Goal: Information Seeking & Learning: Learn about a topic

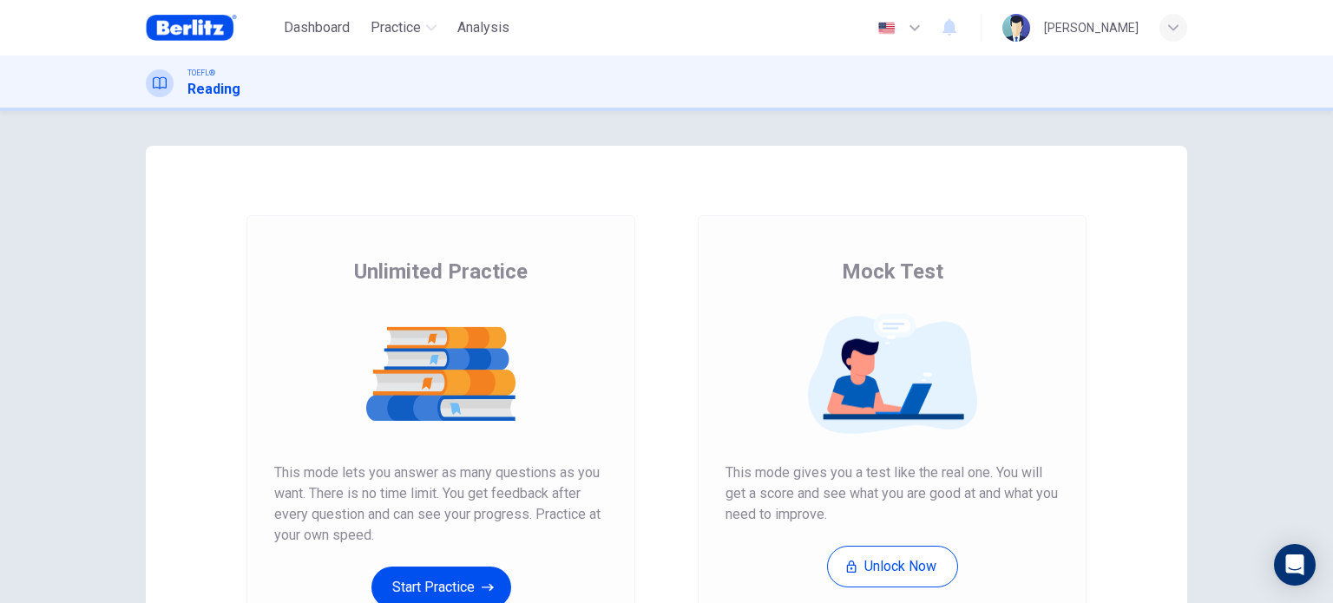
scroll to position [103, 0]
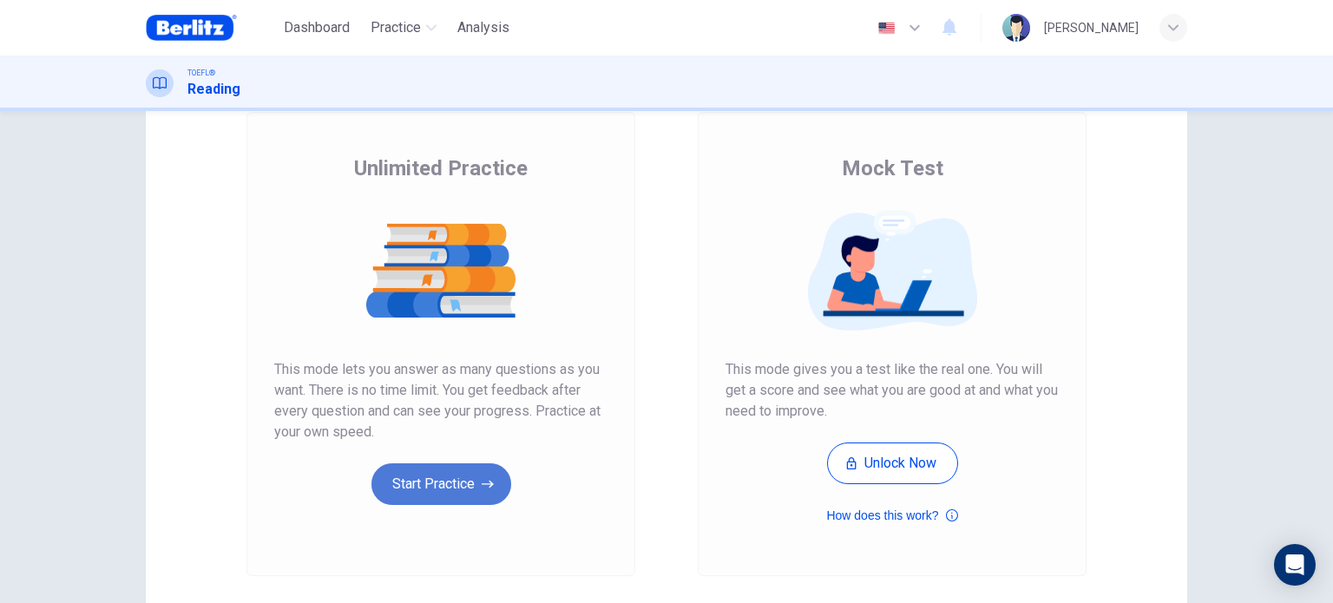
click at [443, 476] on button "Start Practice" at bounding box center [441, 484] width 140 height 42
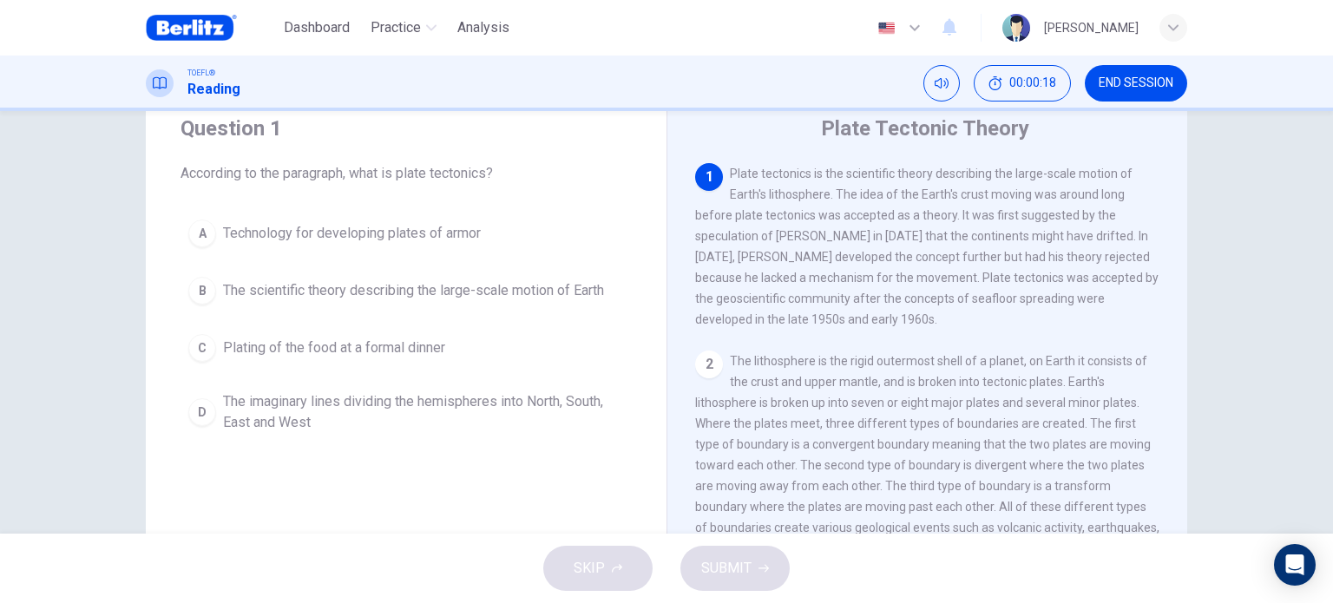
scroll to position [41, 0]
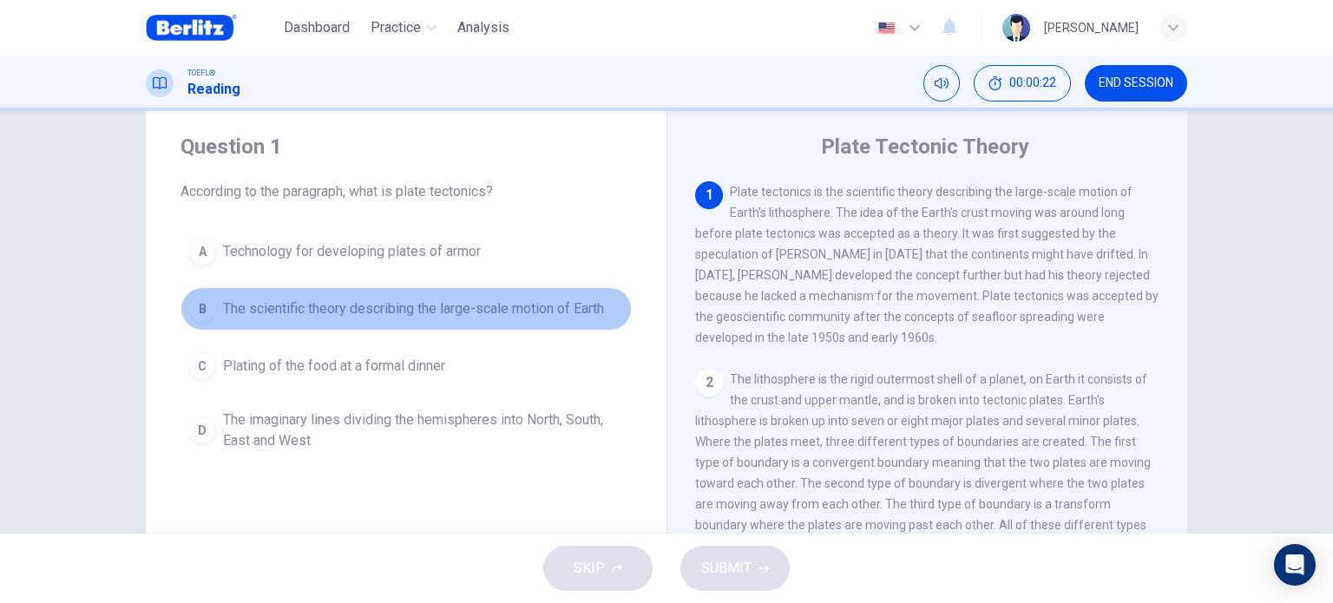
click at [528, 312] on span "The scientific theory describing the large-scale motion of Earth" at bounding box center [413, 309] width 381 height 21
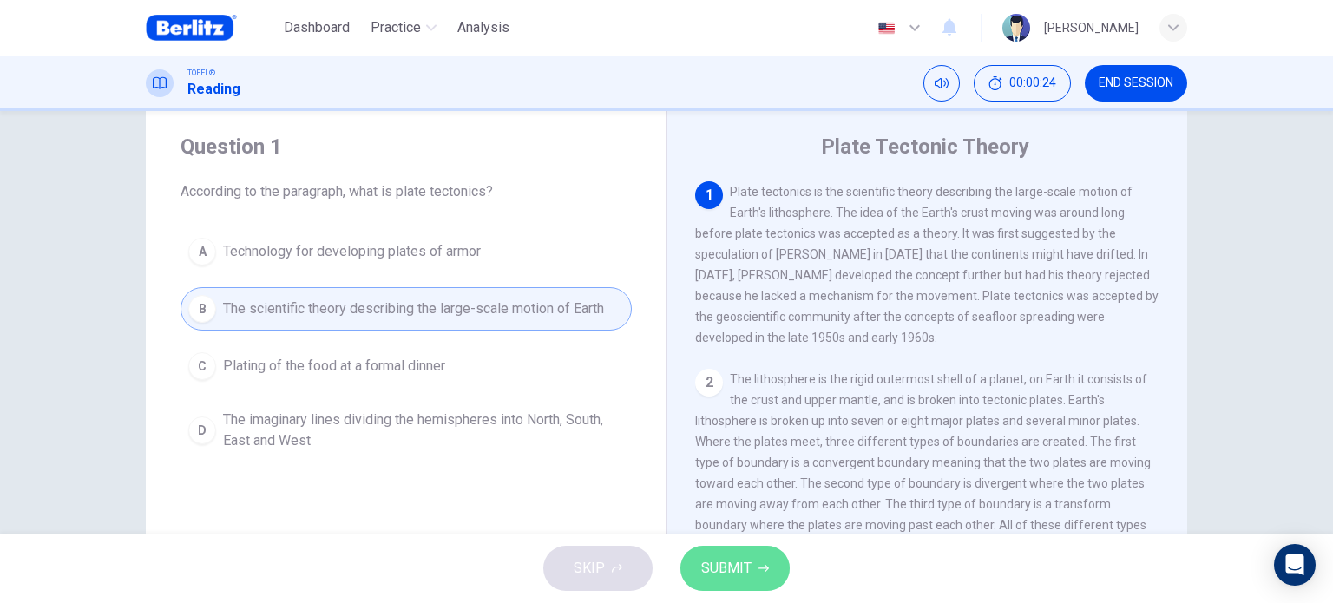
click at [732, 568] on span "SUBMIT" at bounding box center [726, 568] width 50 height 24
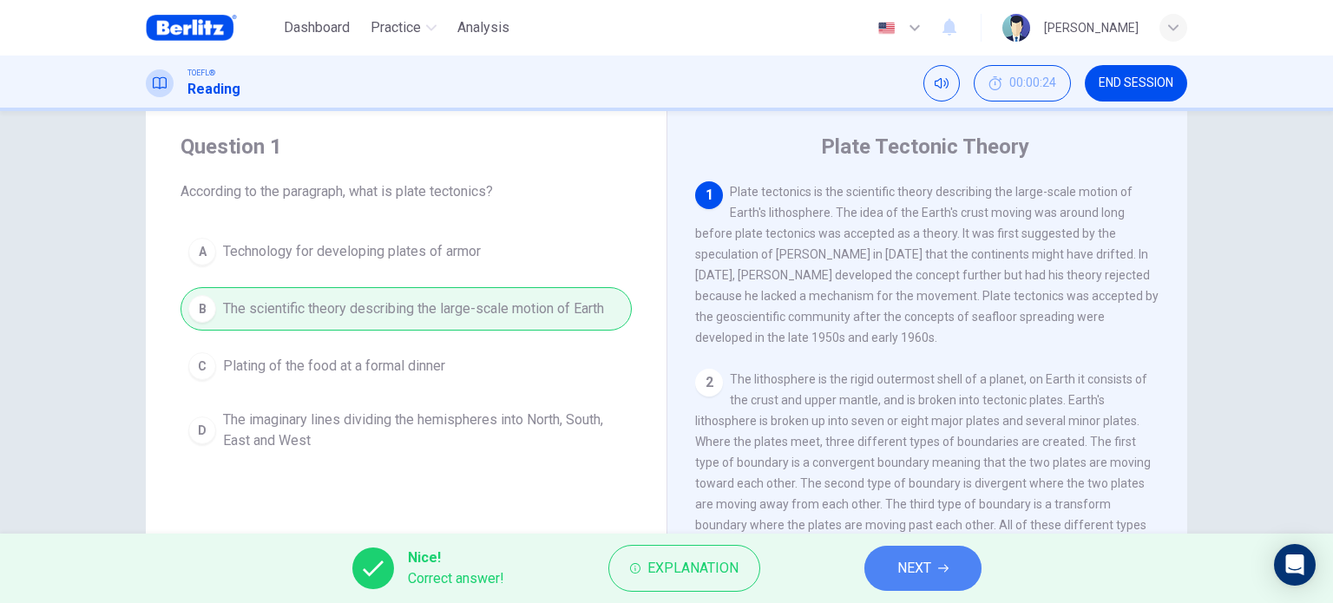
click at [875, 572] on button "NEXT" at bounding box center [922, 568] width 117 height 45
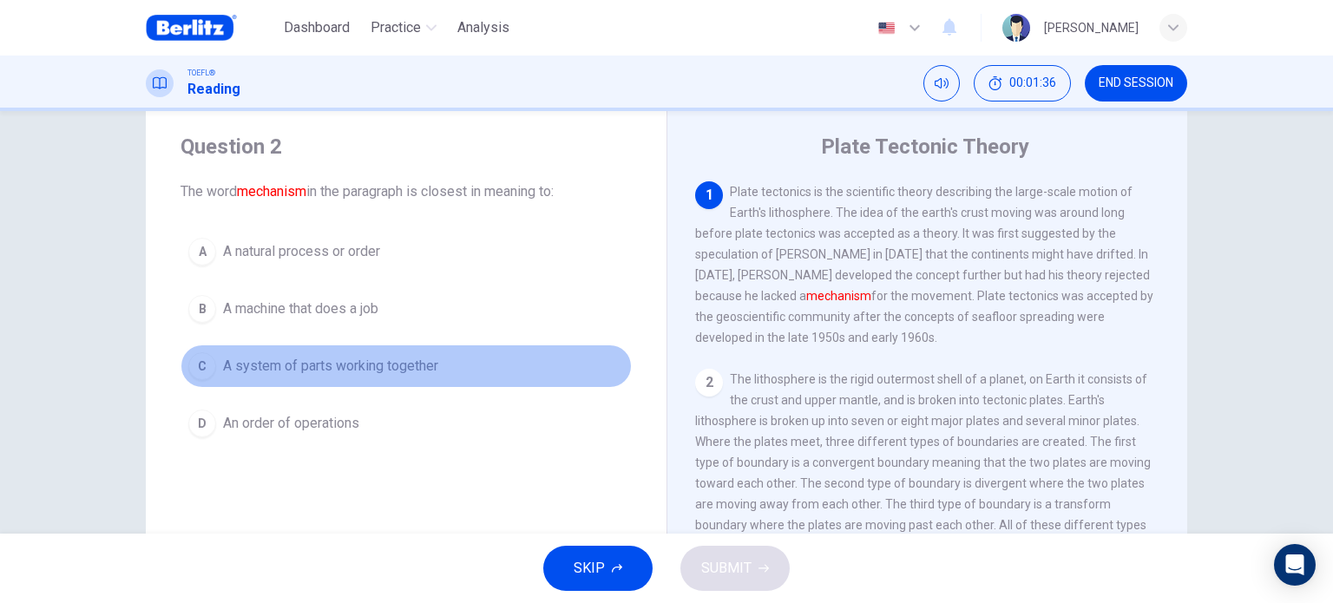
click at [382, 379] on button "C A system of parts working together" at bounding box center [405, 365] width 451 height 43
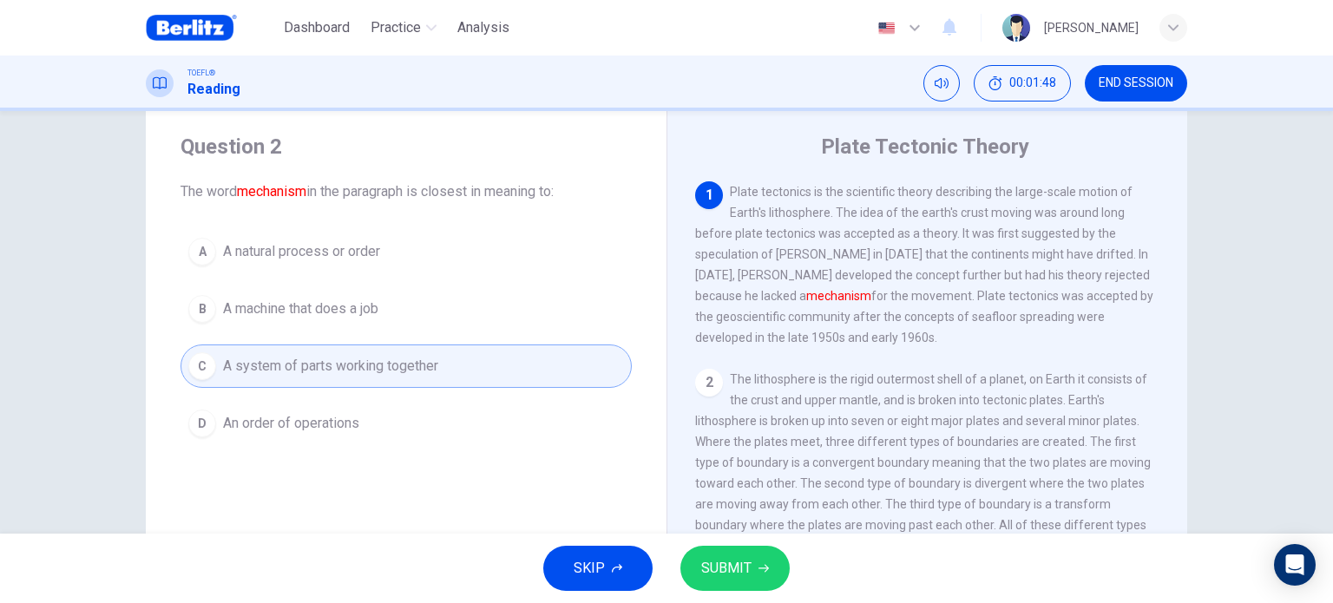
click at [736, 587] on button "SUBMIT" at bounding box center [734, 568] width 109 height 45
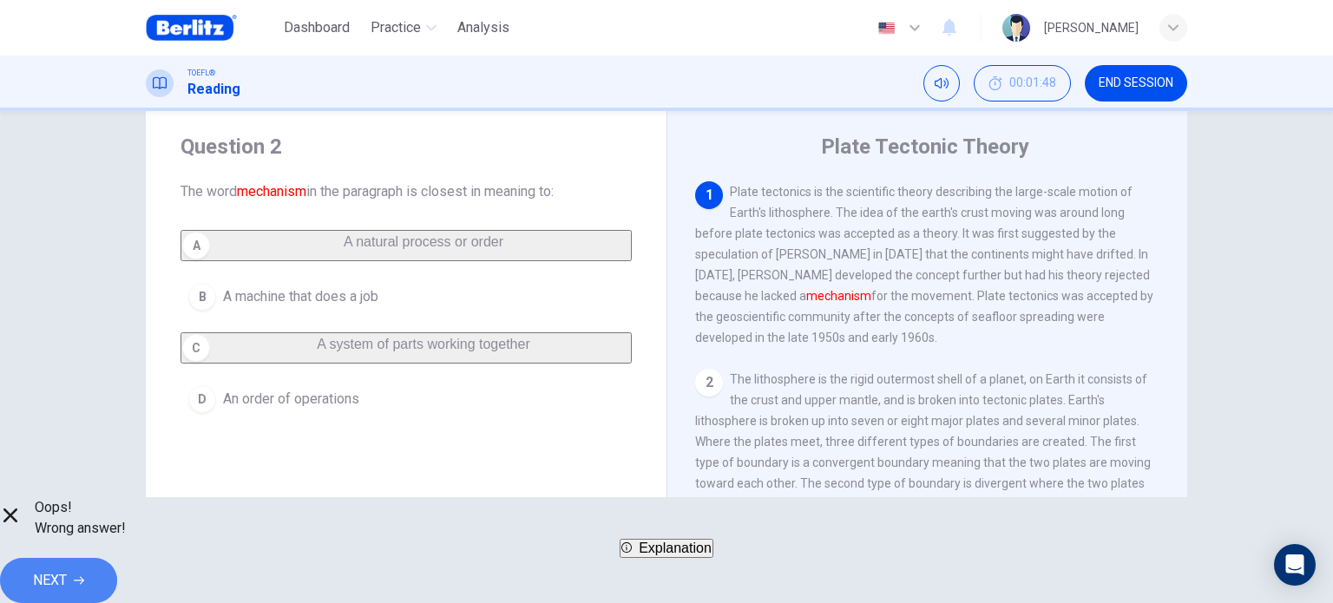
click at [117, 561] on button "NEXT" at bounding box center [58, 580] width 117 height 45
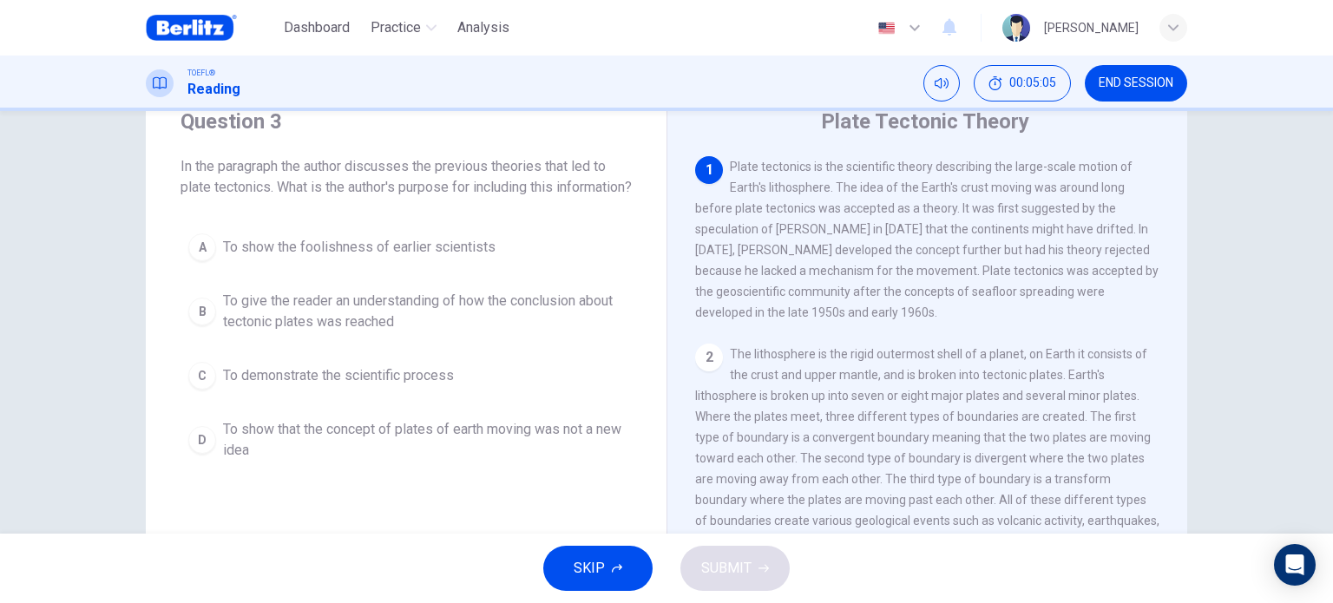
scroll to position [69, 0]
click at [412, 384] on span "To demonstrate the scientific process" at bounding box center [338, 373] width 231 height 21
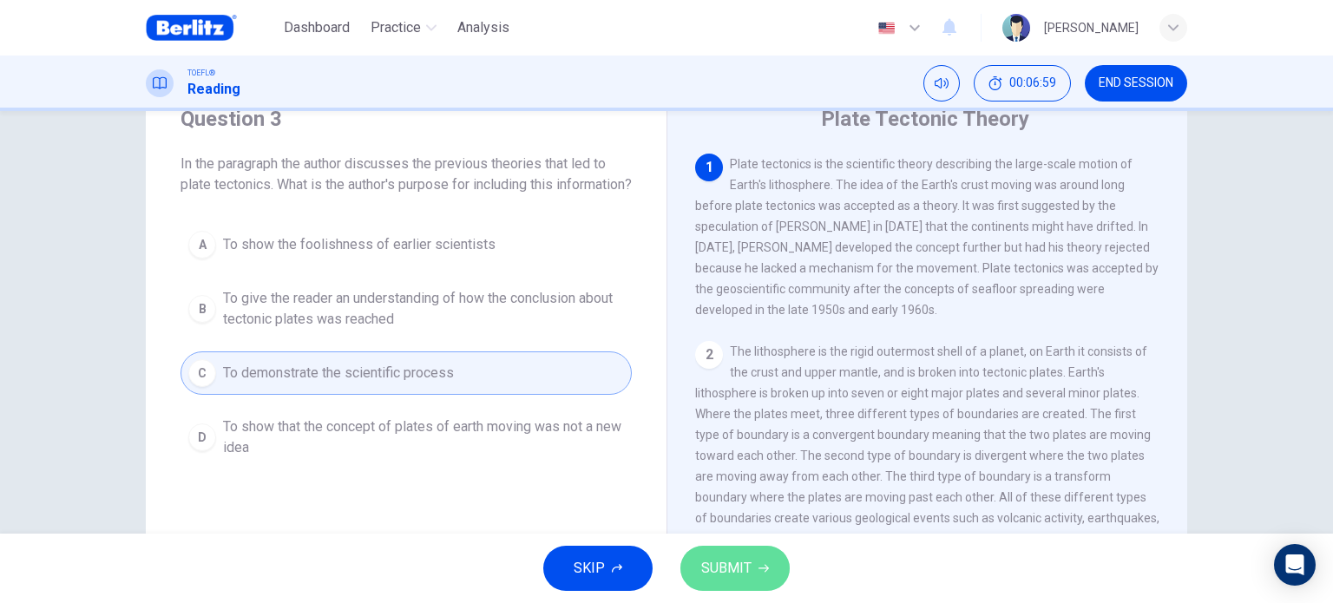
click at [751, 557] on button "SUBMIT" at bounding box center [734, 568] width 109 height 45
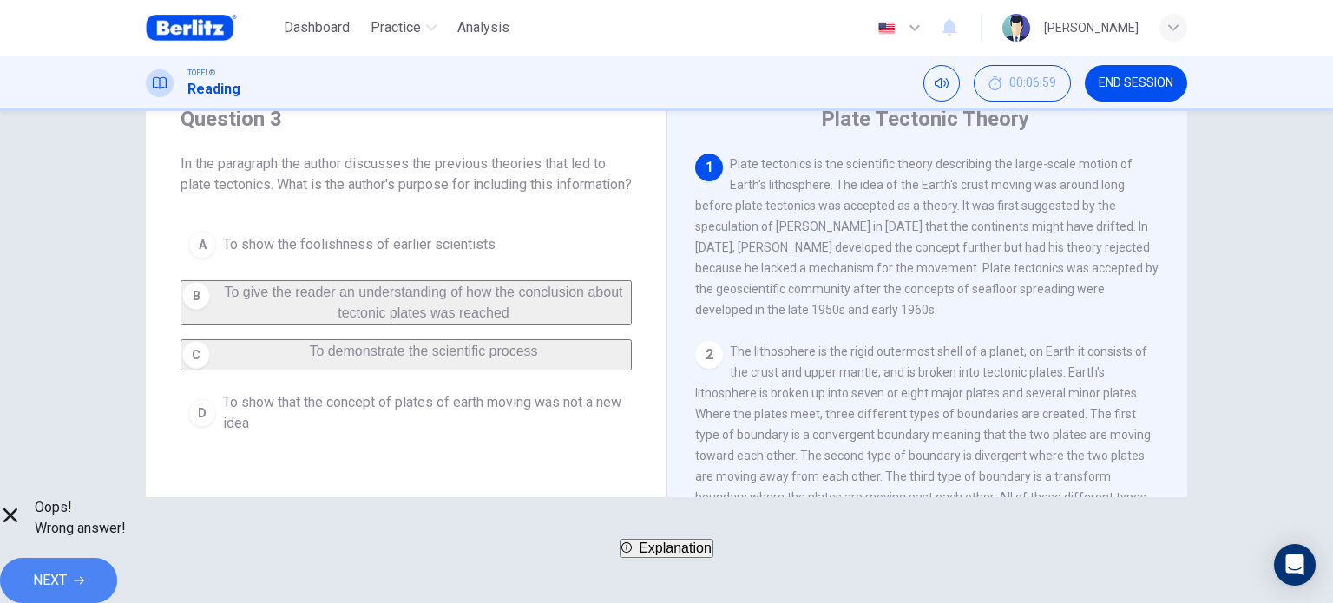
click at [117, 563] on button "NEXT" at bounding box center [58, 580] width 117 height 45
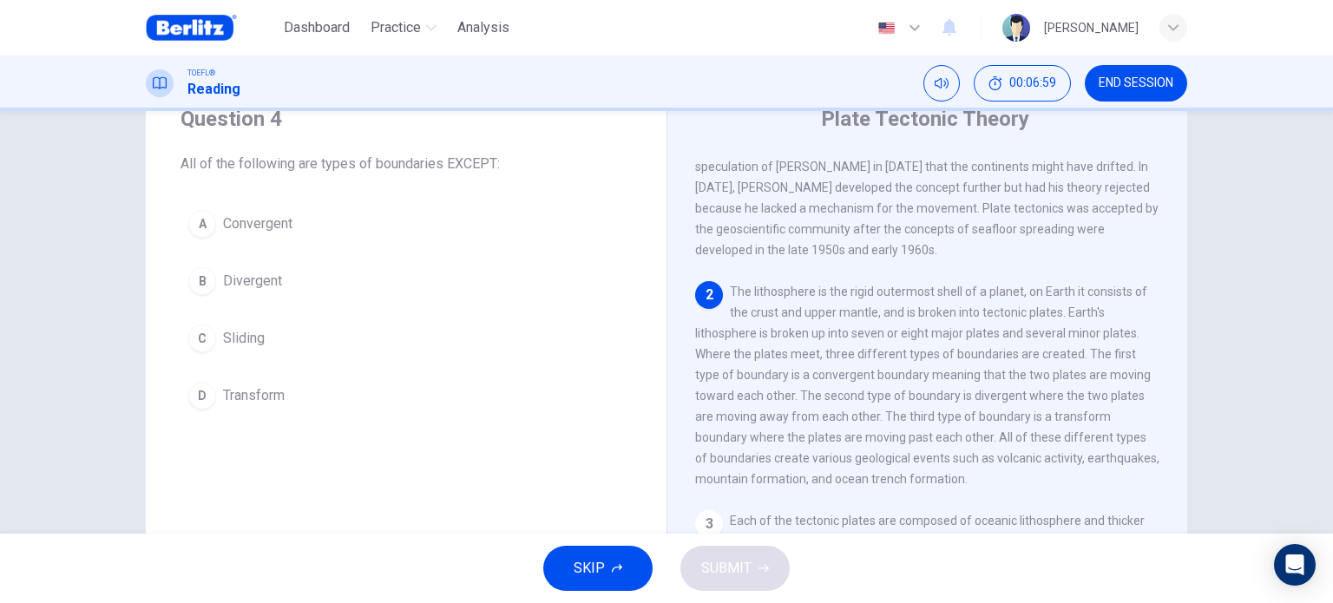
scroll to position [82, 0]
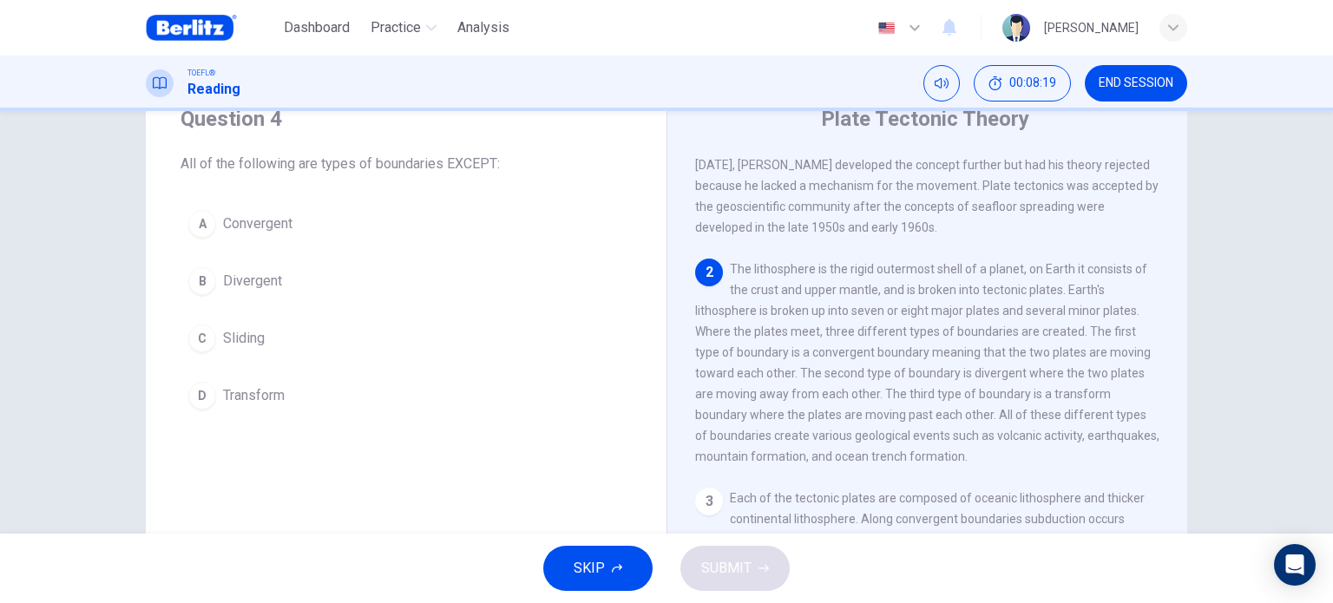
click at [281, 343] on button "C Sliding" at bounding box center [405, 338] width 451 height 43
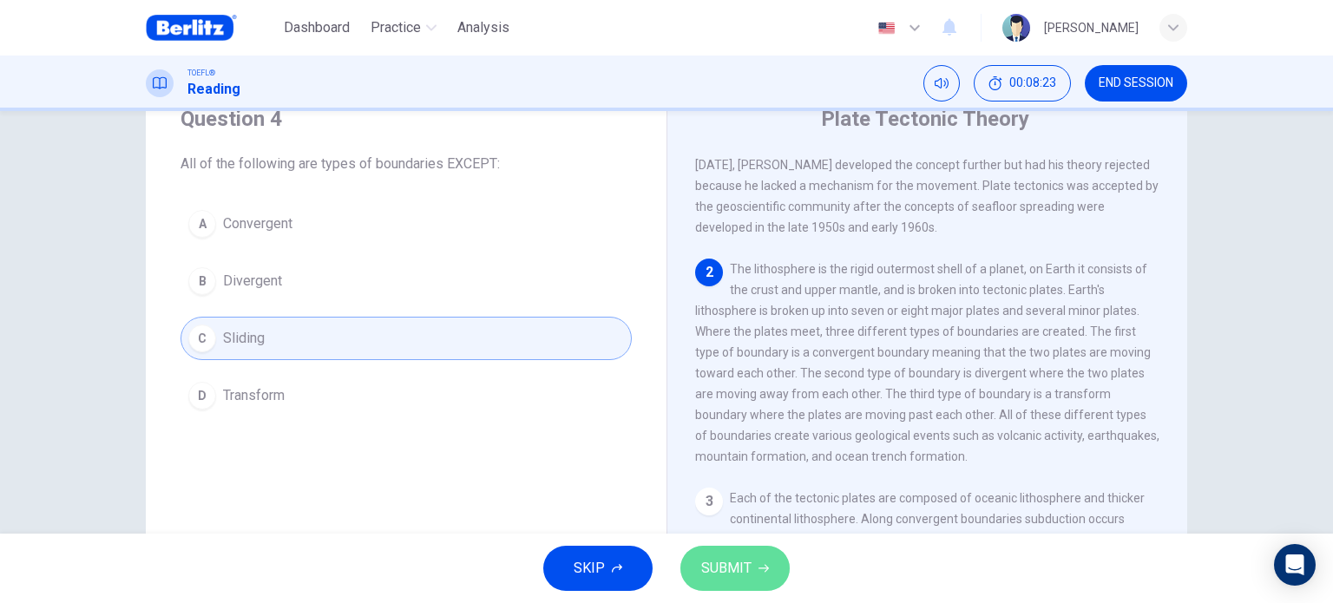
click at [771, 568] on button "SUBMIT" at bounding box center [734, 568] width 109 height 45
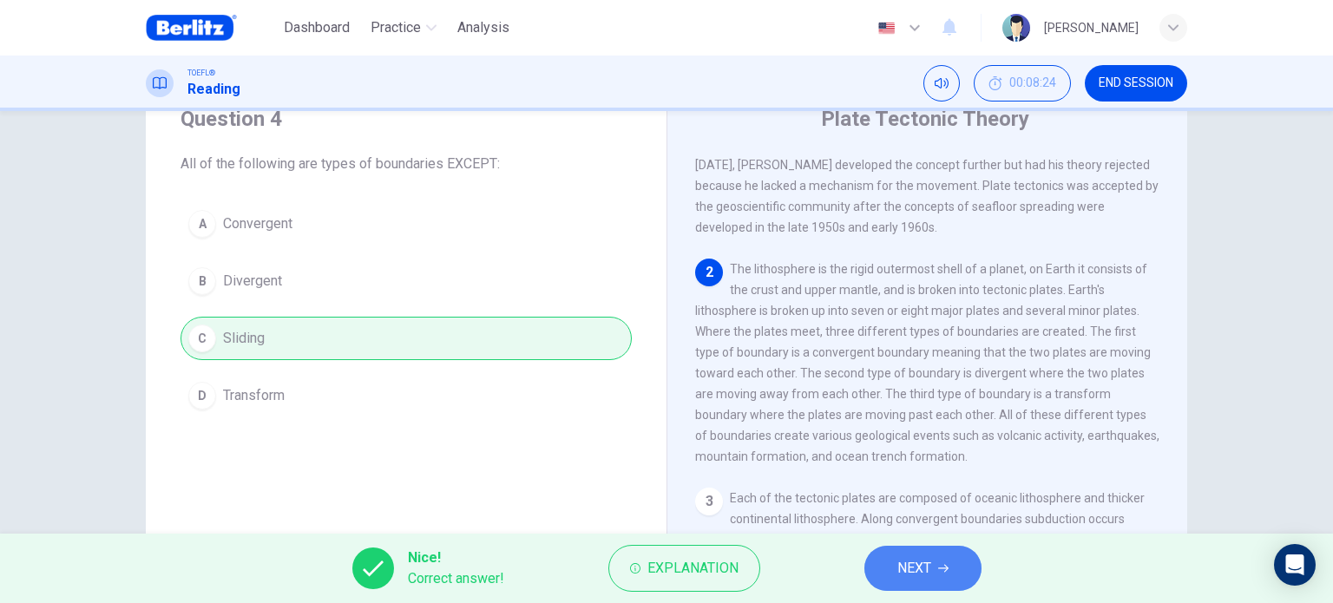
click at [951, 559] on button "NEXT" at bounding box center [922, 568] width 117 height 45
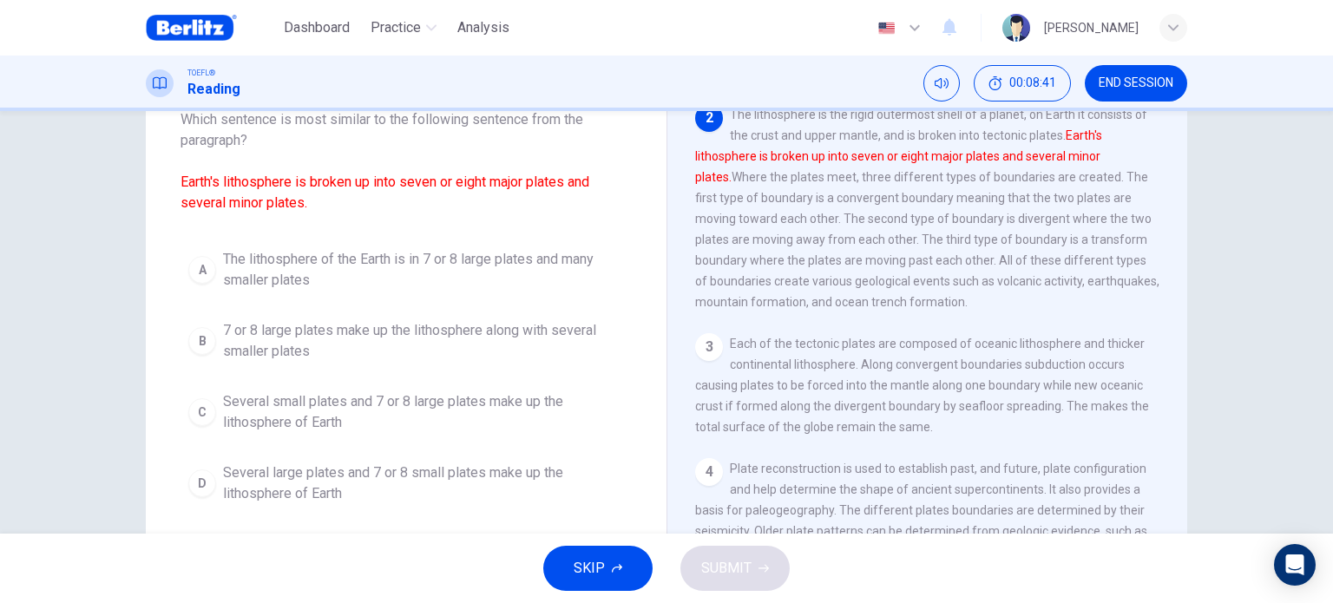
scroll to position [118, 0]
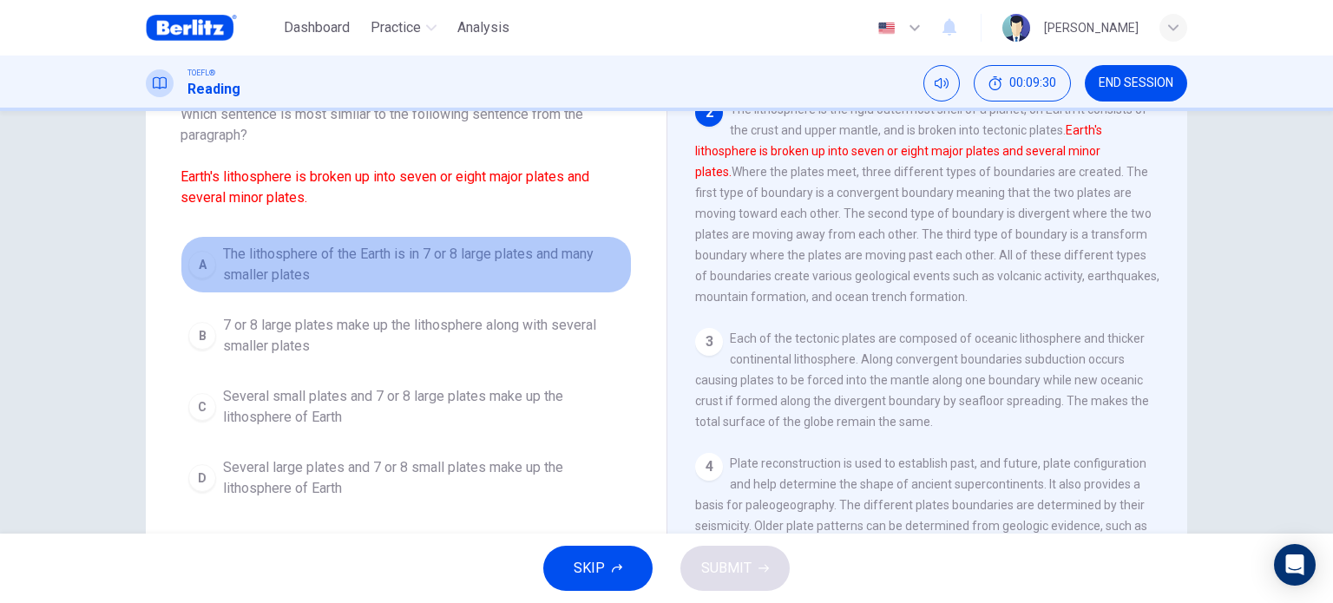
click at [517, 256] on span "The lithosphere of the Earth is in 7 or 8 large plates and many smaller plates" at bounding box center [423, 265] width 401 height 42
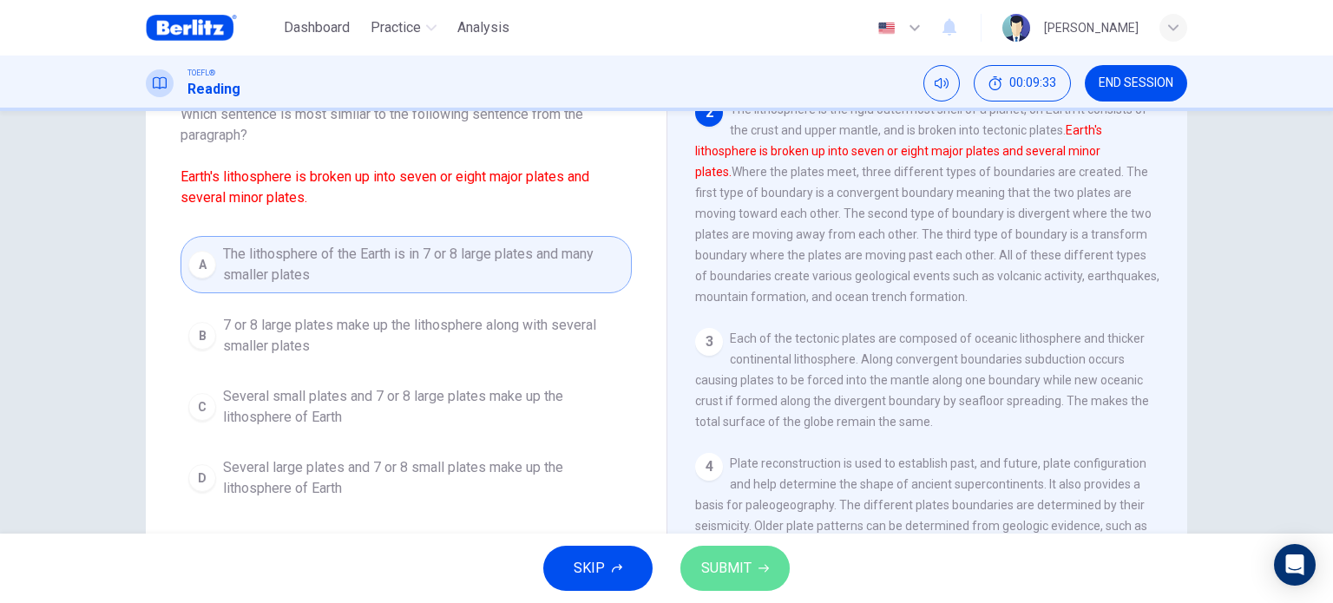
click at [709, 565] on span "SUBMIT" at bounding box center [726, 568] width 50 height 24
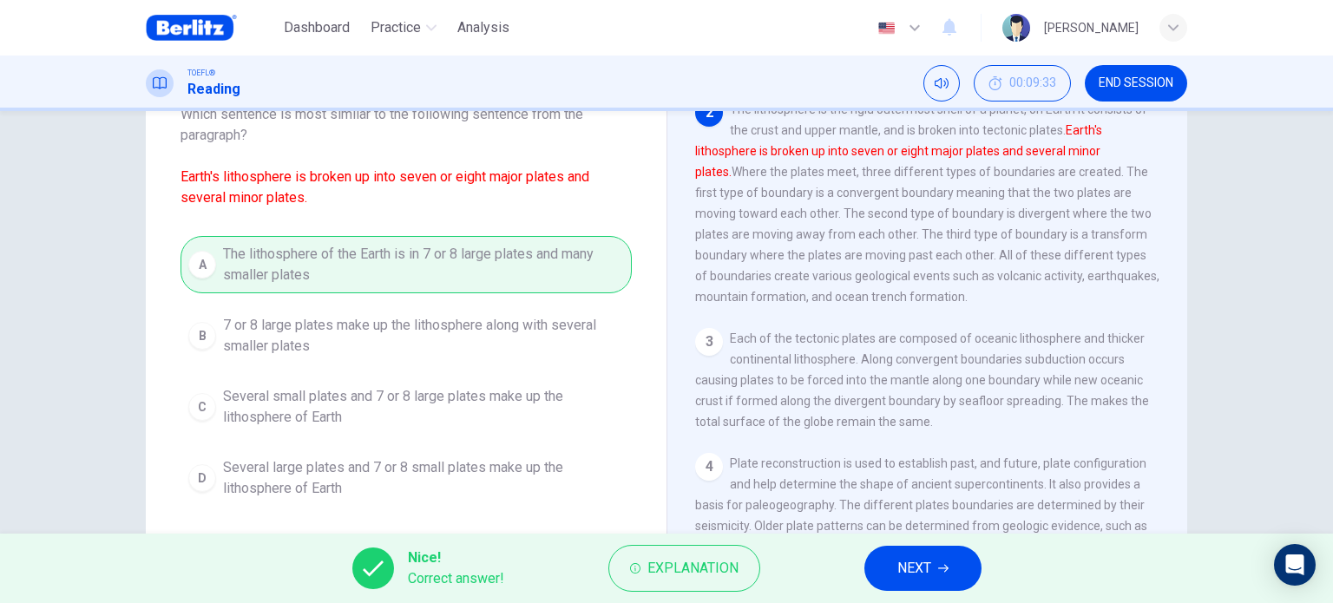
click at [901, 578] on span "NEXT" at bounding box center [914, 568] width 34 height 24
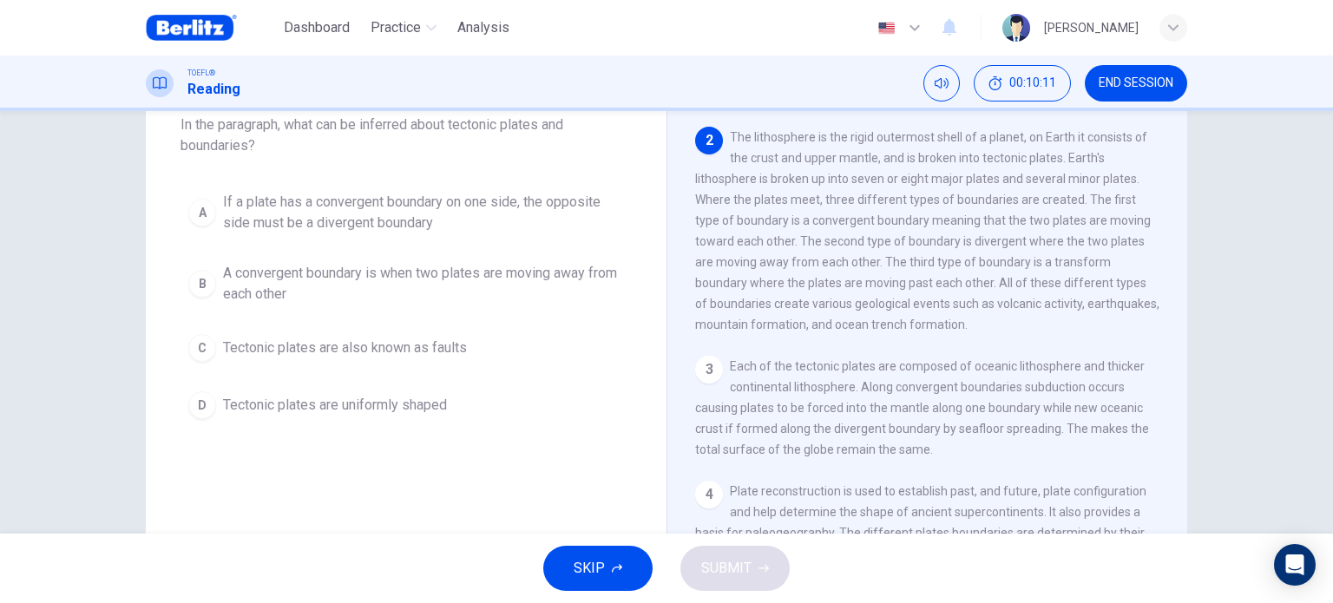
scroll to position [73, 0]
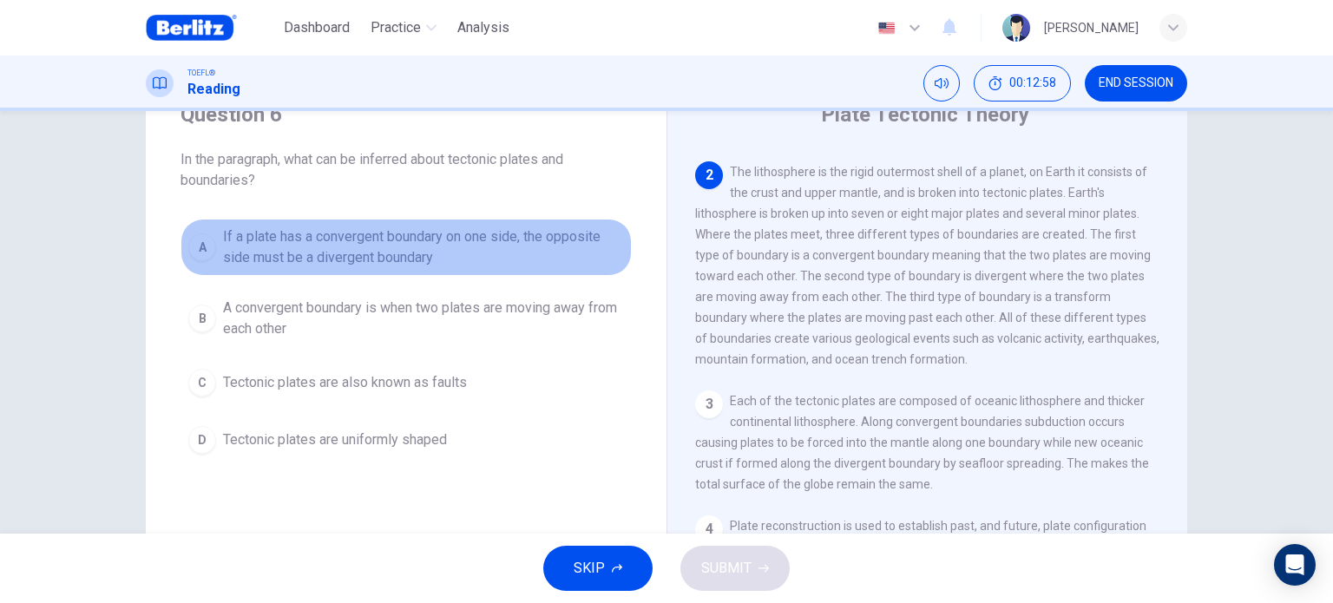
click at [510, 235] on span "If a plate has a convergent boundary on one side, the opposite side must be a d…" at bounding box center [423, 247] width 401 height 42
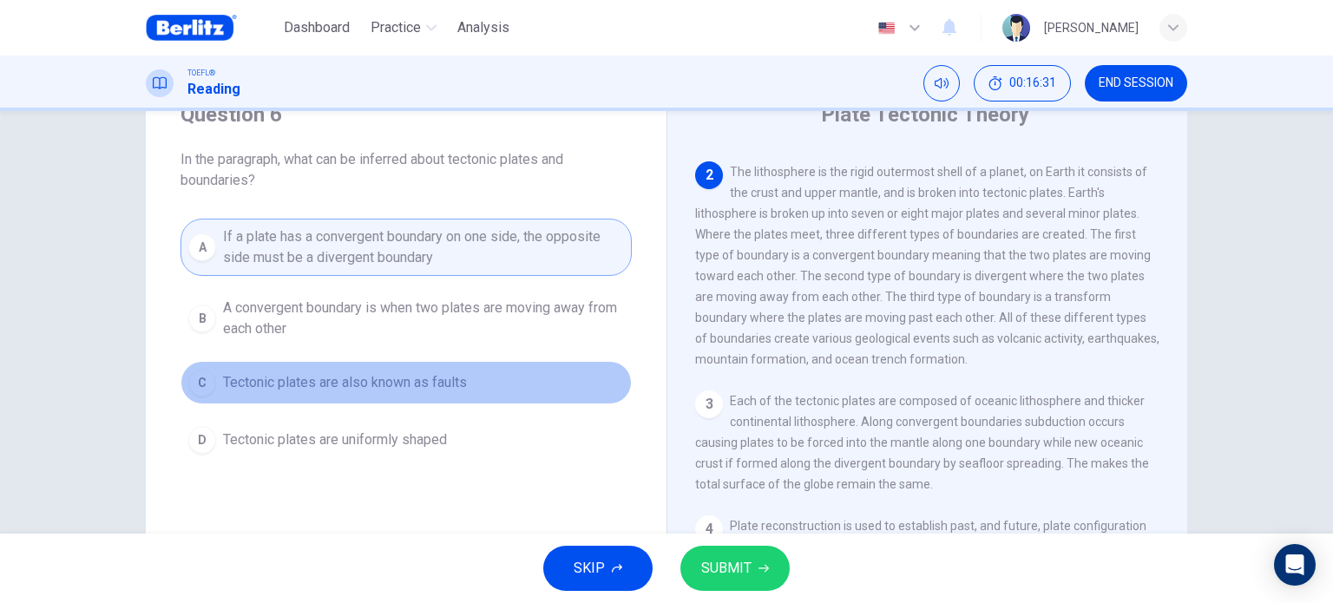
click at [483, 369] on button "C Tectonic plates are also known as faults" at bounding box center [405, 382] width 451 height 43
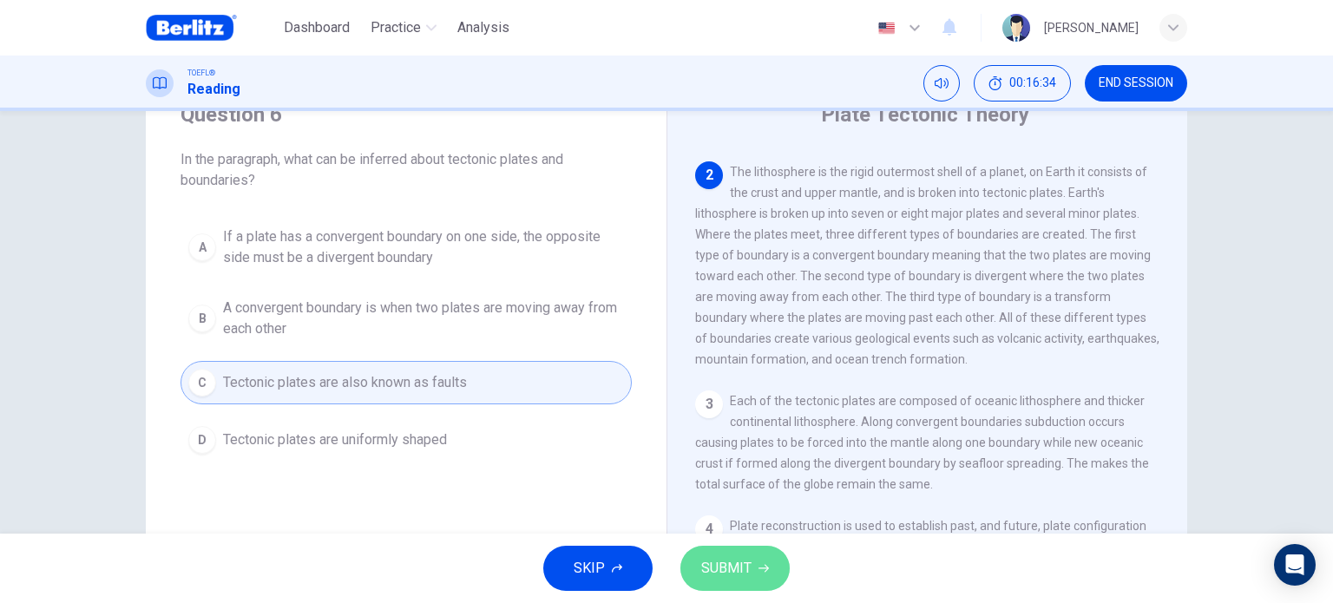
click at [753, 563] on button "SUBMIT" at bounding box center [734, 568] width 109 height 45
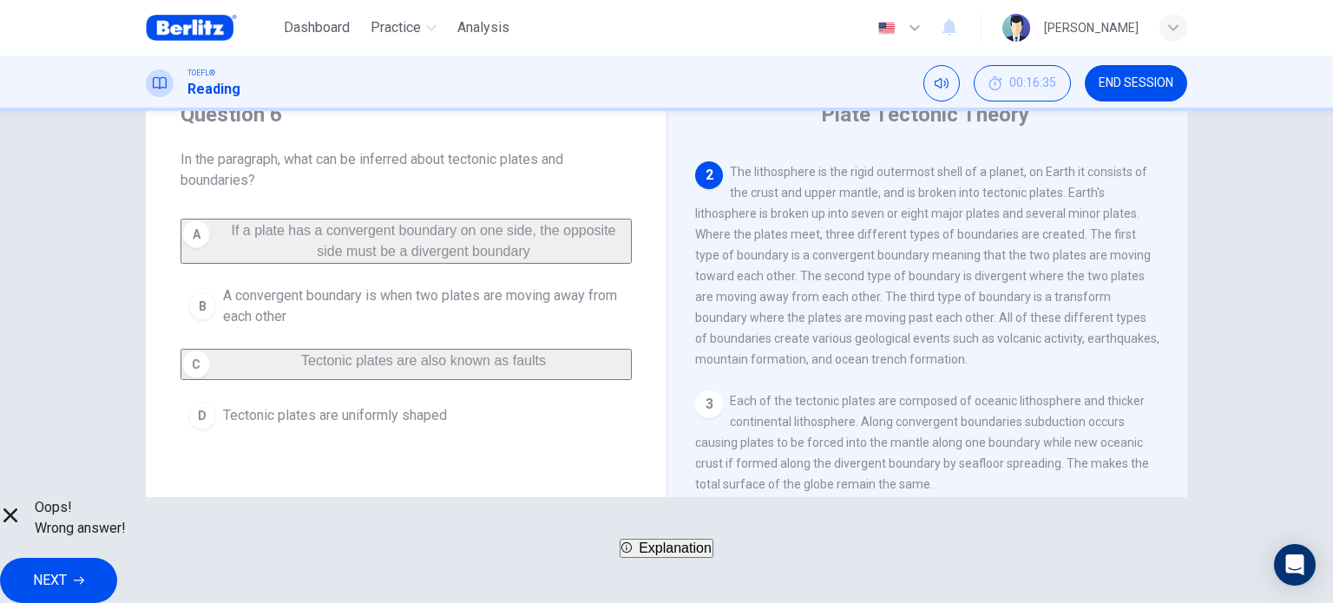
click at [495, 243] on div "A If a plate has a convergent boundary on one side, the opposite side must be a…" at bounding box center [405, 328] width 451 height 219
click at [67, 570] on span "NEXT" at bounding box center [50, 580] width 34 height 24
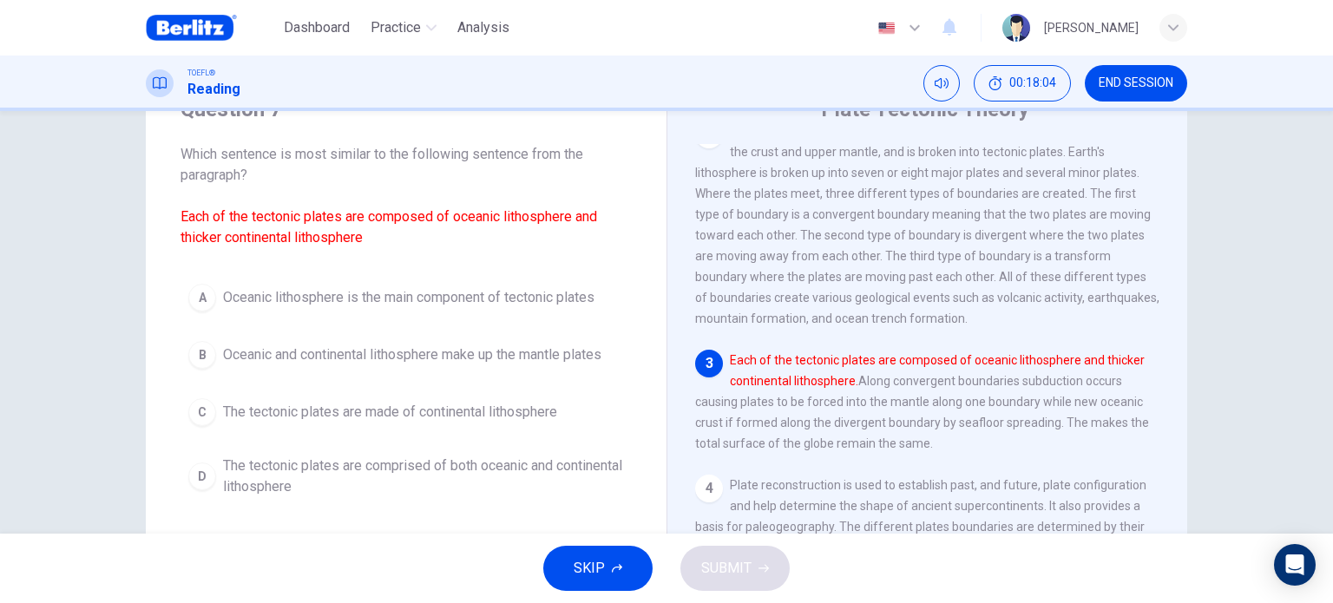
scroll to position [79, 0]
click at [511, 470] on span "The tectonic plates are comprised of both oceanic and continental lithosphere" at bounding box center [423, 476] width 401 height 42
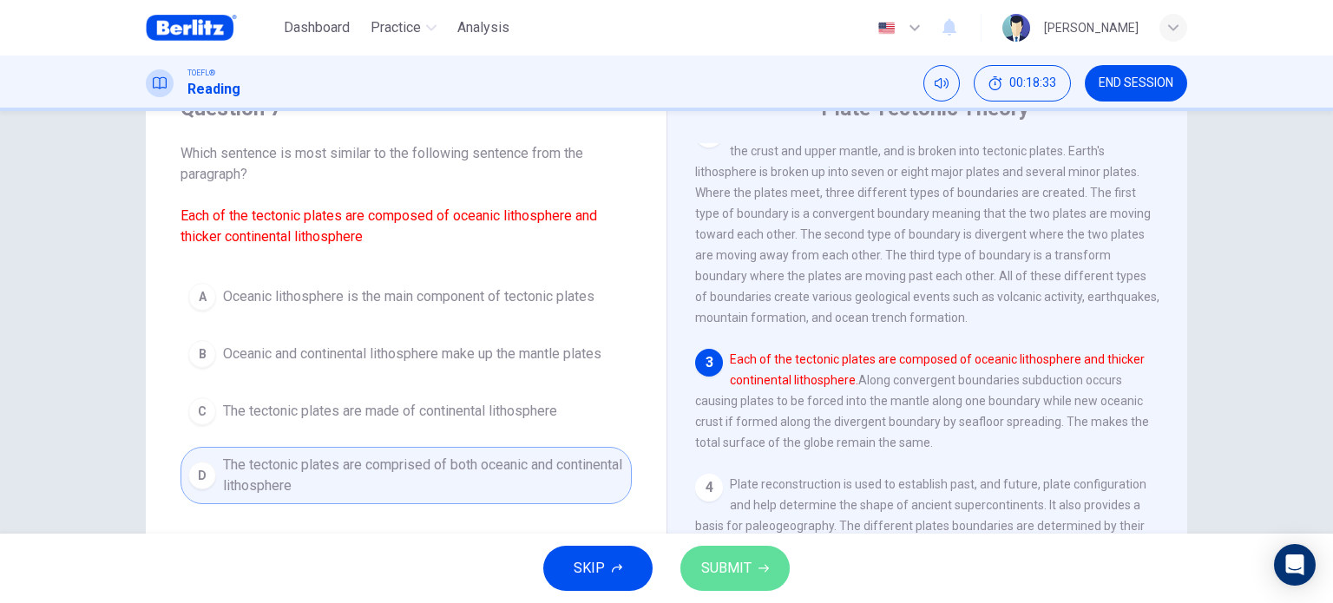
click at [745, 557] on span "SUBMIT" at bounding box center [726, 568] width 50 height 24
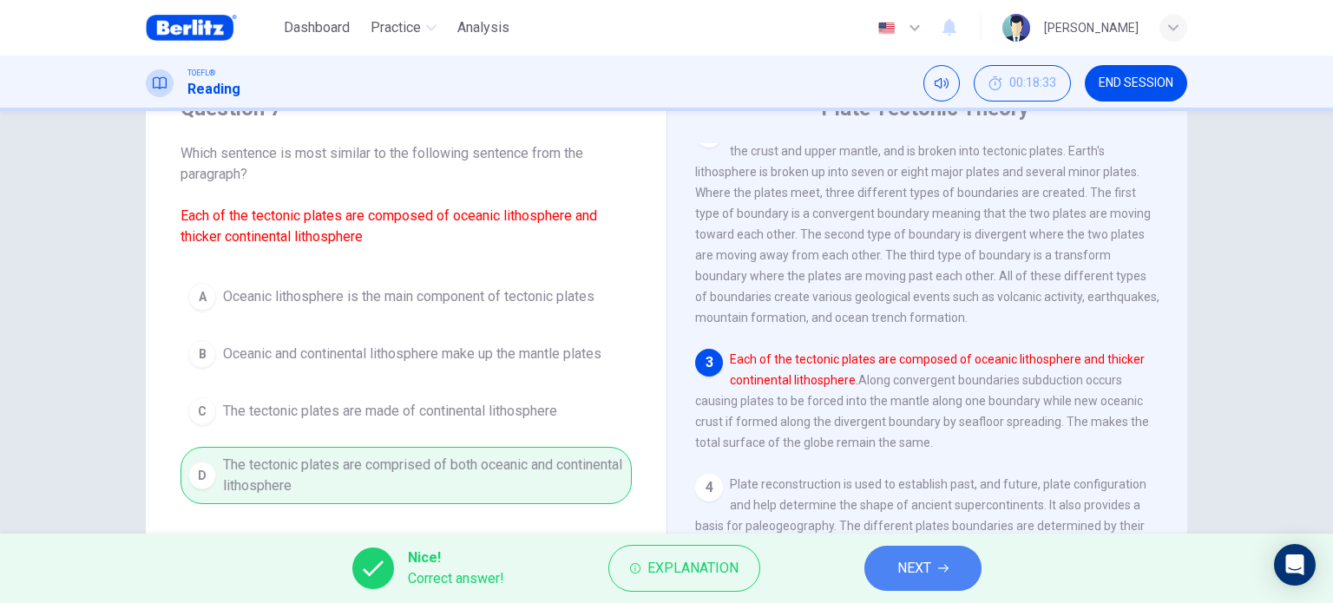
click at [920, 575] on span "NEXT" at bounding box center [914, 568] width 34 height 24
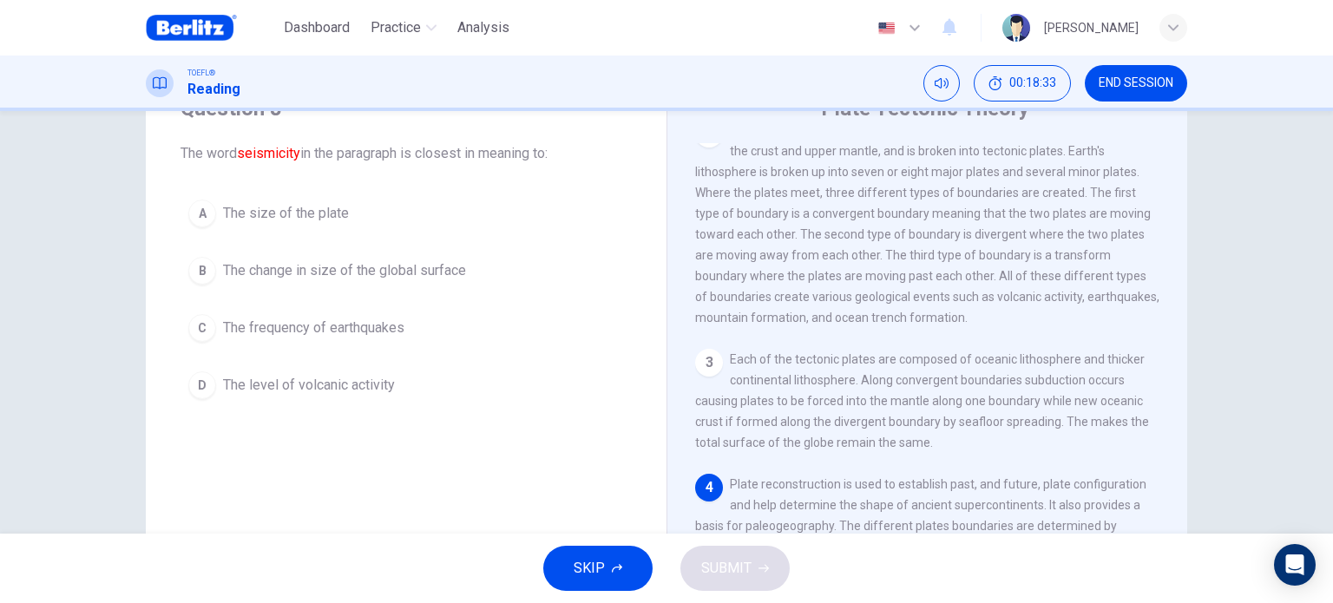
scroll to position [337, 0]
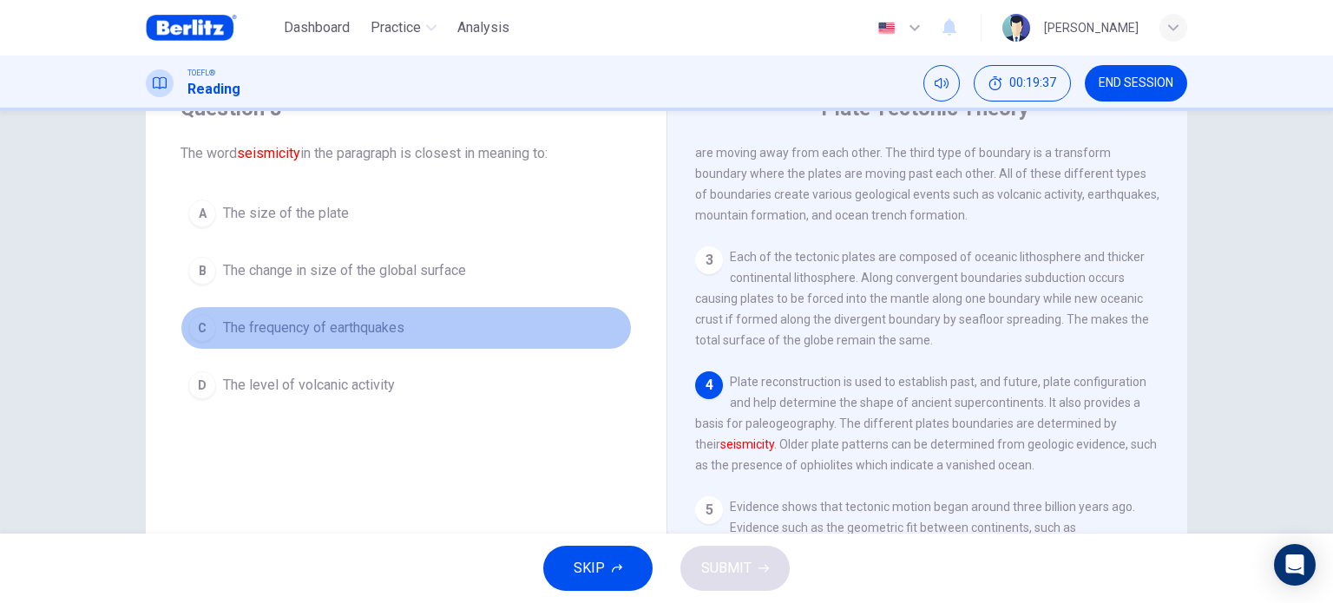
click at [391, 322] on span "The frequency of earthquakes" at bounding box center [313, 328] width 181 height 21
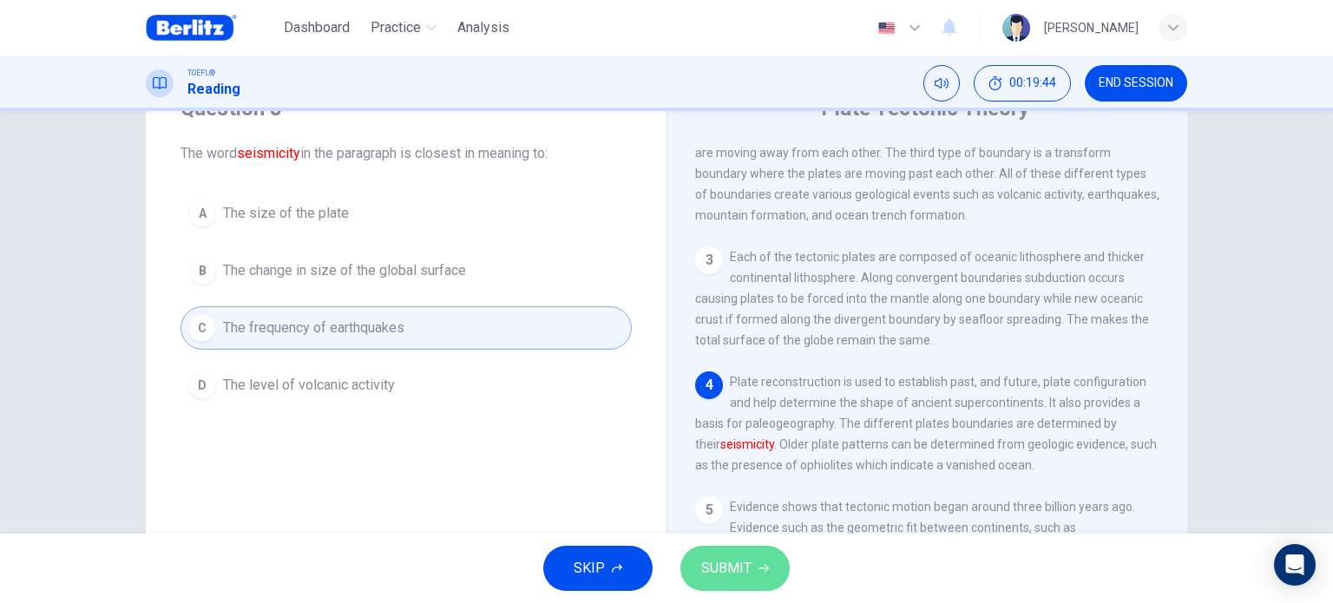
click at [725, 562] on span "SUBMIT" at bounding box center [726, 568] width 50 height 24
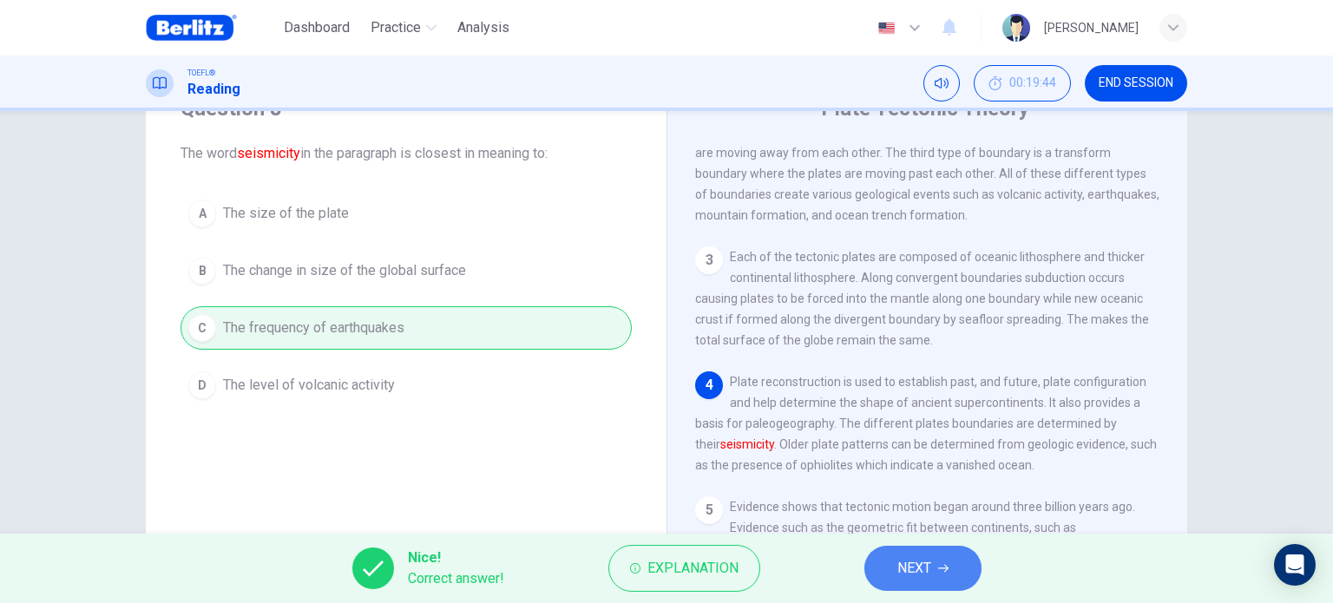
click at [922, 572] on span "NEXT" at bounding box center [914, 568] width 34 height 24
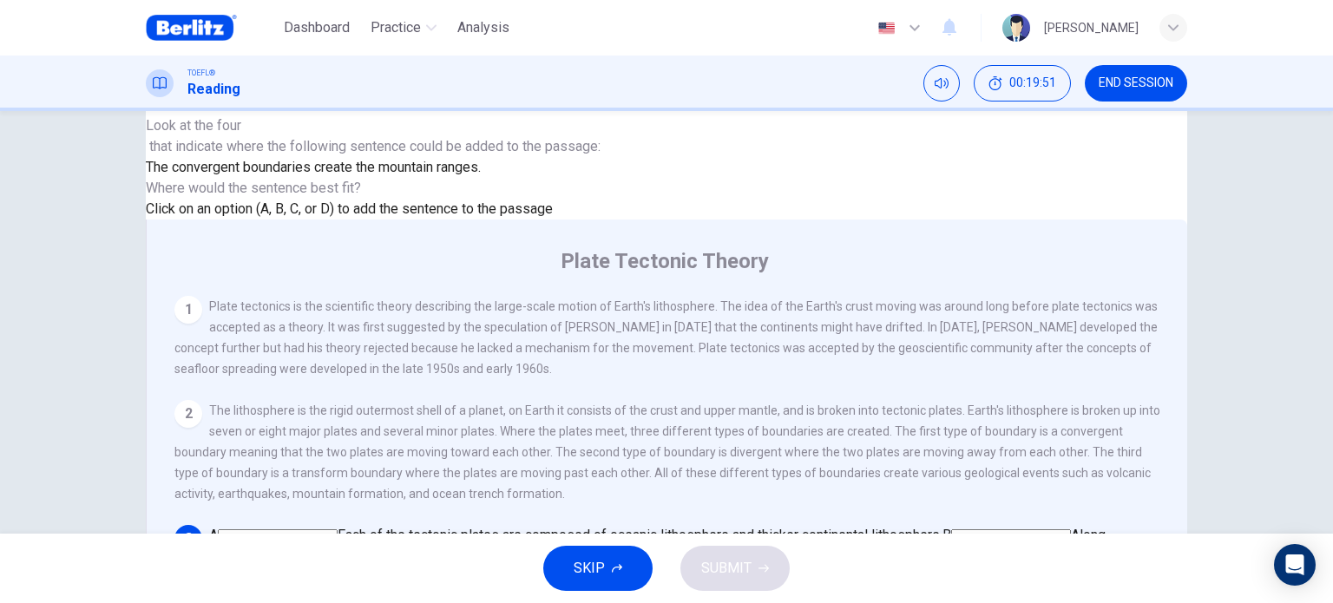
scroll to position [303, 0]
click at [975, 550] on input at bounding box center [916, 558] width 120 height 16
click at [767, 574] on button "SUBMIT" at bounding box center [734, 568] width 109 height 45
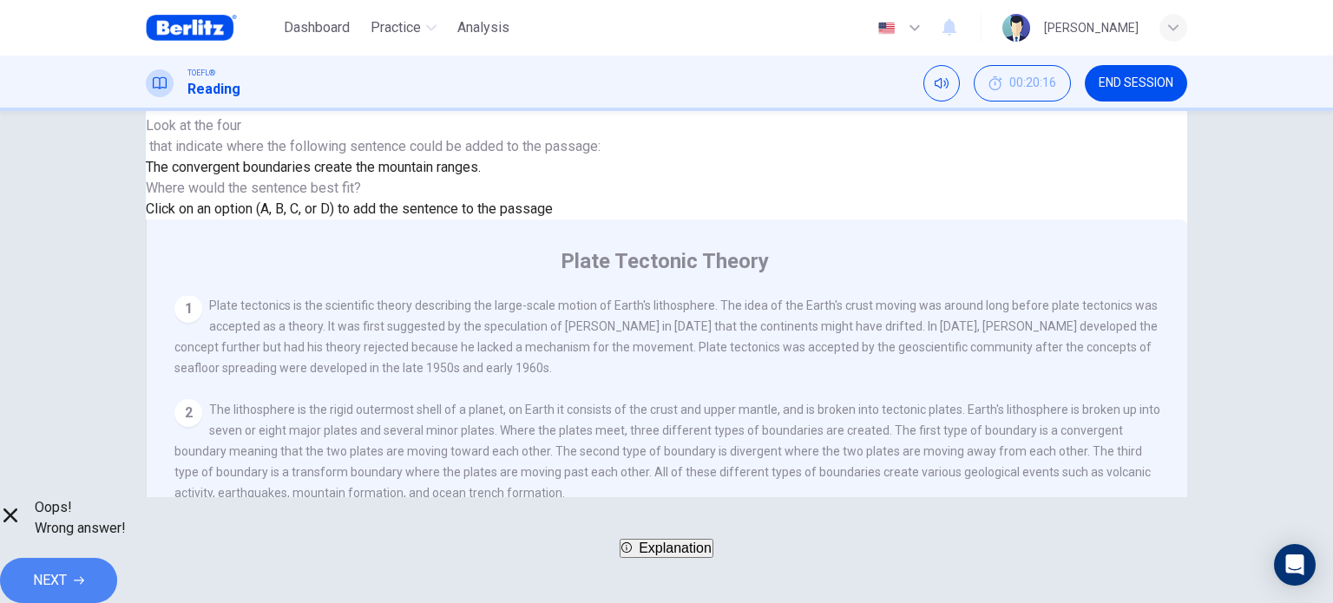
click at [67, 568] on span "NEXT" at bounding box center [50, 580] width 34 height 24
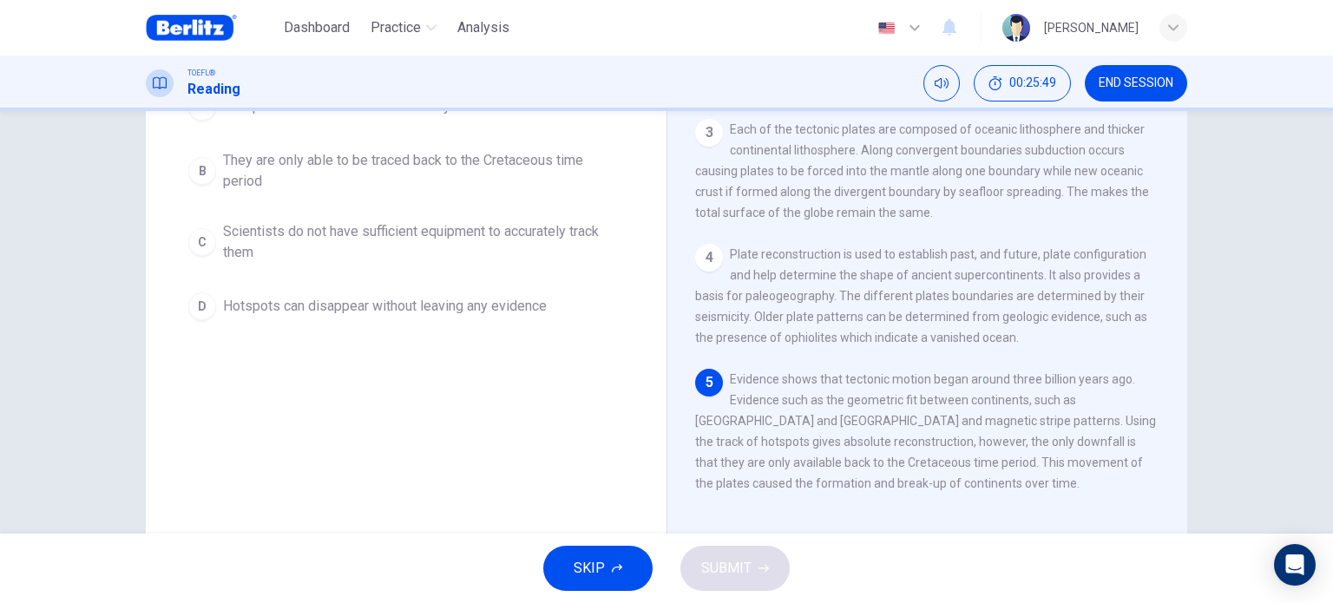
scroll to position [205, 0]
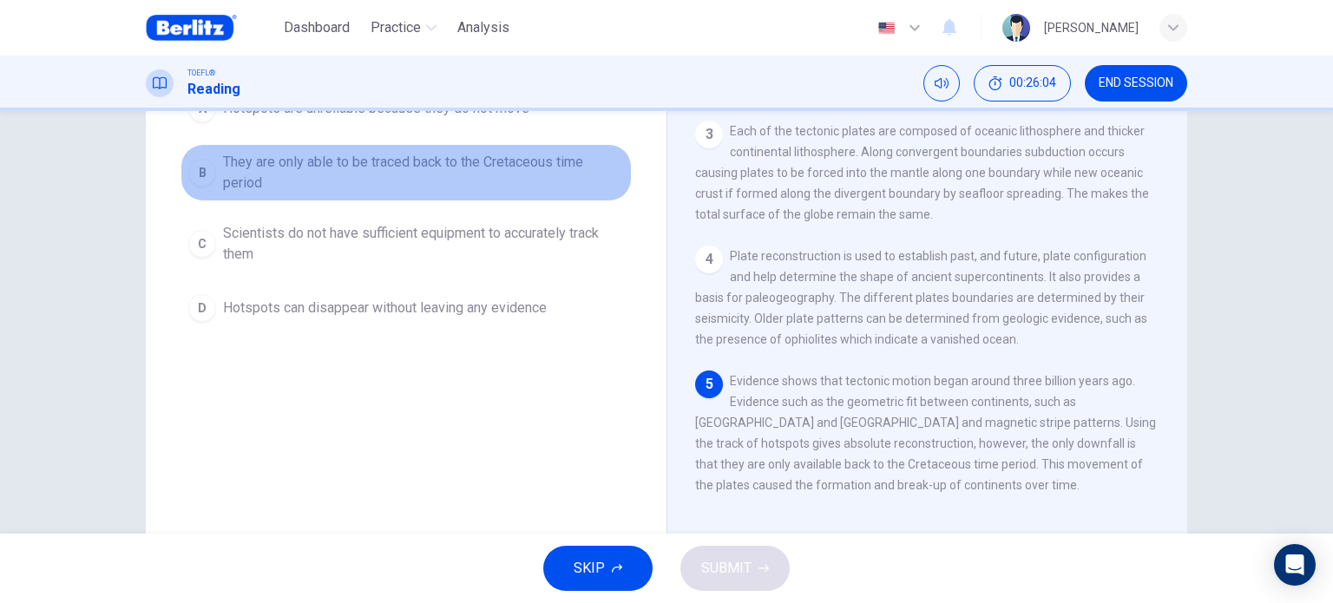
click at [350, 174] on span "They are only able to be traced back to the Cretaceous time period" at bounding box center [423, 173] width 401 height 42
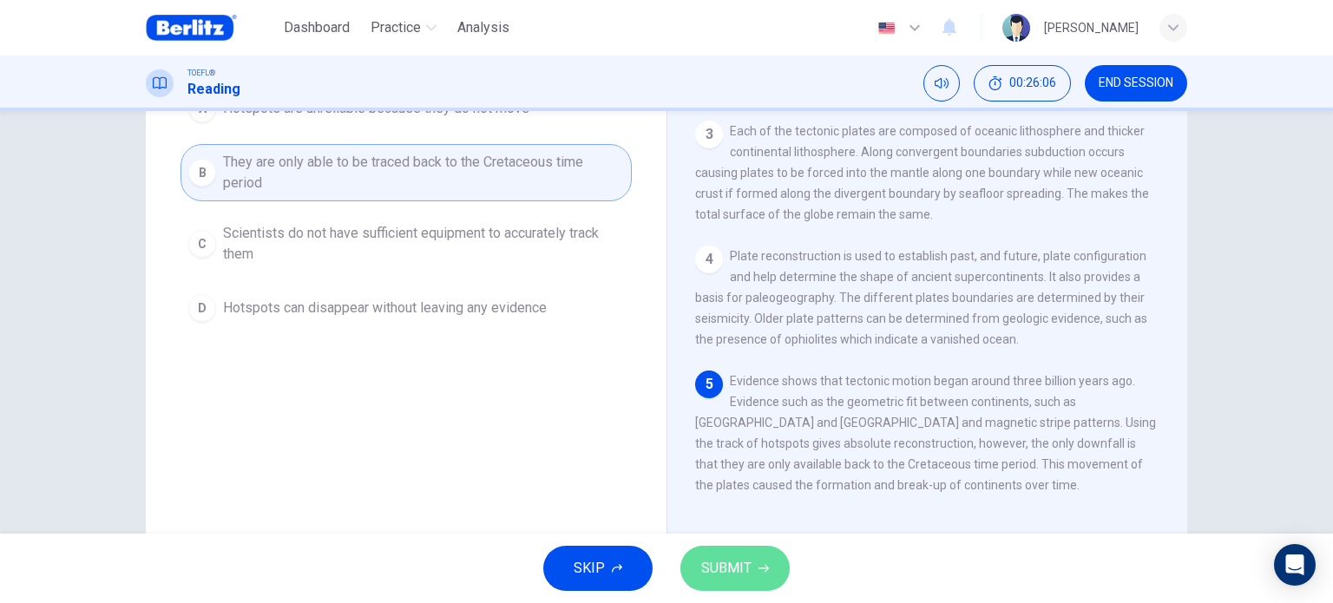
click at [699, 565] on button "SUBMIT" at bounding box center [734, 568] width 109 height 45
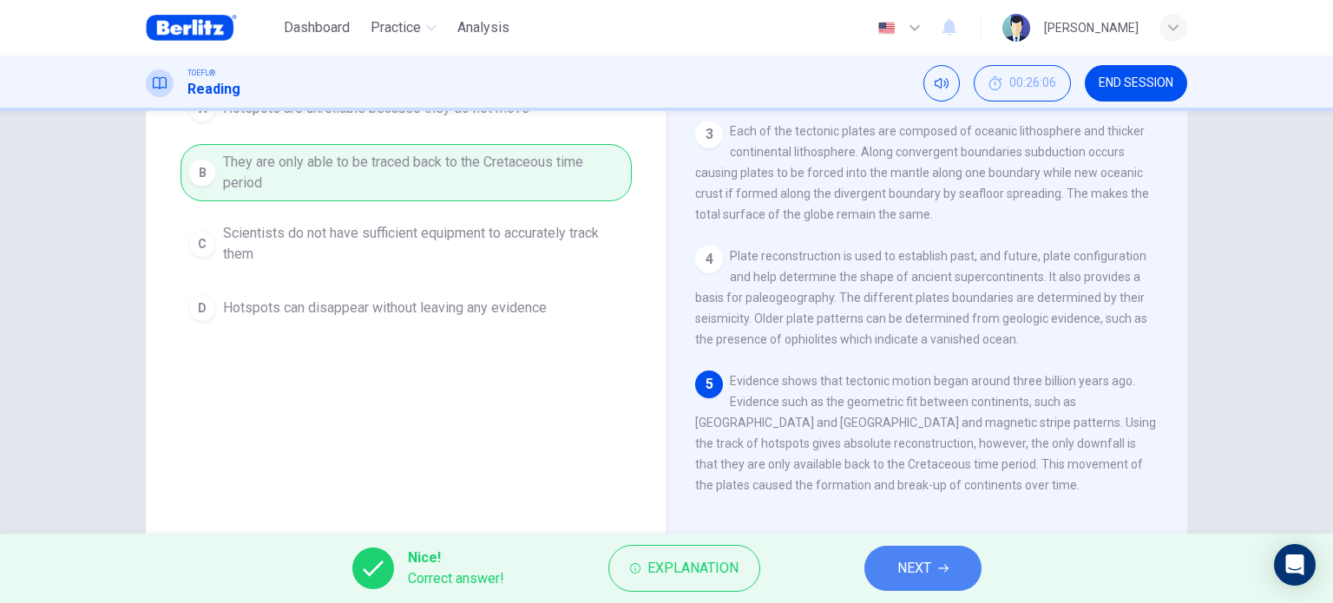
click at [924, 579] on span "NEXT" at bounding box center [914, 568] width 34 height 24
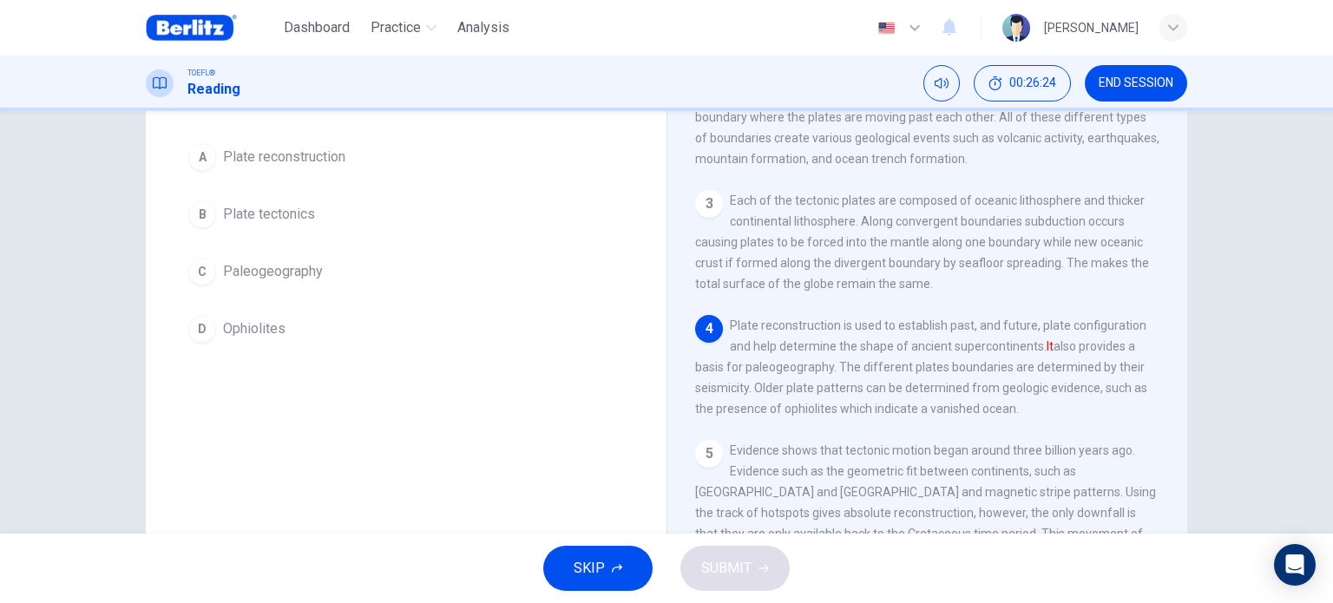
scroll to position [135, 0]
click at [305, 158] on span "Plate reconstruction" at bounding box center [284, 157] width 122 height 21
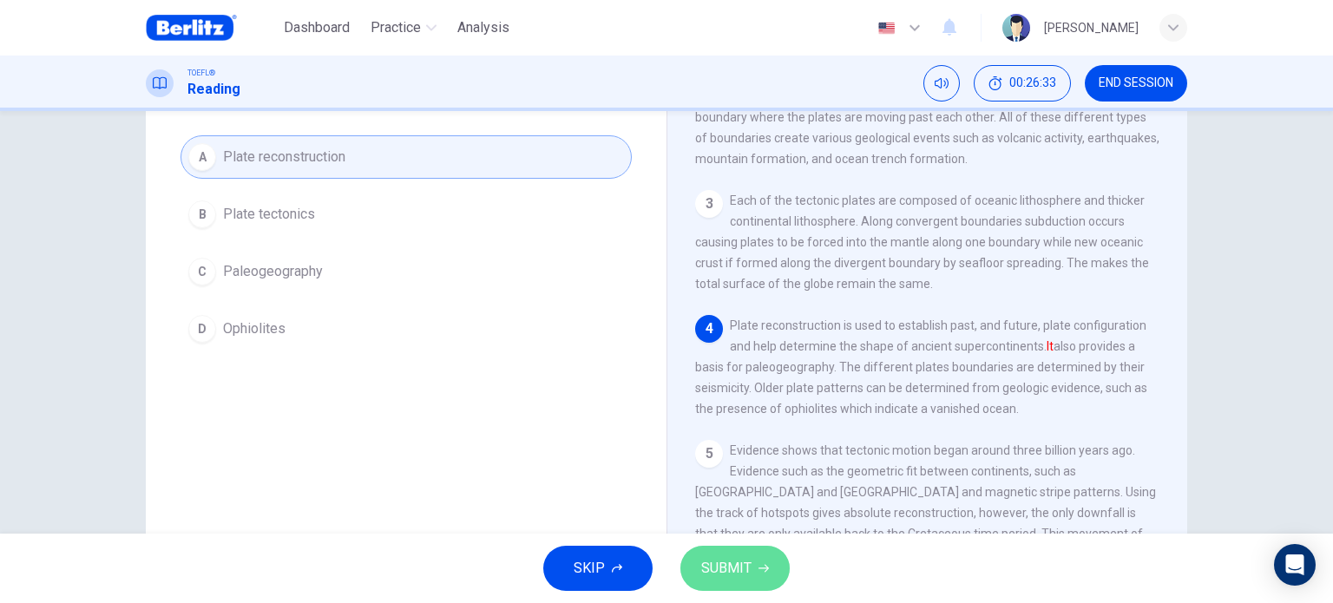
click at [760, 575] on button "SUBMIT" at bounding box center [734, 568] width 109 height 45
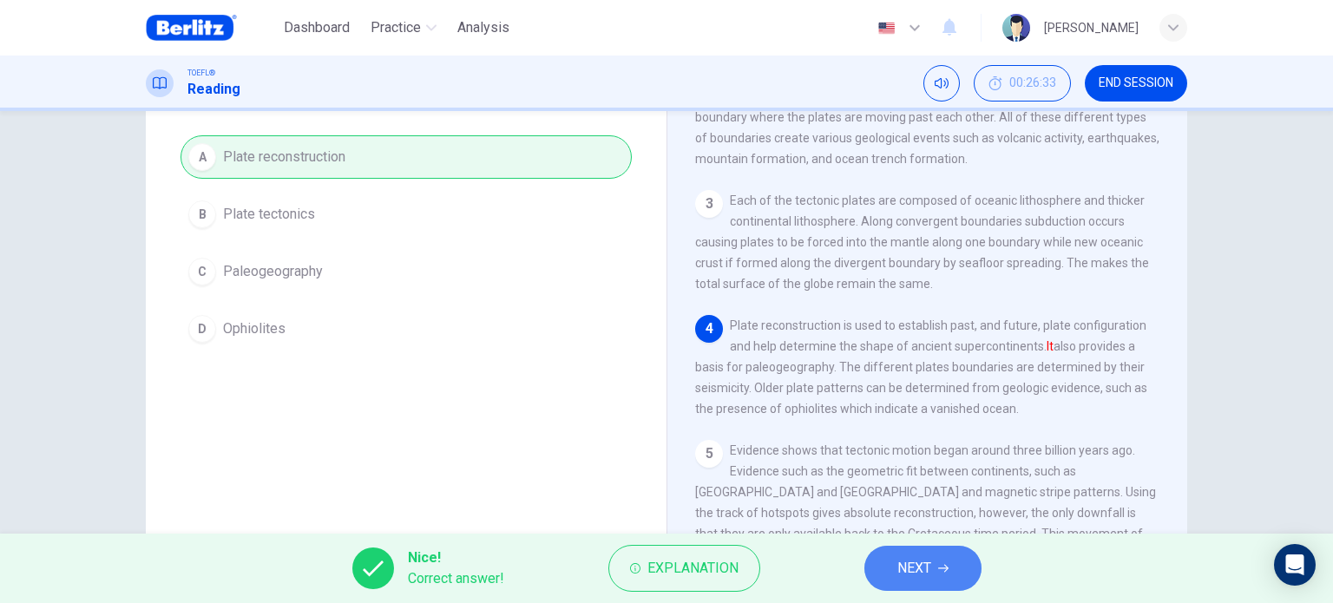
click at [892, 573] on button "NEXT" at bounding box center [922, 568] width 117 height 45
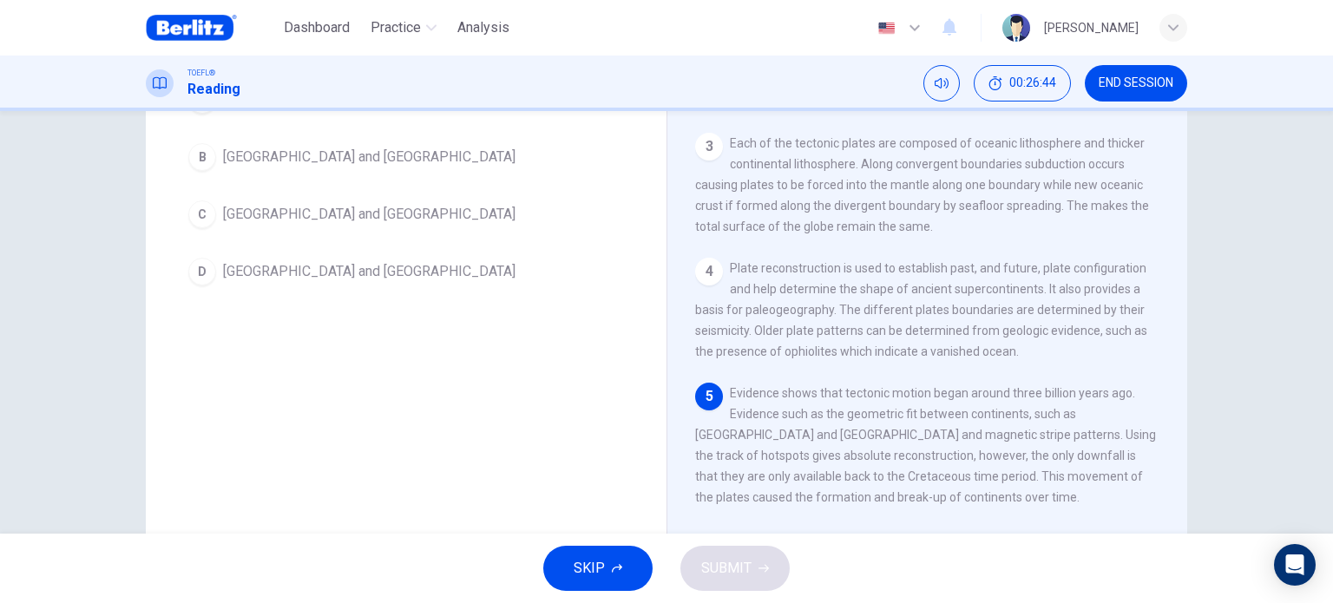
scroll to position [191, 0]
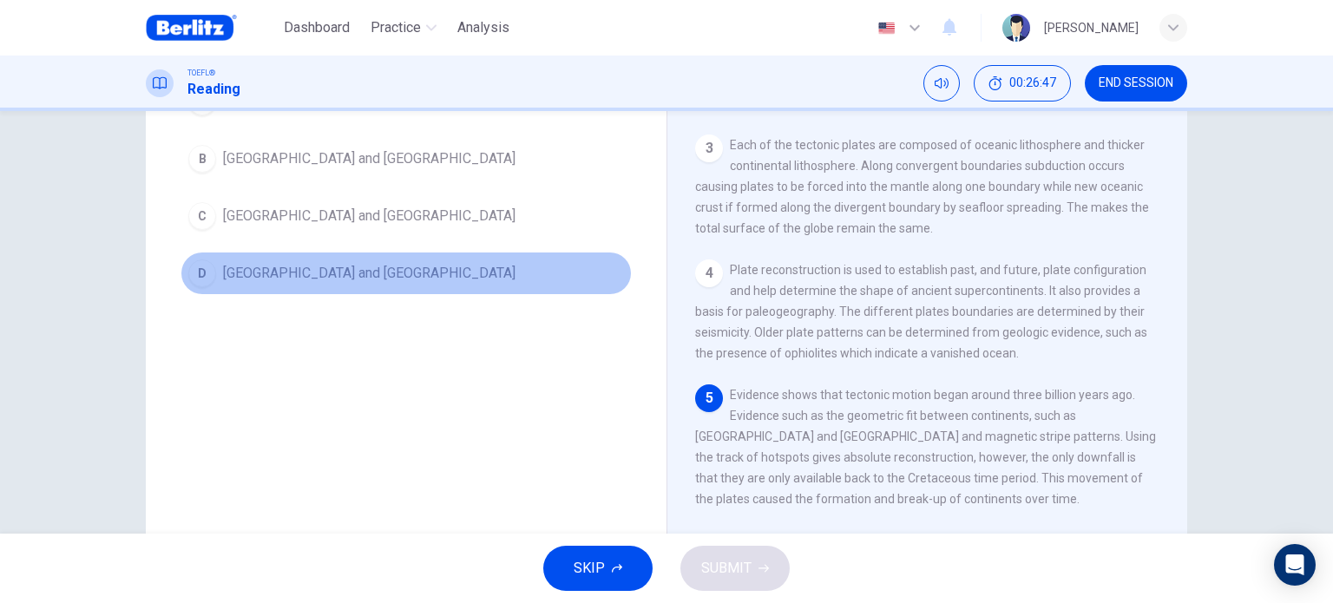
click at [340, 276] on span "[GEOGRAPHIC_DATA] and [GEOGRAPHIC_DATA]" at bounding box center [369, 273] width 292 height 21
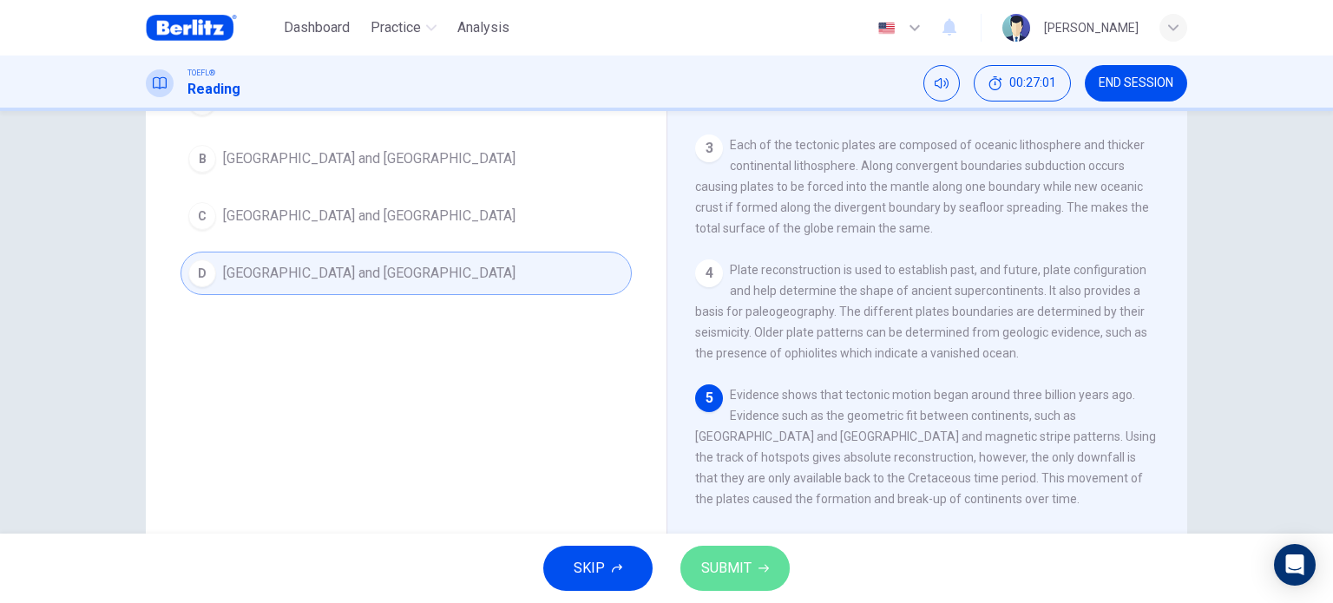
click at [701, 573] on span "SUBMIT" at bounding box center [726, 568] width 50 height 24
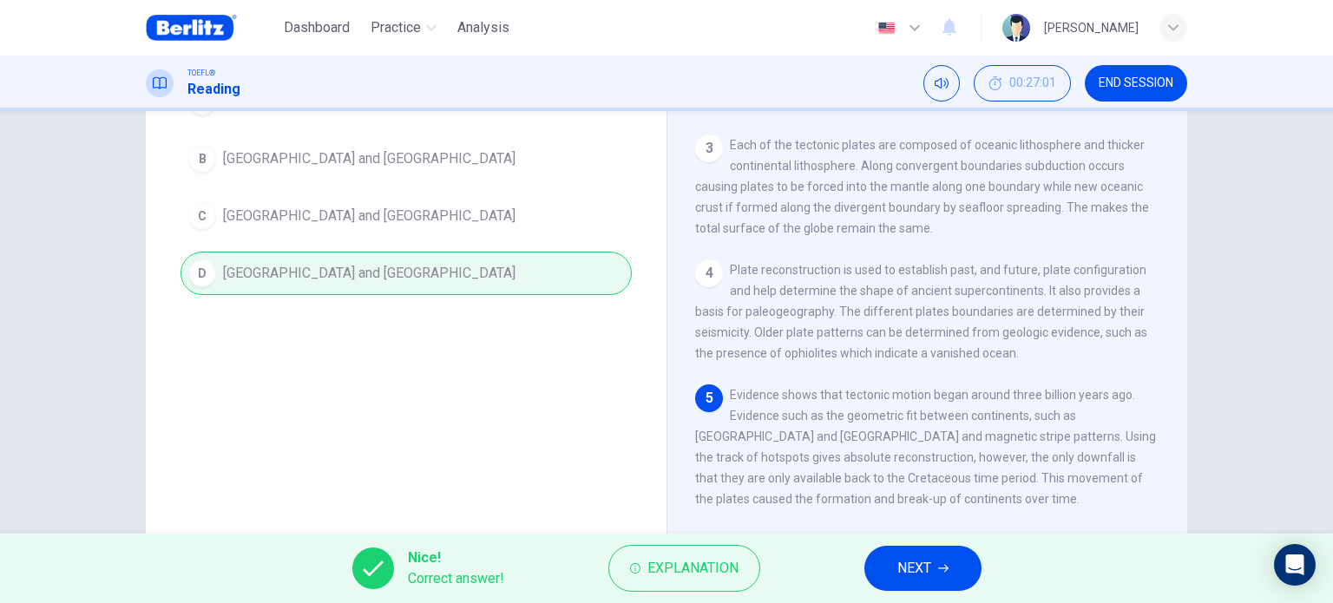
click at [898, 571] on span "NEXT" at bounding box center [914, 568] width 34 height 24
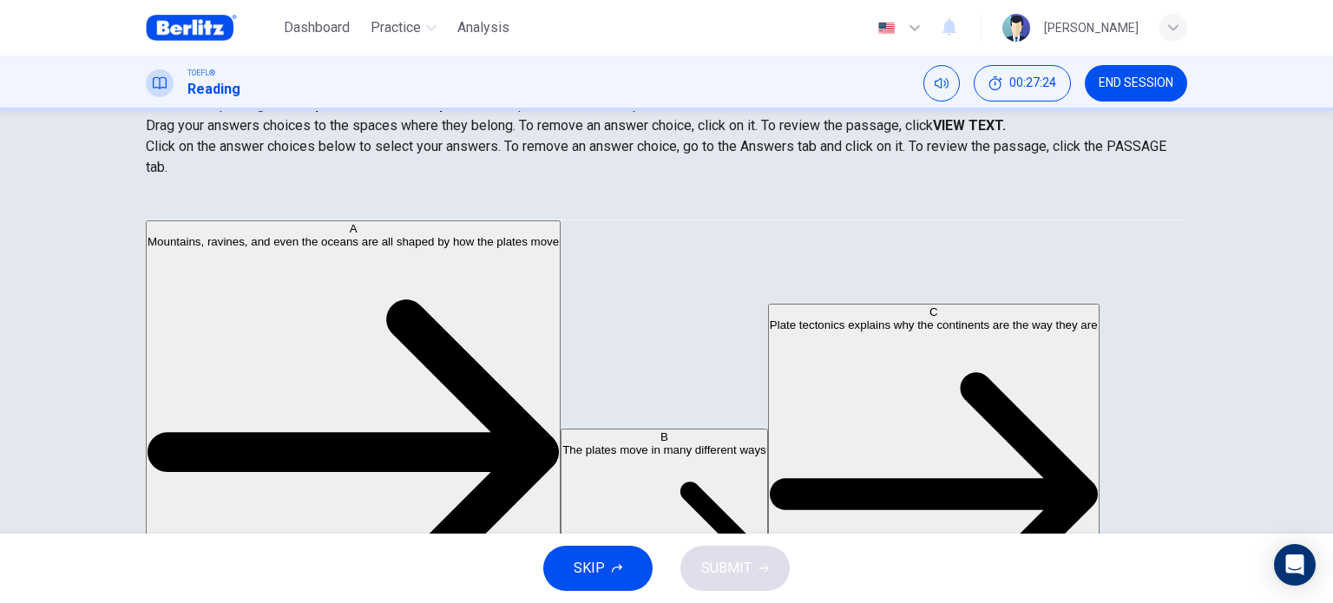
scroll to position [250, 0]
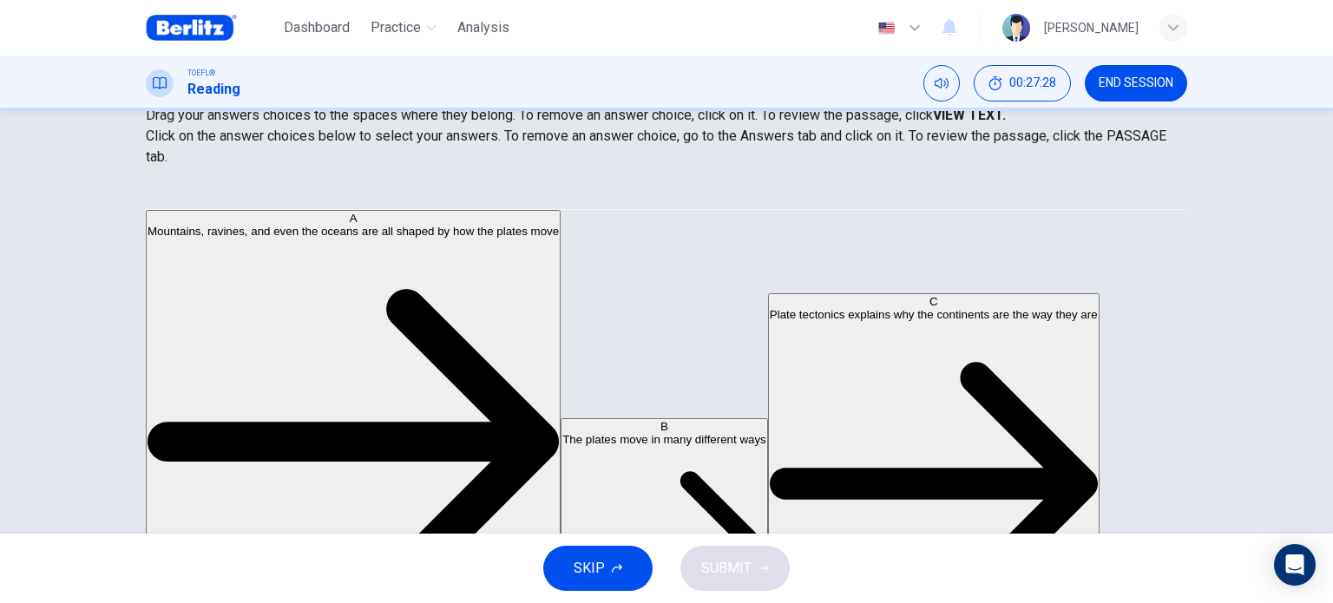
drag, startPoint x: 261, startPoint y: 245, endPoint x: 614, endPoint y: 228, distance: 353.6
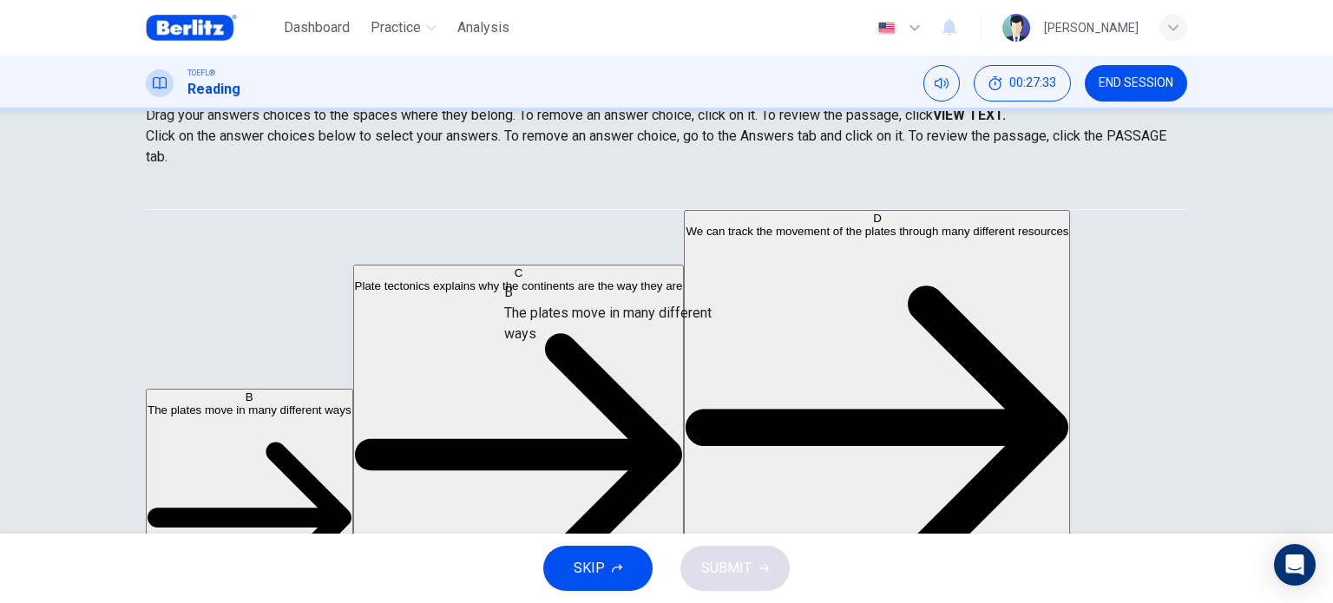
drag, startPoint x: 260, startPoint y: 233, endPoint x: 597, endPoint y: 319, distance: 347.5
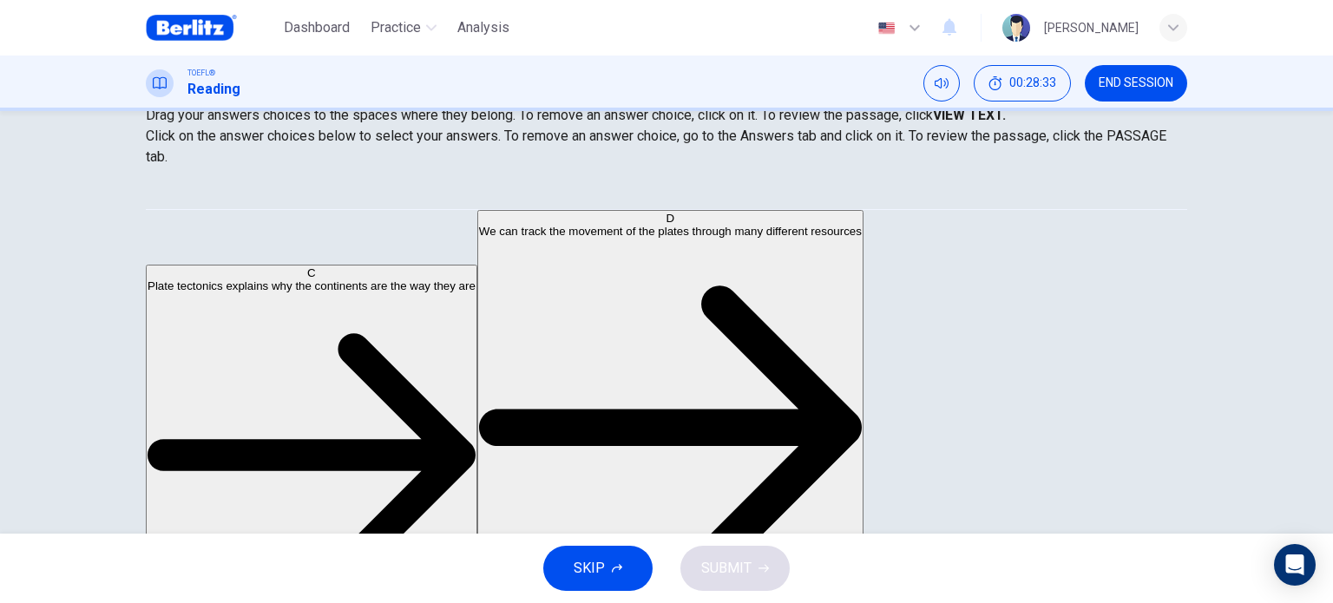
scroll to position [0, 0]
drag, startPoint x: 354, startPoint y: 236, endPoint x: 661, endPoint y: 414, distance: 355.0
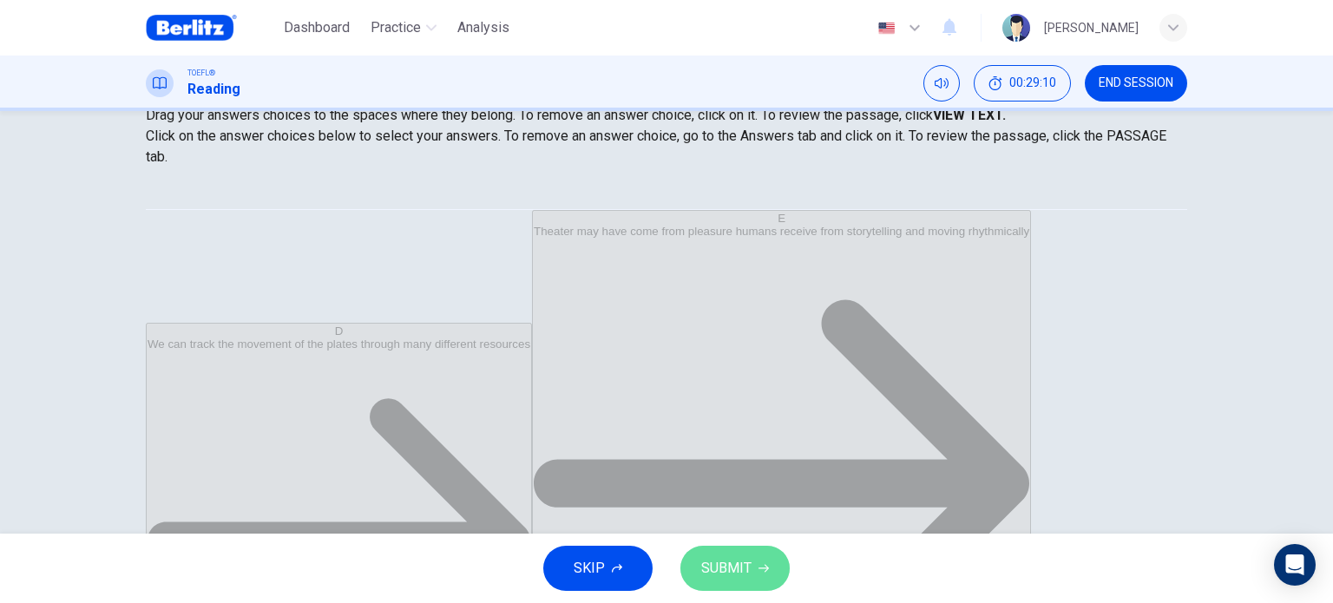
click at [745, 568] on span "SUBMIT" at bounding box center [726, 568] width 50 height 24
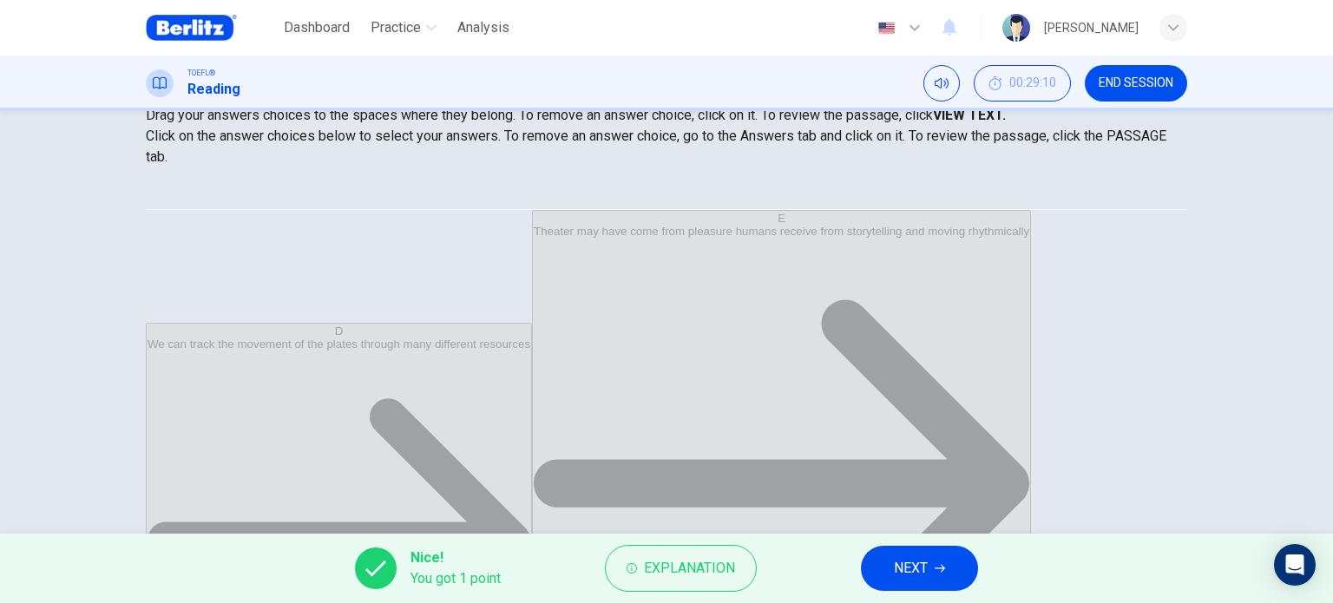
scroll to position [97, 0]
click at [968, 574] on button "NEXT" at bounding box center [919, 568] width 117 height 45
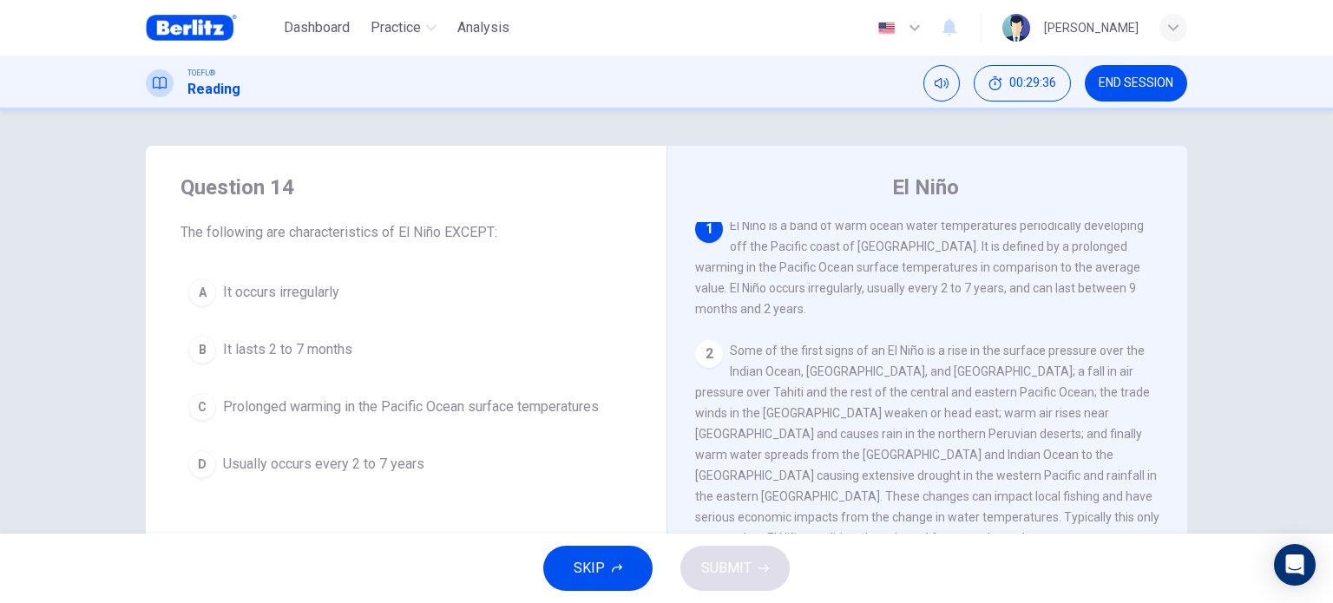
scroll to position [0, 0]
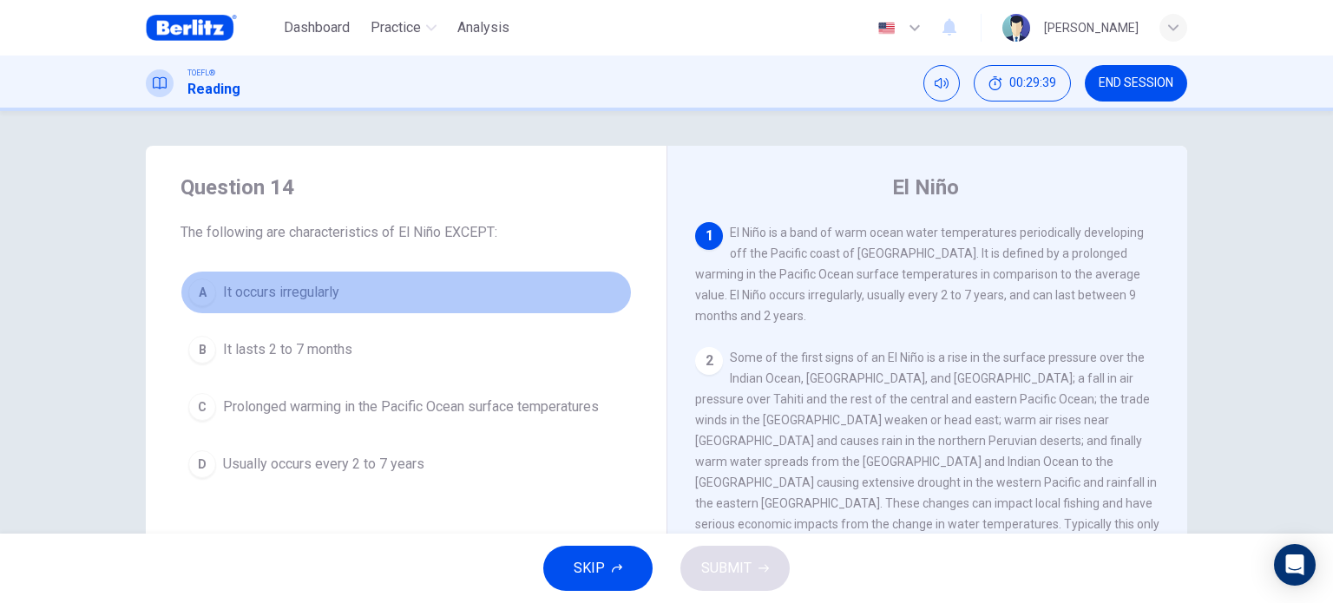
click at [331, 298] on span "It occurs irregularly" at bounding box center [281, 292] width 116 height 21
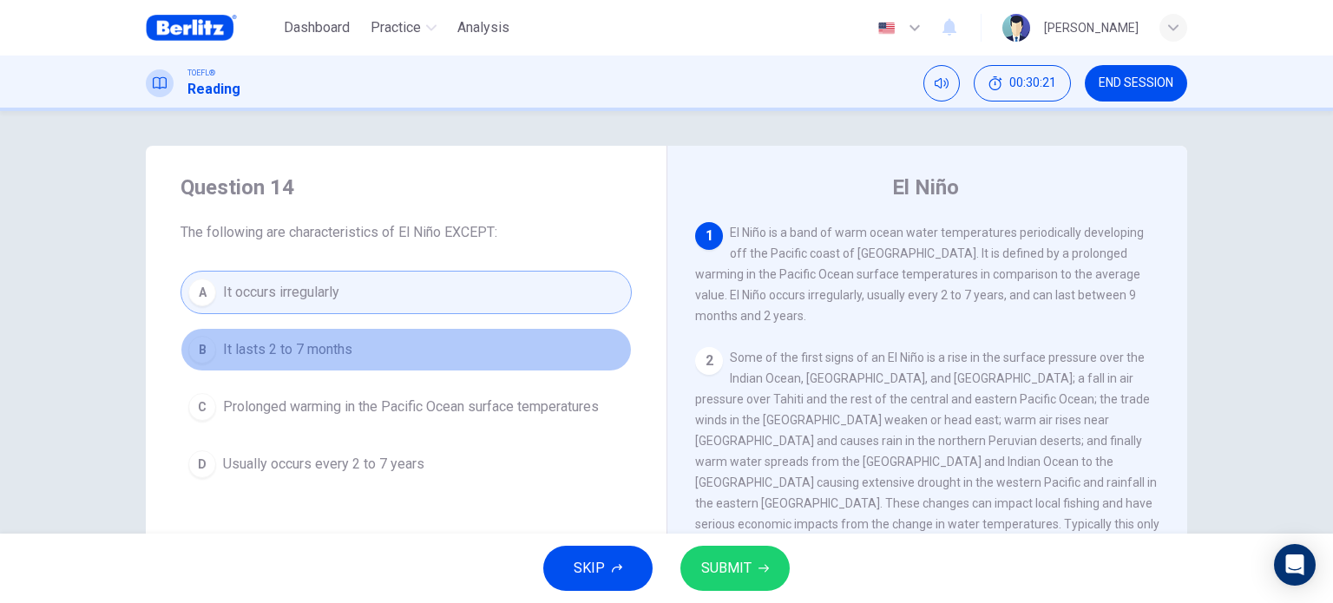
click at [313, 344] on span "It lasts 2 to 7 months" at bounding box center [287, 349] width 129 height 21
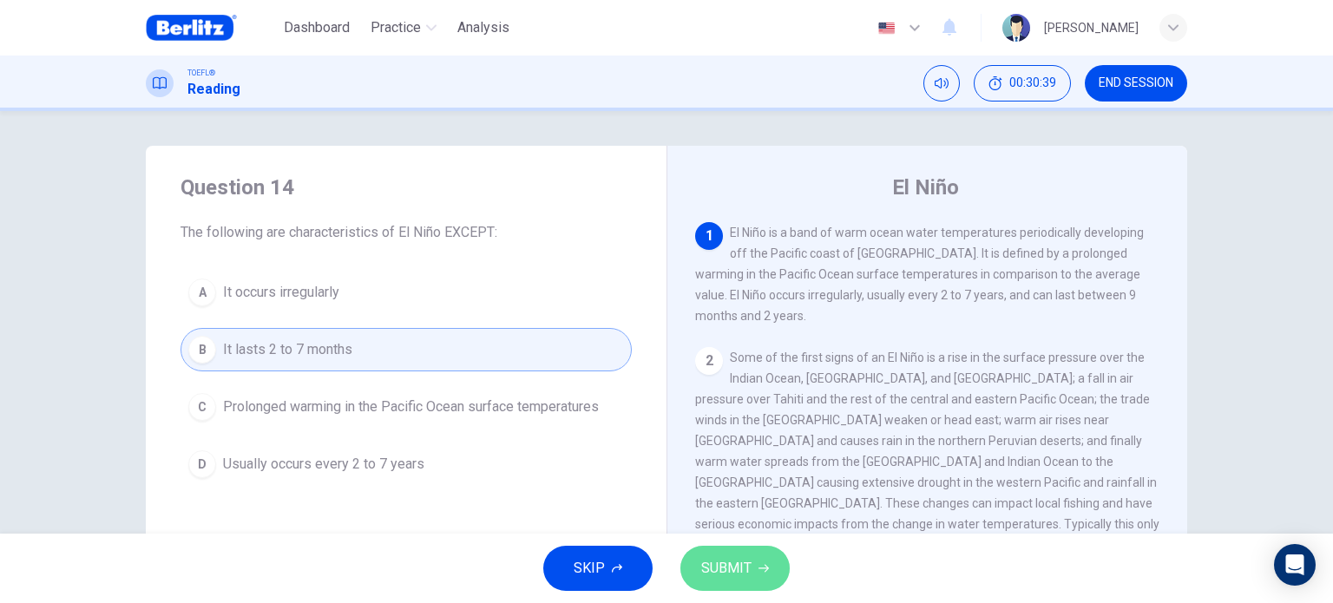
click at [726, 564] on span "SUBMIT" at bounding box center [726, 568] width 50 height 24
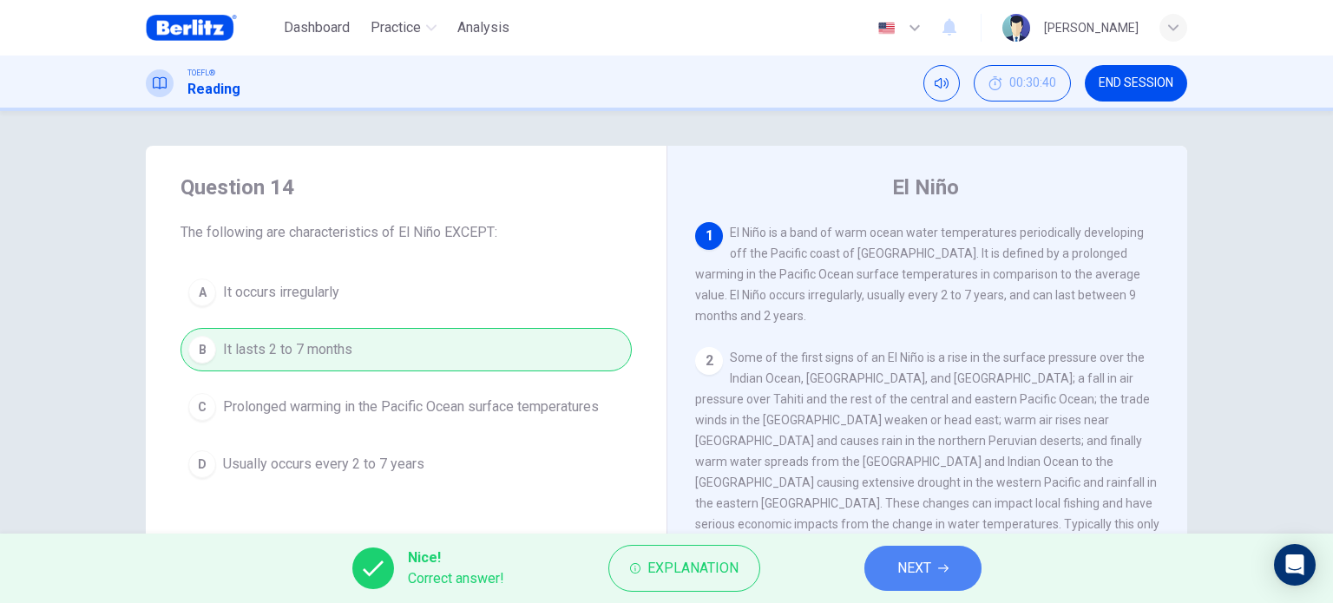
click at [927, 582] on button "NEXT" at bounding box center [922, 568] width 117 height 45
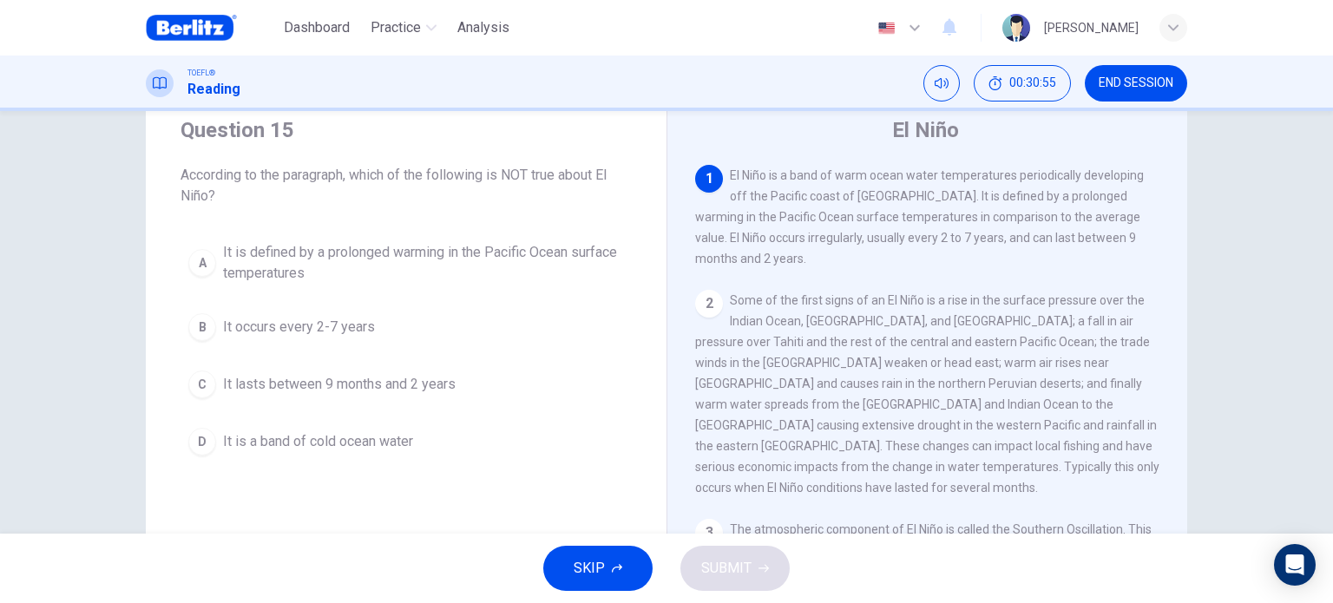
scroll to position [58, 0]
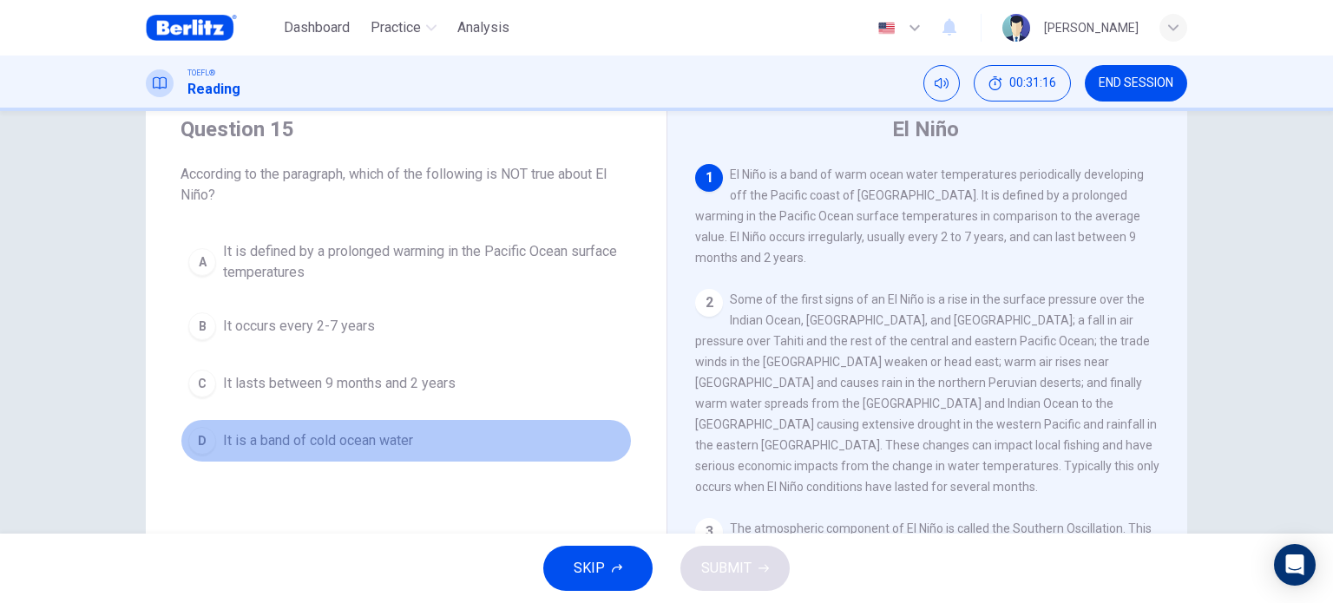
click at [403, 447] on span "It is a band of cold ocean water" at bounding box center [318, 440] width 190 height 21
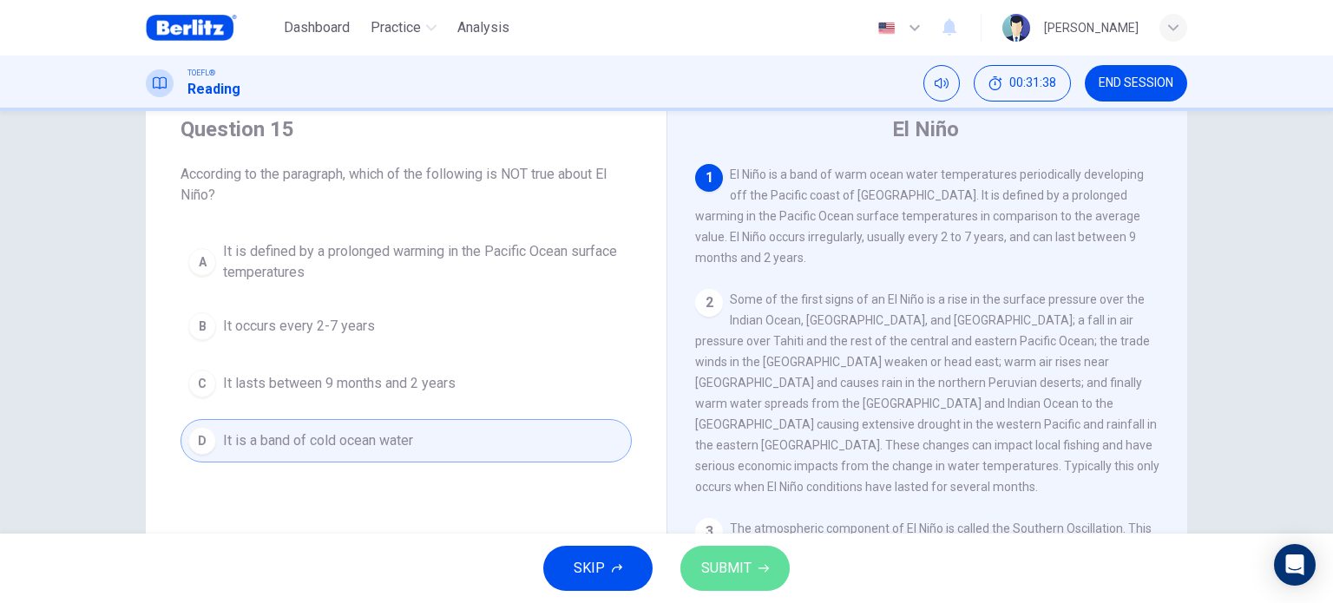
click at [749, 579] on span "SUBMIT" at bounding box center [726, 568] width 50 height 24
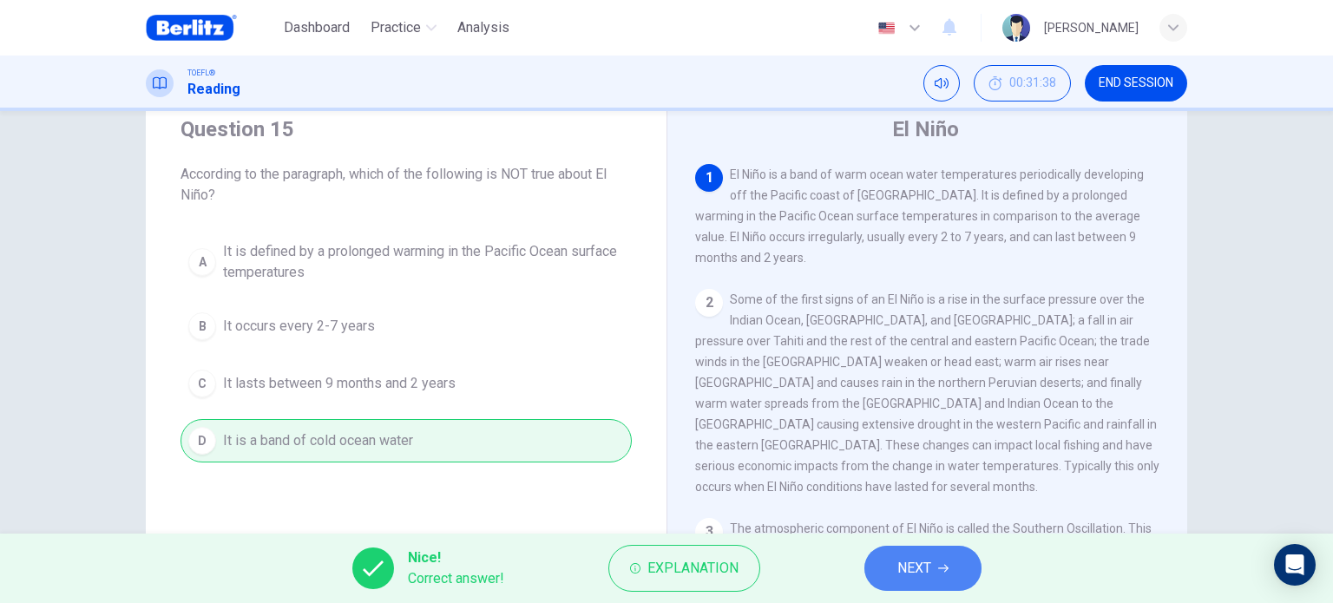
click at [915, 563] on span "NEXT" at bounding box center [914, 568] width 34 height 24
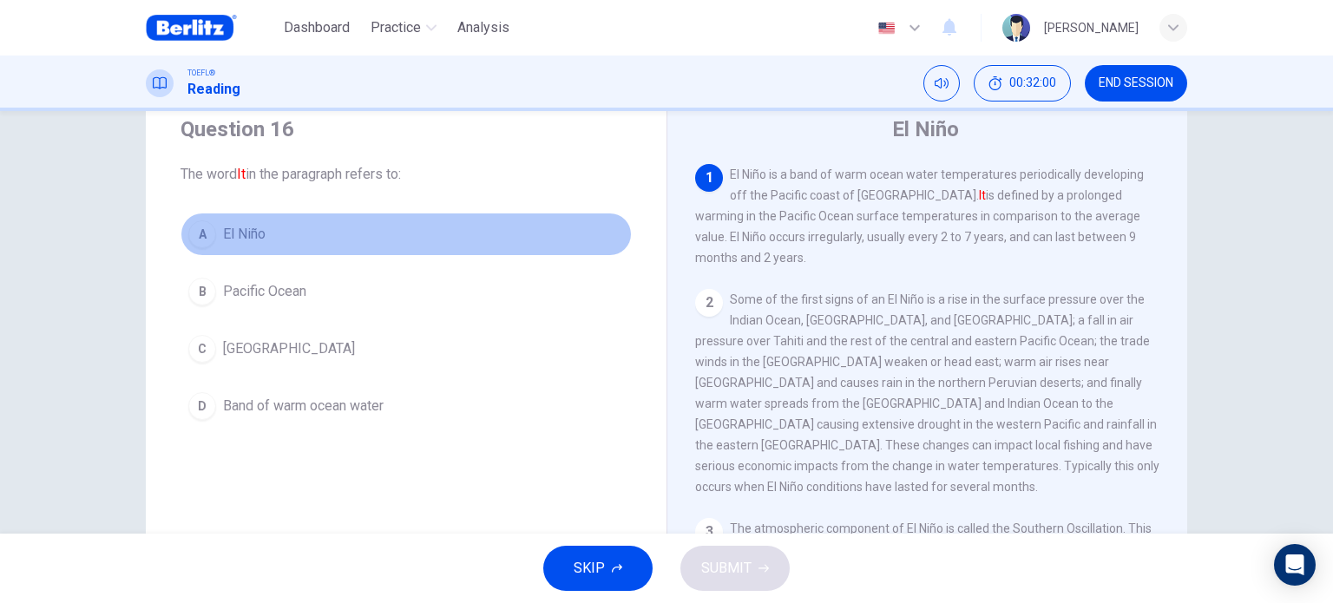
click at [272, 229] on button "A El Niño" at bounding box center [405, 234] width 451 height 43
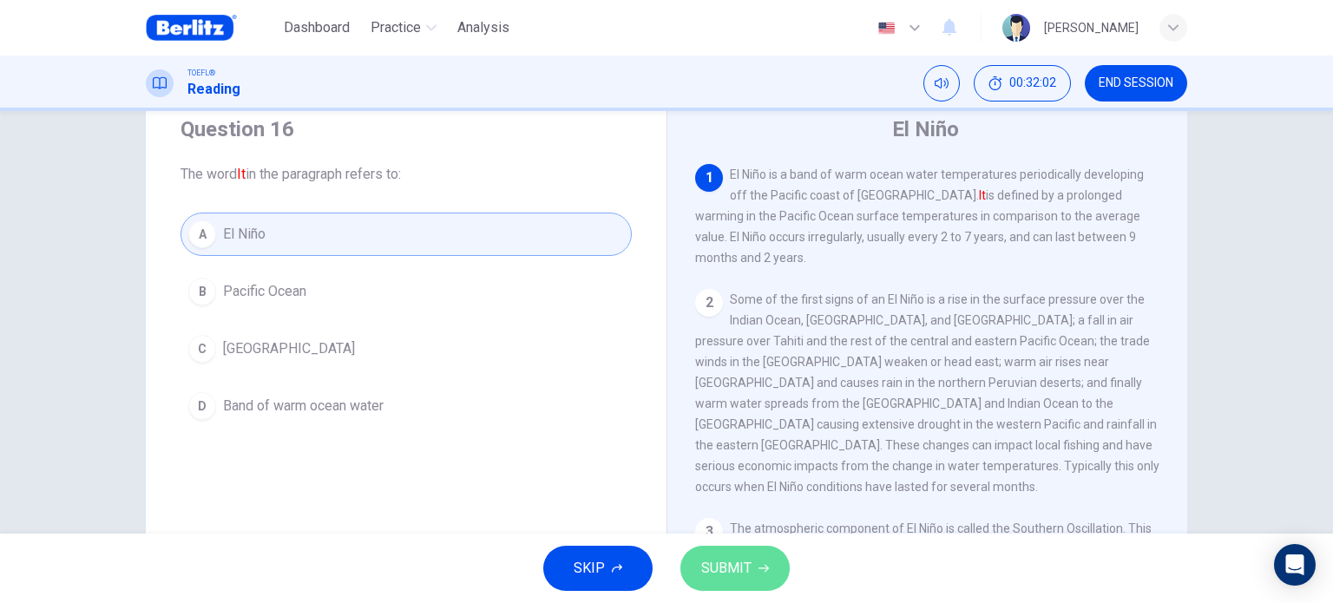
click at [751, 557] on button "SUBMIT" at bounding box center [734, 568] width 109 height 45
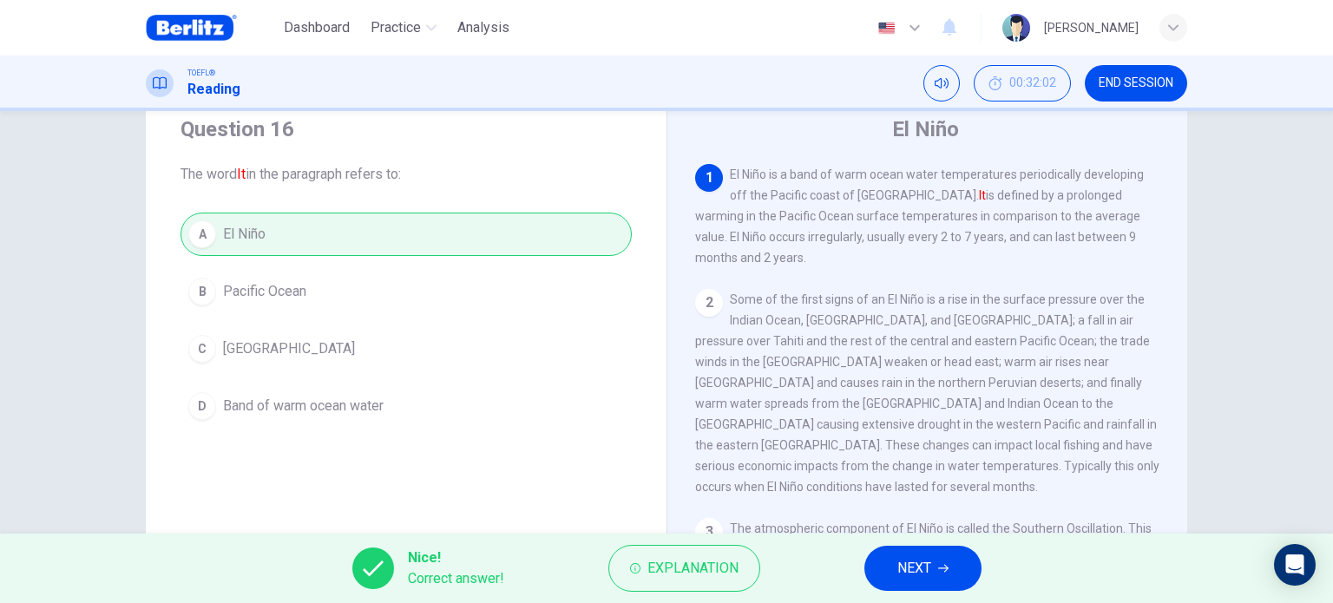
click at [910, 568] on span "NEXT" at bounding box center [914, 568] width 34 height 24
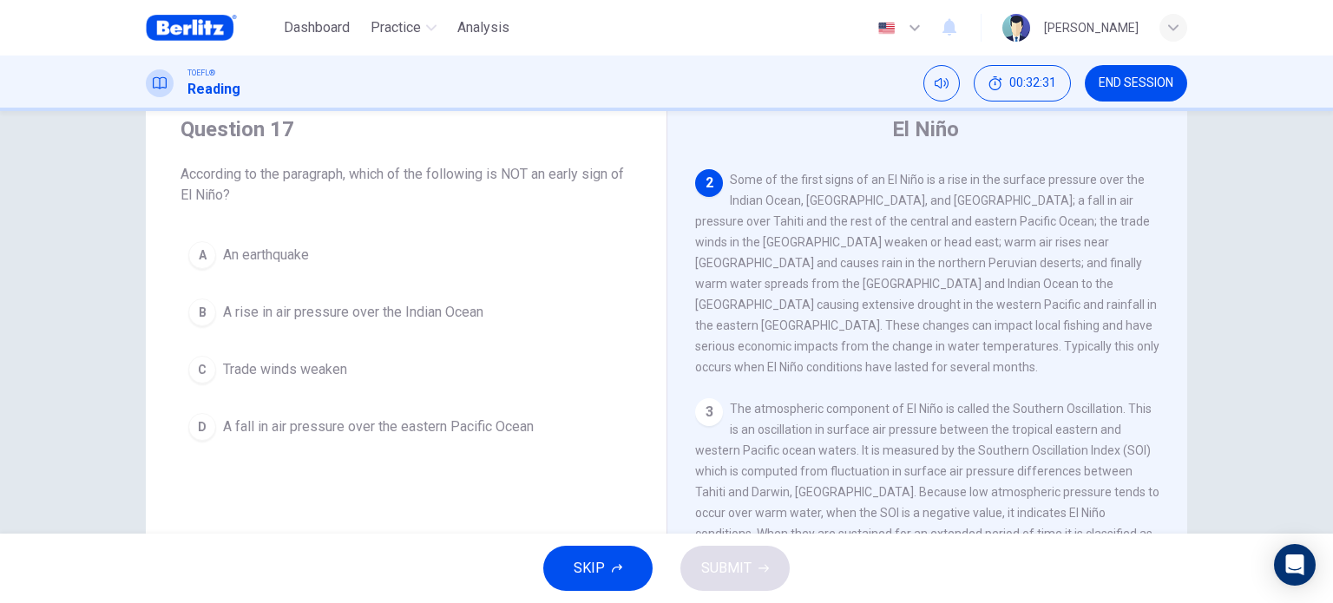
scroll to position [111, 0]
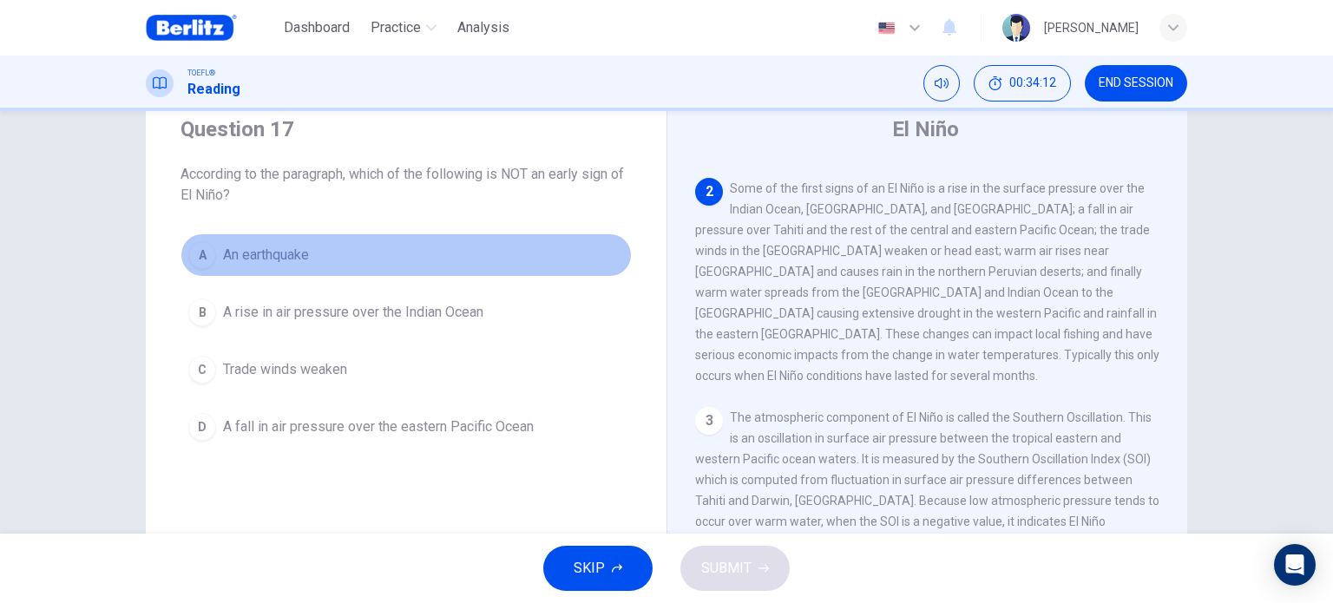
click at [295, 256] on span "An earthquake" at bounding box center [266, 255] width 86 height 21
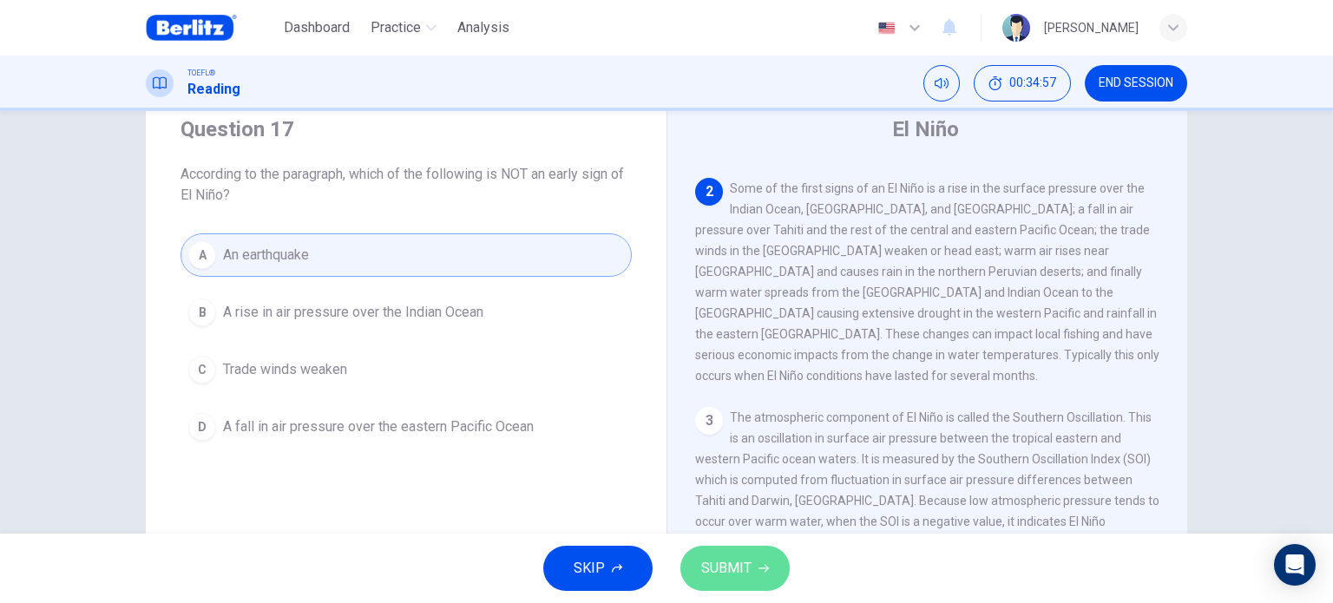
click at [763, 564] on icon "button" at bounding box center [763, 568] width 10 height 10
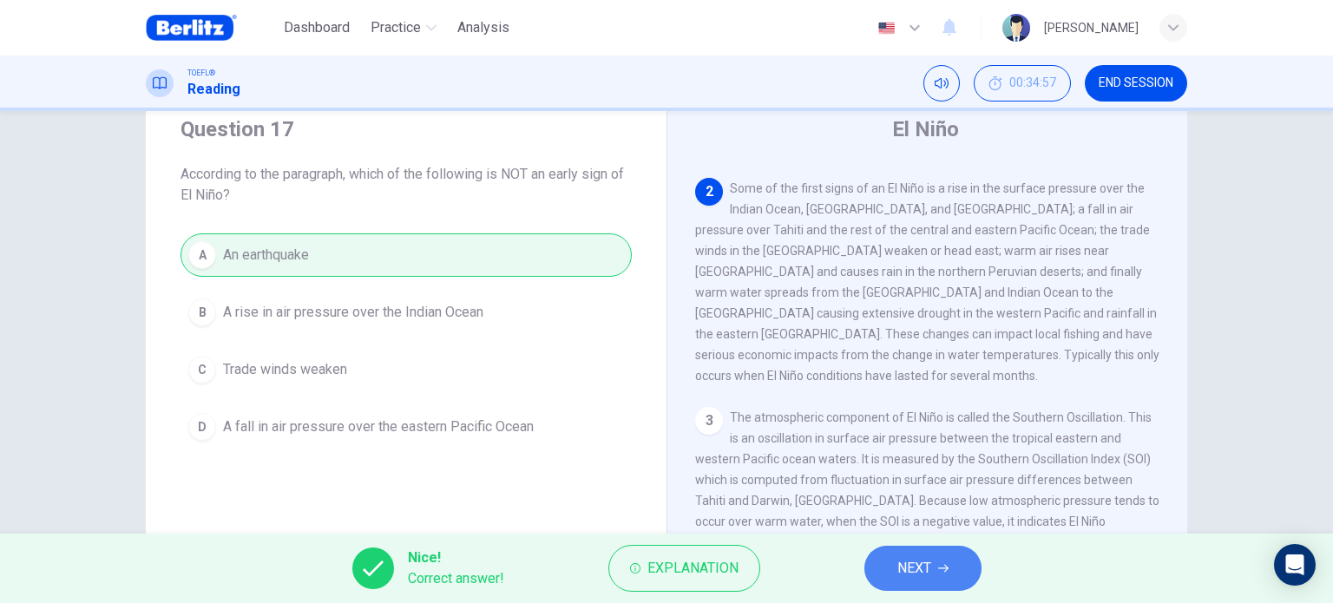
click at [897, 570] on span "NEXT" at bounding box center [914, 568] width 34 height 24
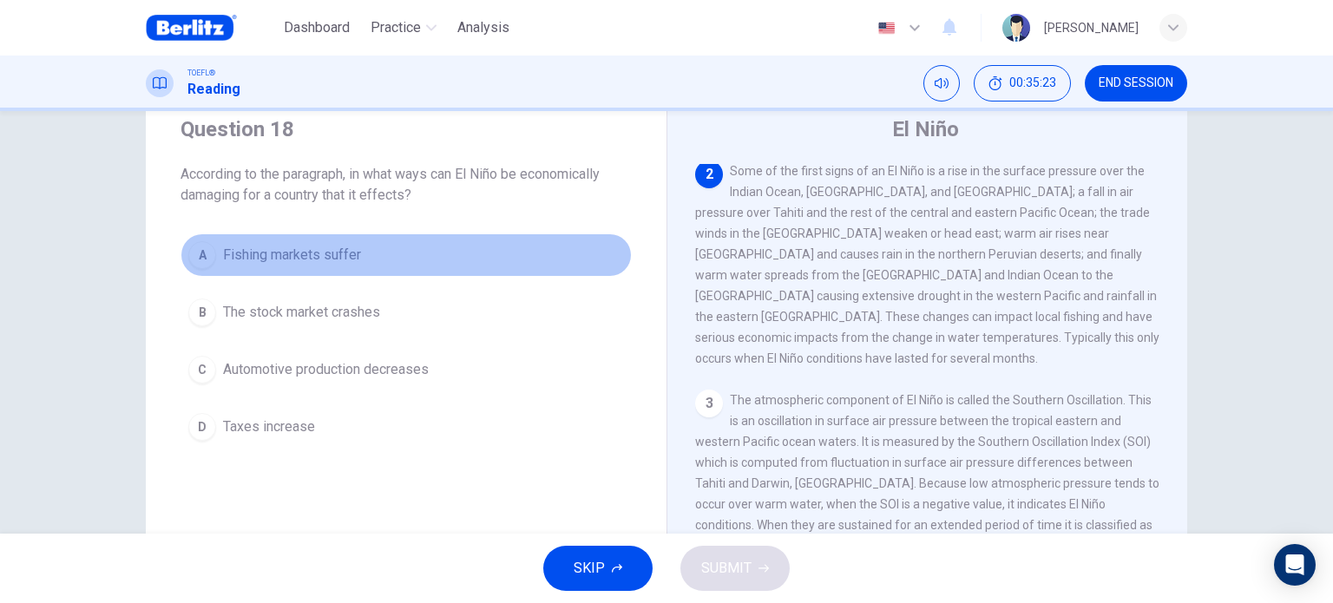
click at [361, 256] on button "A Fishing markets suffer" at bounding box center [405, 254] width 451 height 43
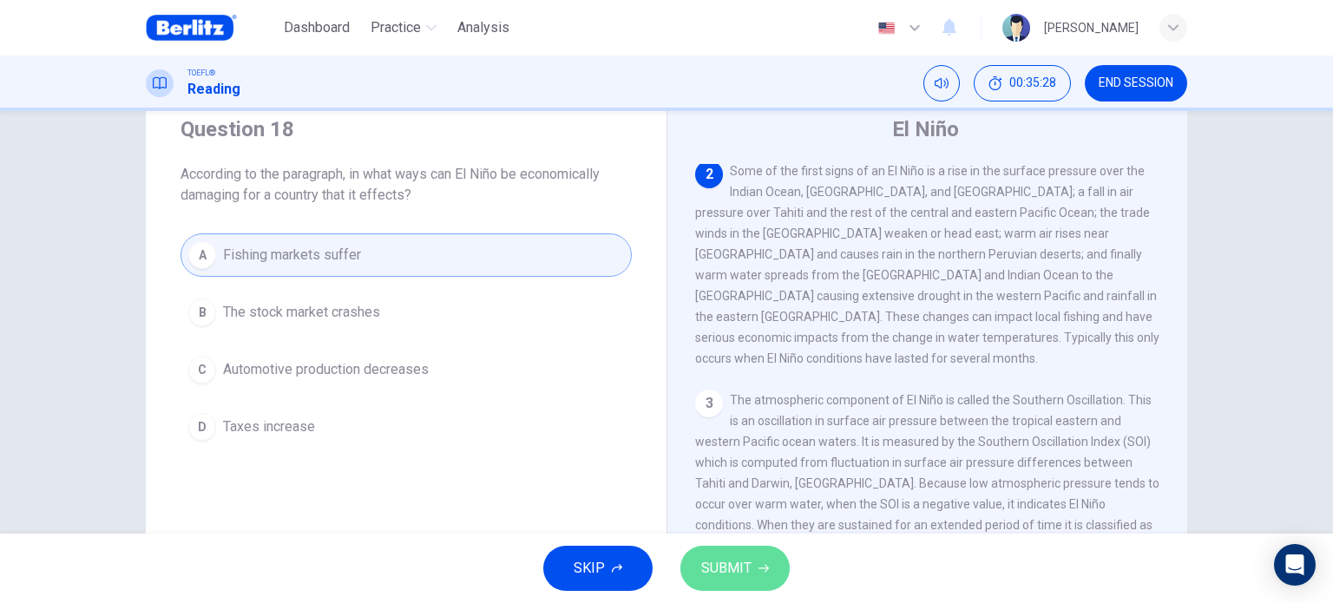
click at [737, 579] on span "SUBMIT" at bounding box center [726, 568] width 50 height 24
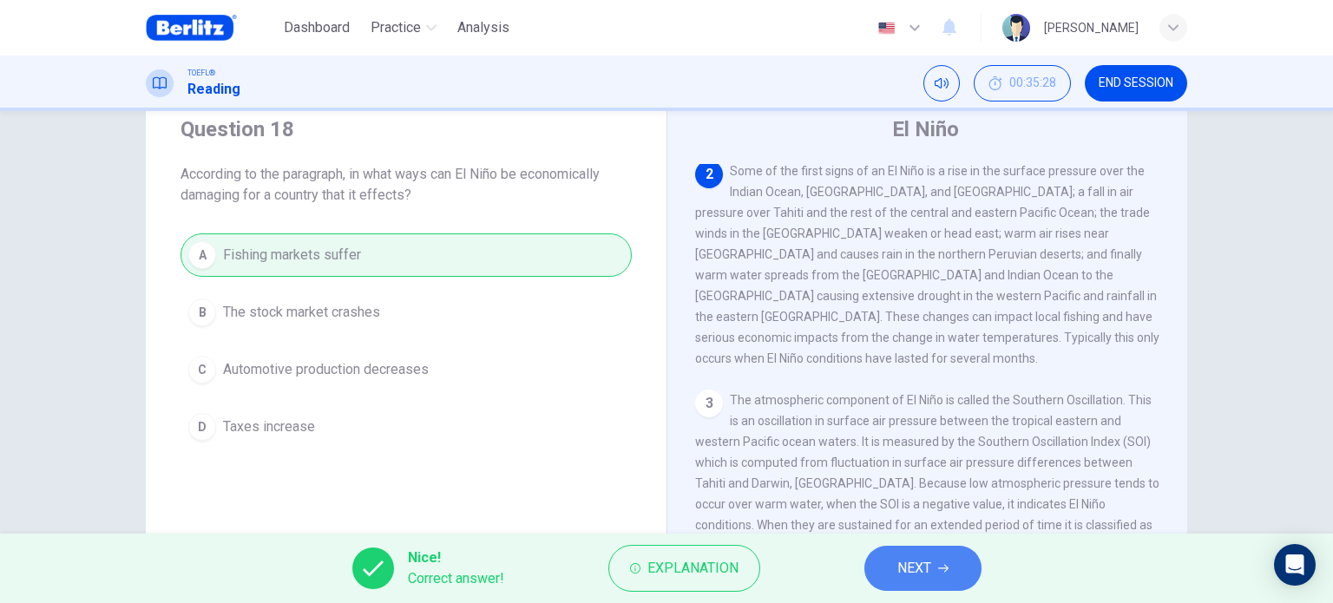
click at [903, 562] on span "NEXT" at bounding box center [914, 568] width 34 height 24
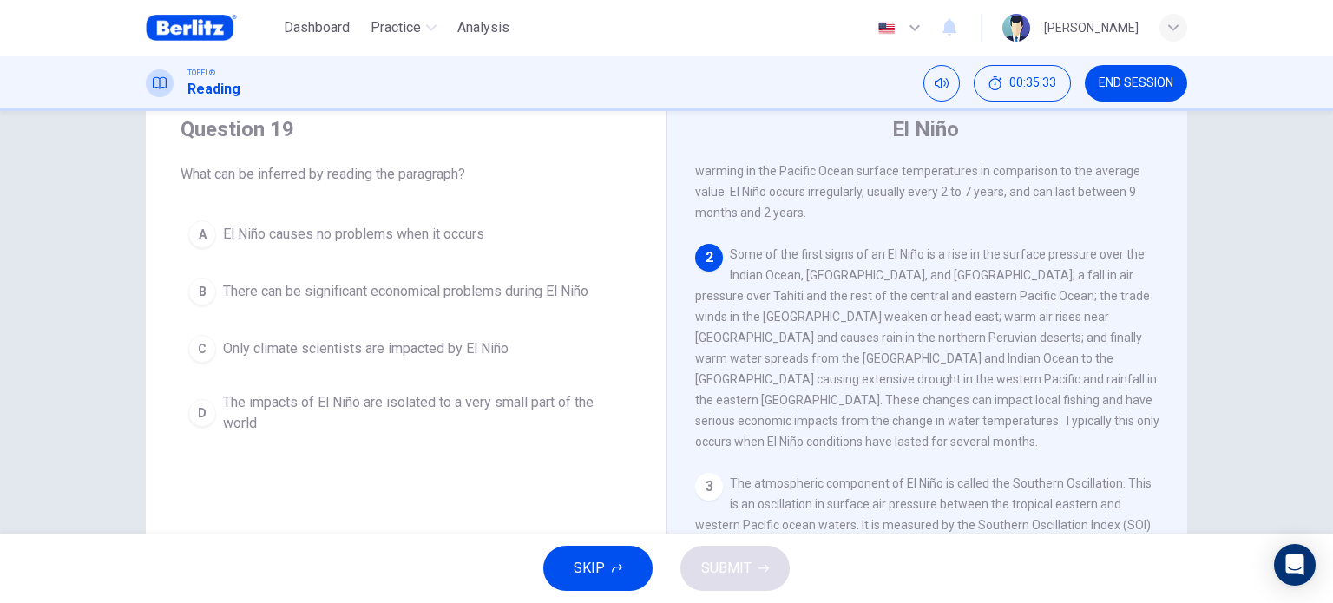
scroll to position [54, 0]
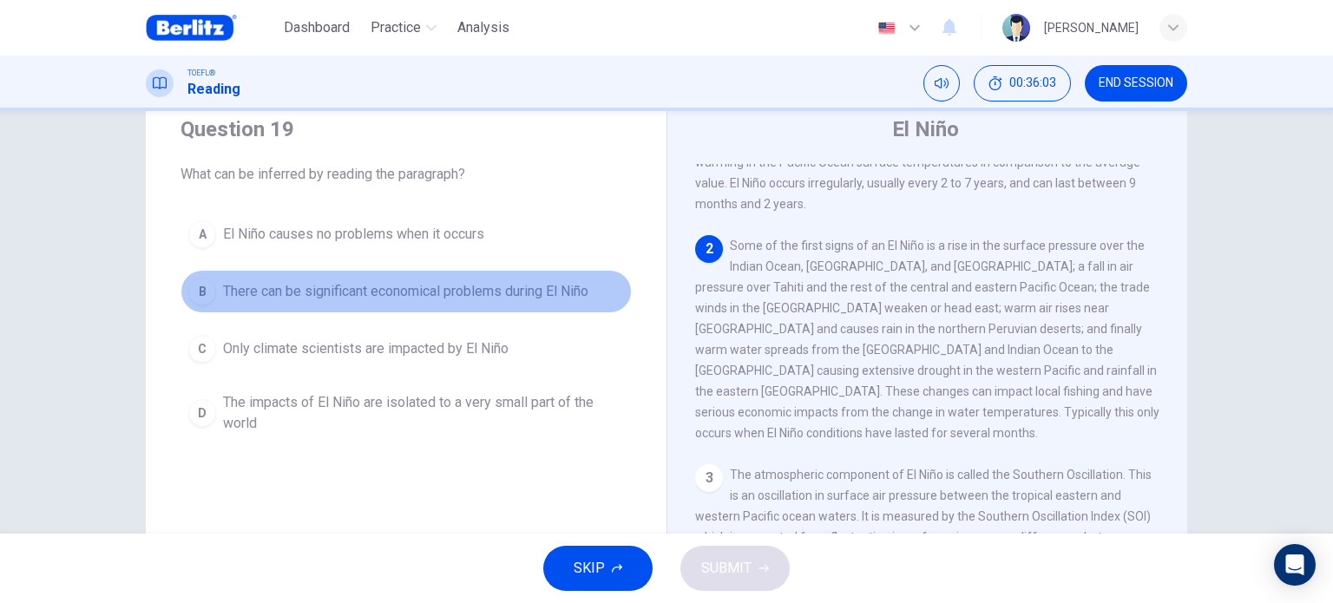
click at [531, 298] on span "There can be significant economical problems during El Niño" at bounding box center [405, 291] width 365 height 21
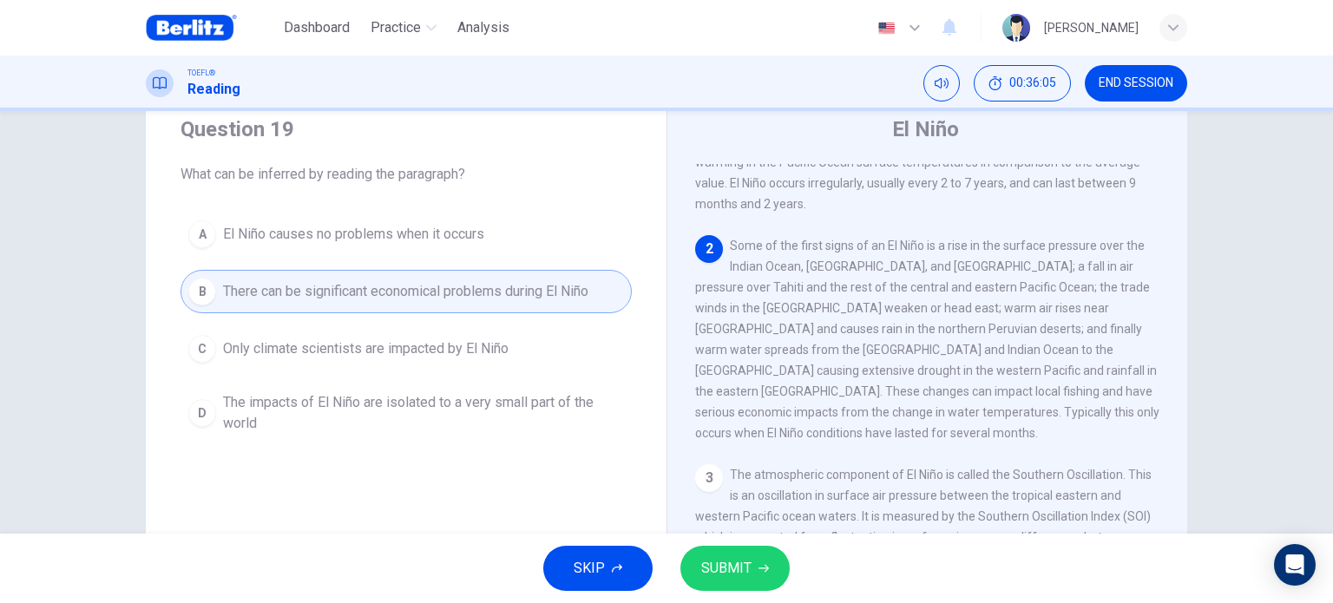
click at [734, 564] on span "SUBMIT" at bounding box center [726, 568] width 50 height 24
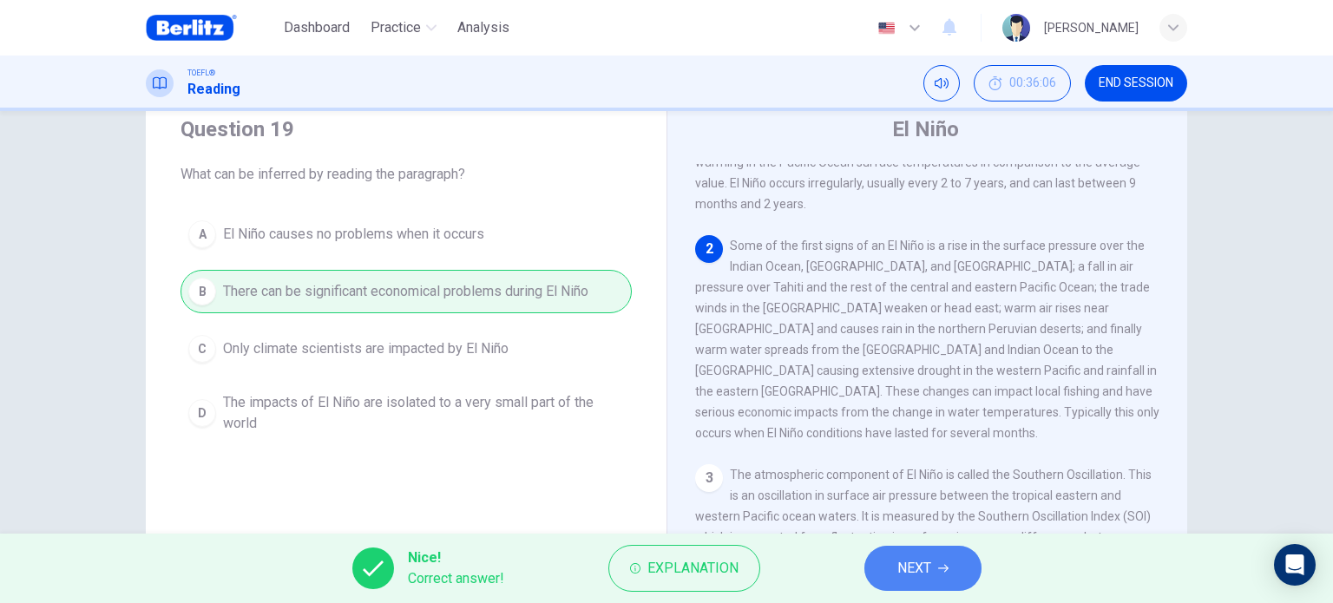
click at [934, 568] on button "NEXT" at bounding box center [922, 568] width 117 height 45
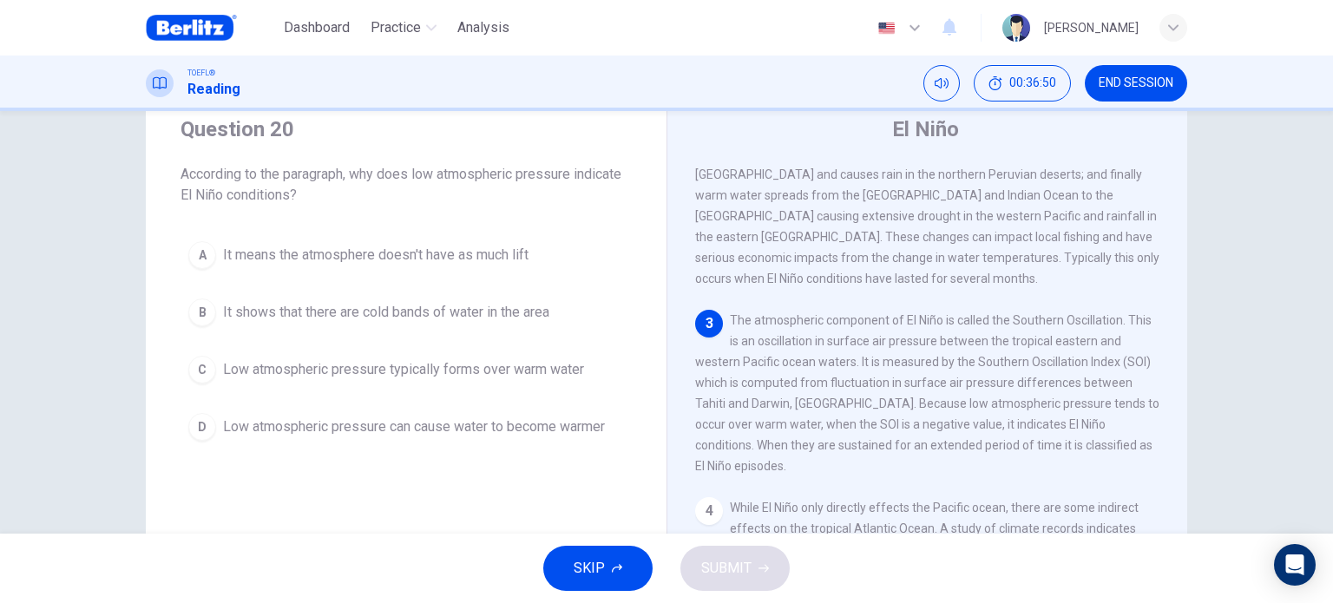
scroll to position [200, 0]
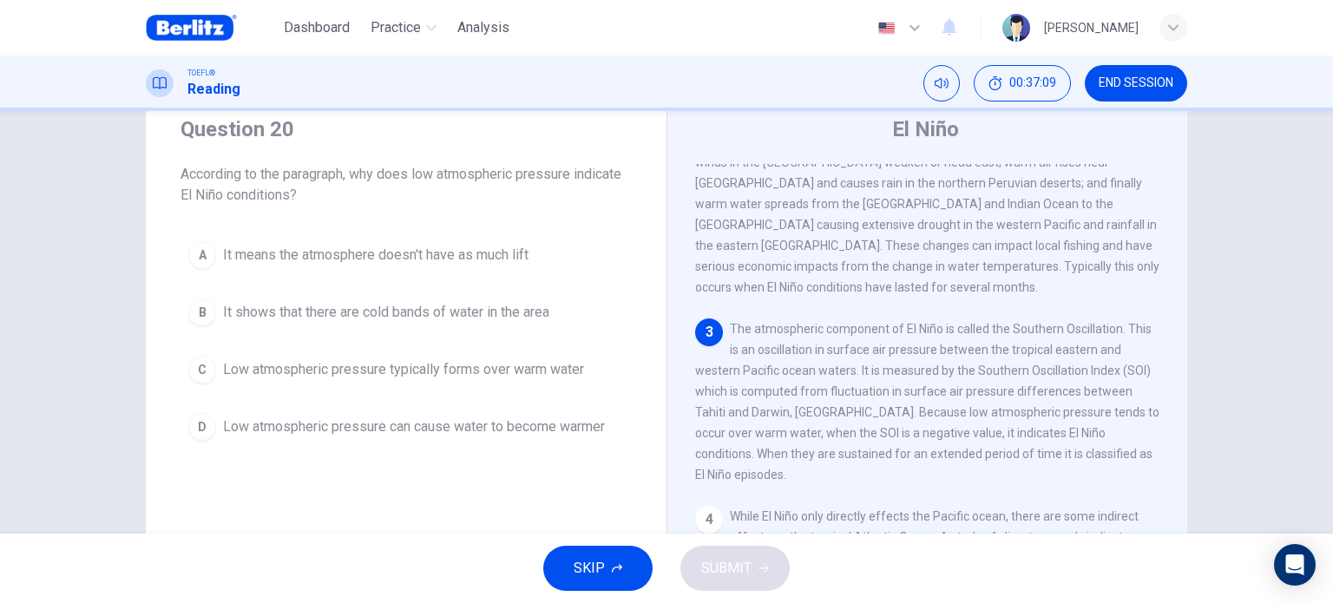
drag, startPoint x: 489, startPoint y: 489, endPoint x: 503, endPoint y: 463, distance: 28.7
click at [503, 463] on div "Question 20 According to the paragraph, why does low atmospheric pressure indic…" at bounding box center [406, 389] width 521 height 603
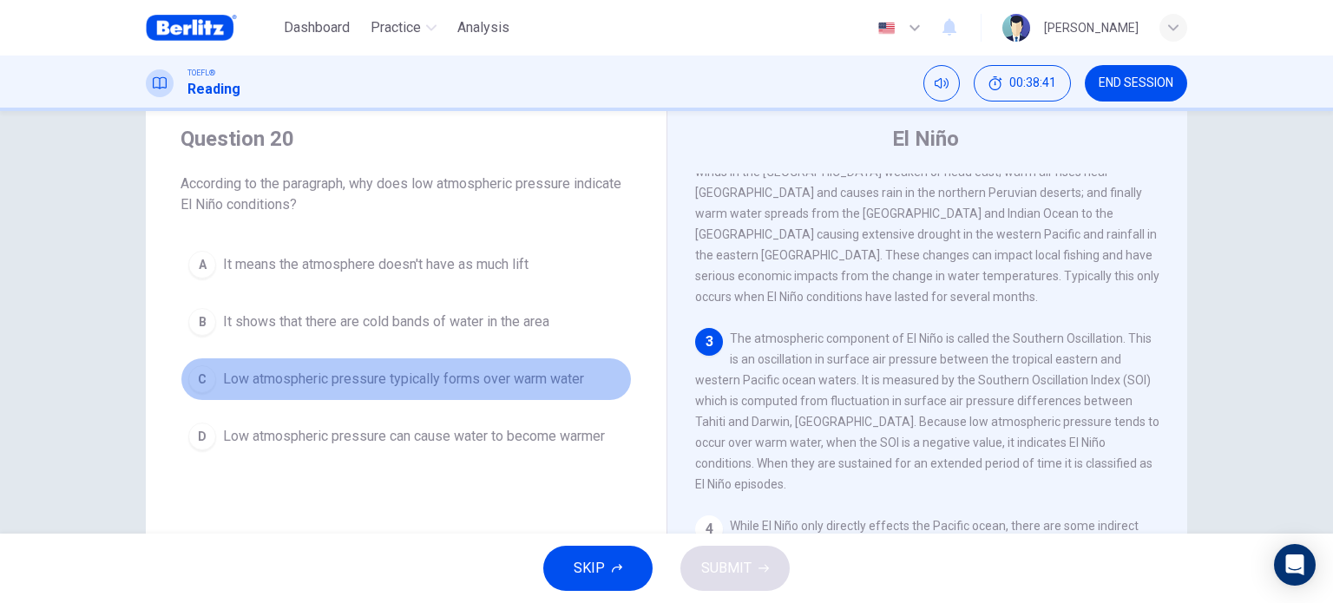
click at [341, 387] on span "Low atmospheric pressure typically forms over warm water" at bounding box center [403, 379] width 361 height 21
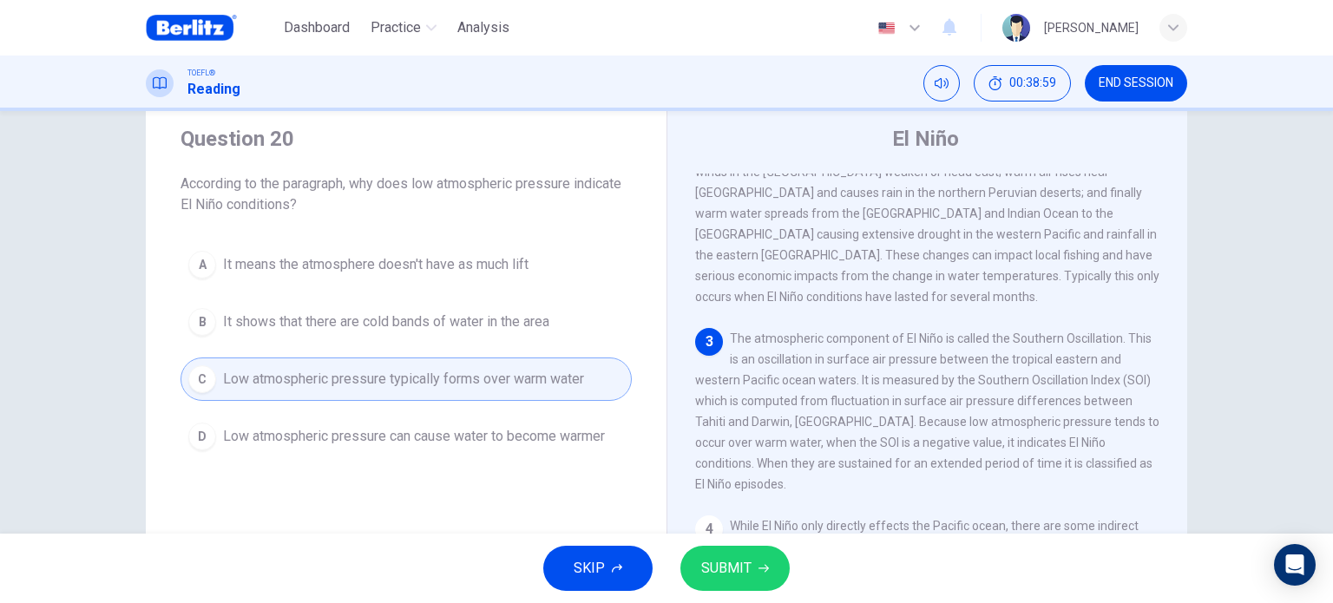
click at [749, 563] on span "SUBMIT" at bounding box center [726, 568] width 50 height 24
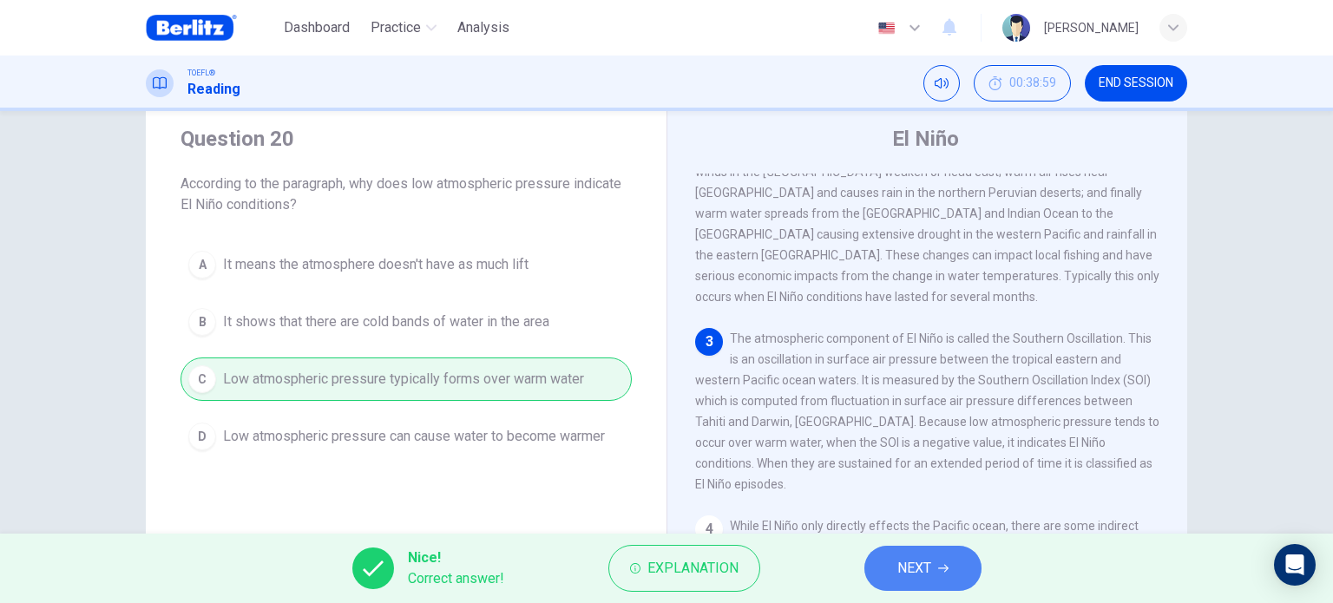
click at [929, 572] on span "NEXT" at bounding box center [914, 568] width 34 height 24
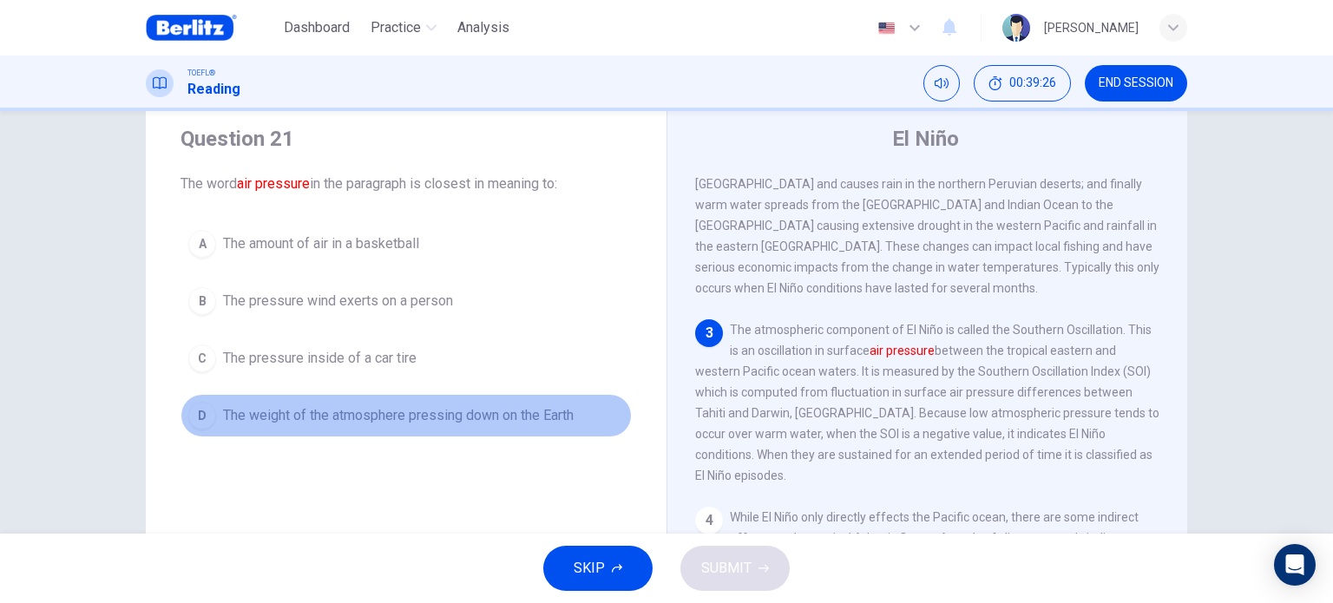
click at [522, 416] on span "The weight of the atmosphere pressing down on the Earth" at bounding box center [398, 415] width 351 height 21
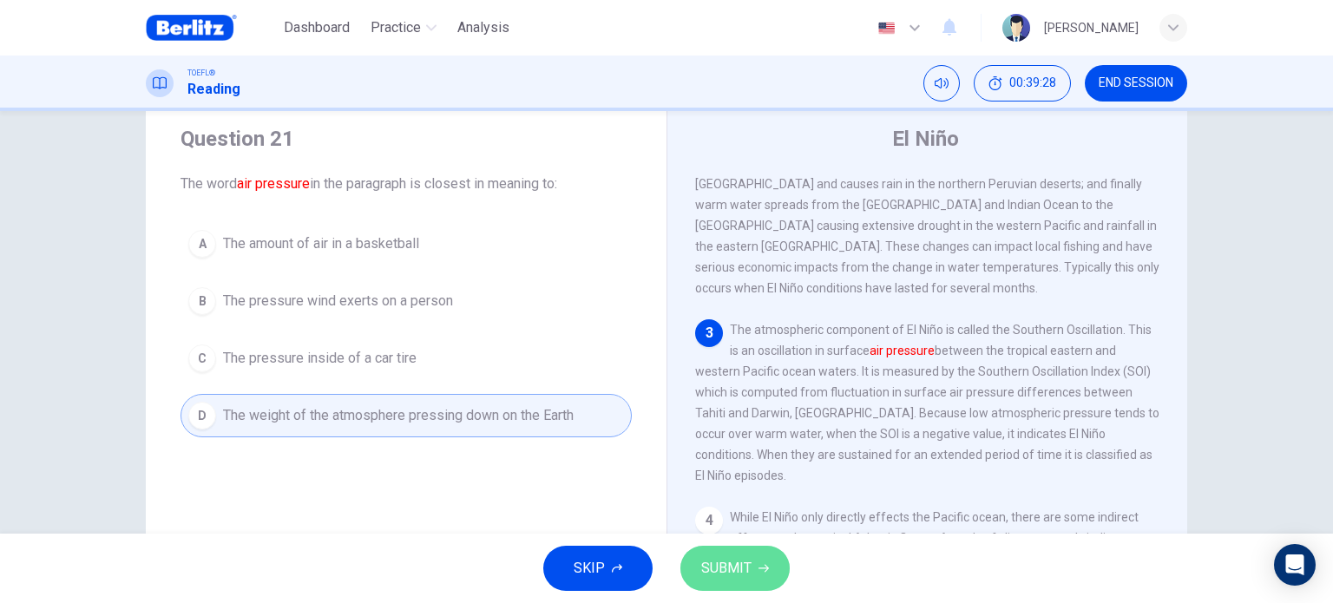
click at [748, 556] on span "SUBMIT" at bounding box center [726, 568] width 50 height 24
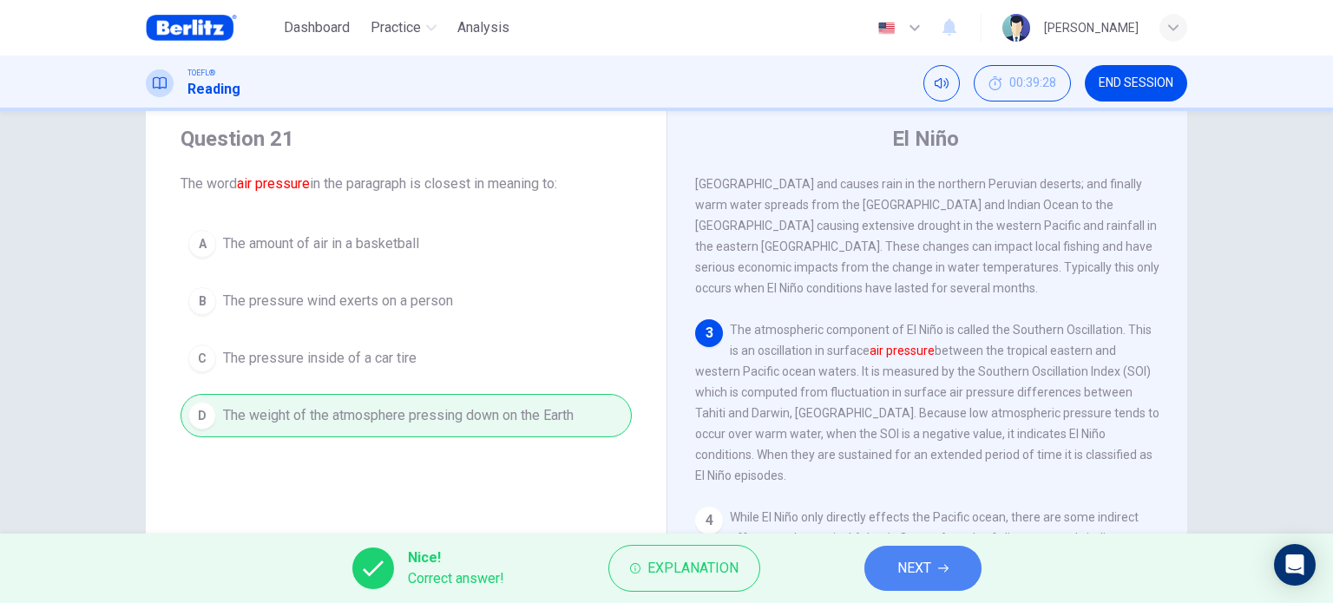
click at [911, 568] on span "NEXT" at bounding box center [914, 568] width 34 height 24
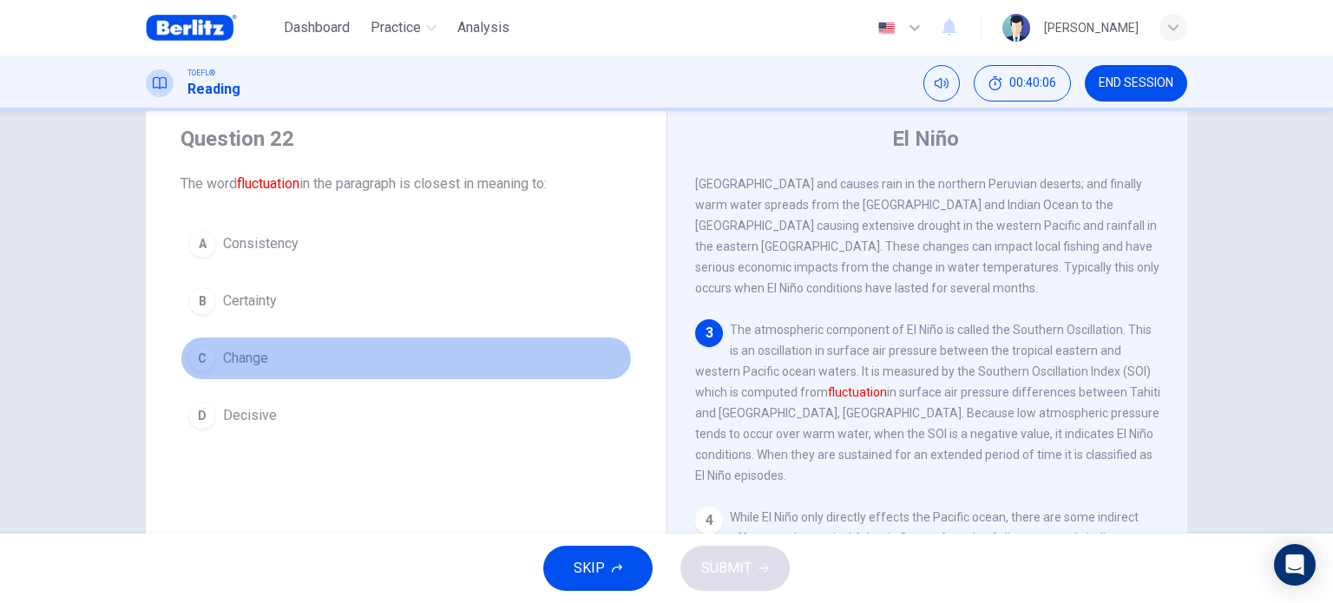
click at [281, 353] on button "C Change" at bounding box center [405, 358] width 451 height 43
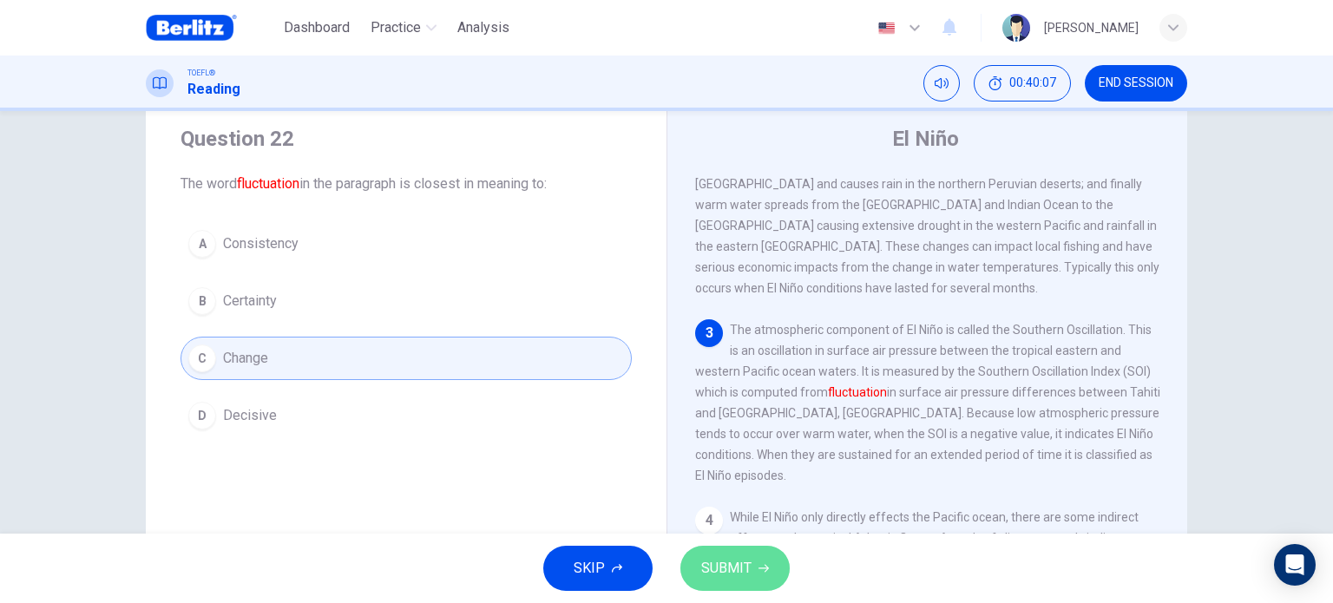
click at [720, 577] on span "SUBMIT" at bounding box center [726, 568] width 50 height 24
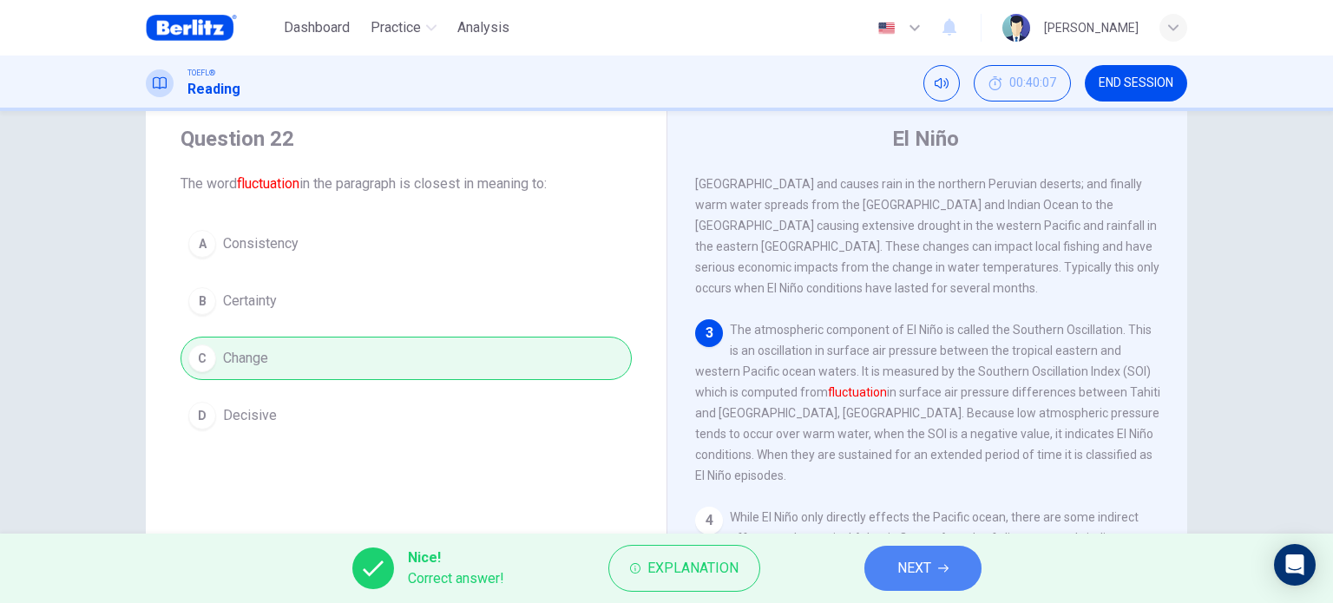
click at [941, 561] on button "NEXT" at bounding box center [922, 568] width 117 height 45
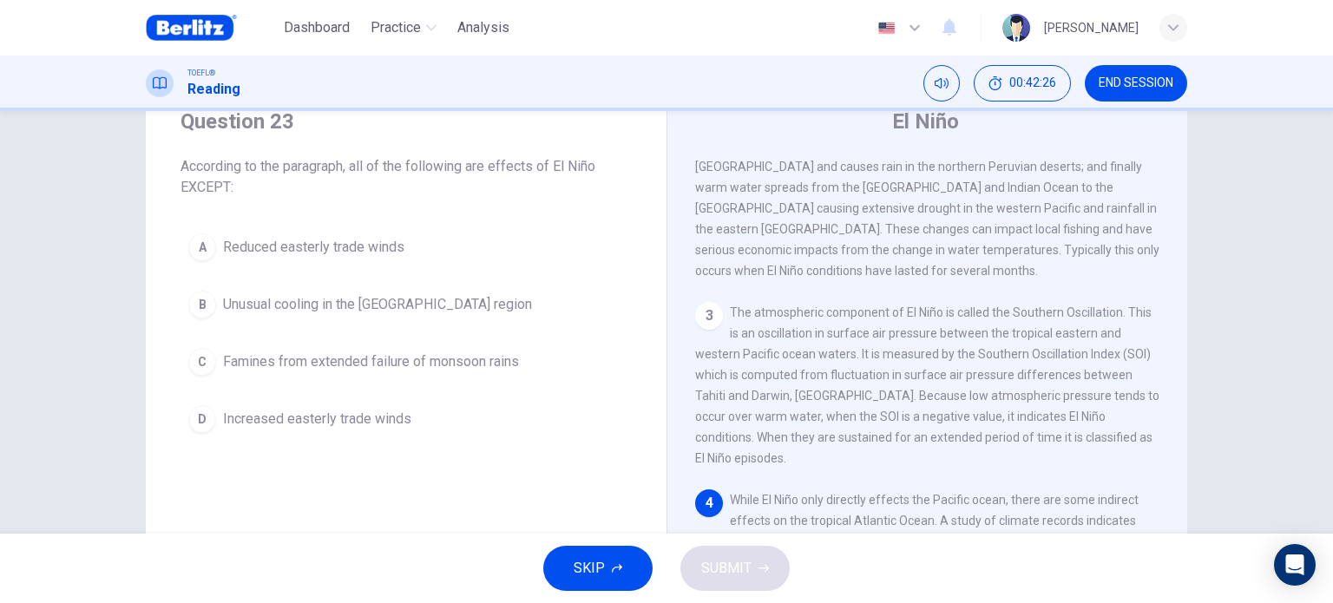
scroll to position [66, 0]
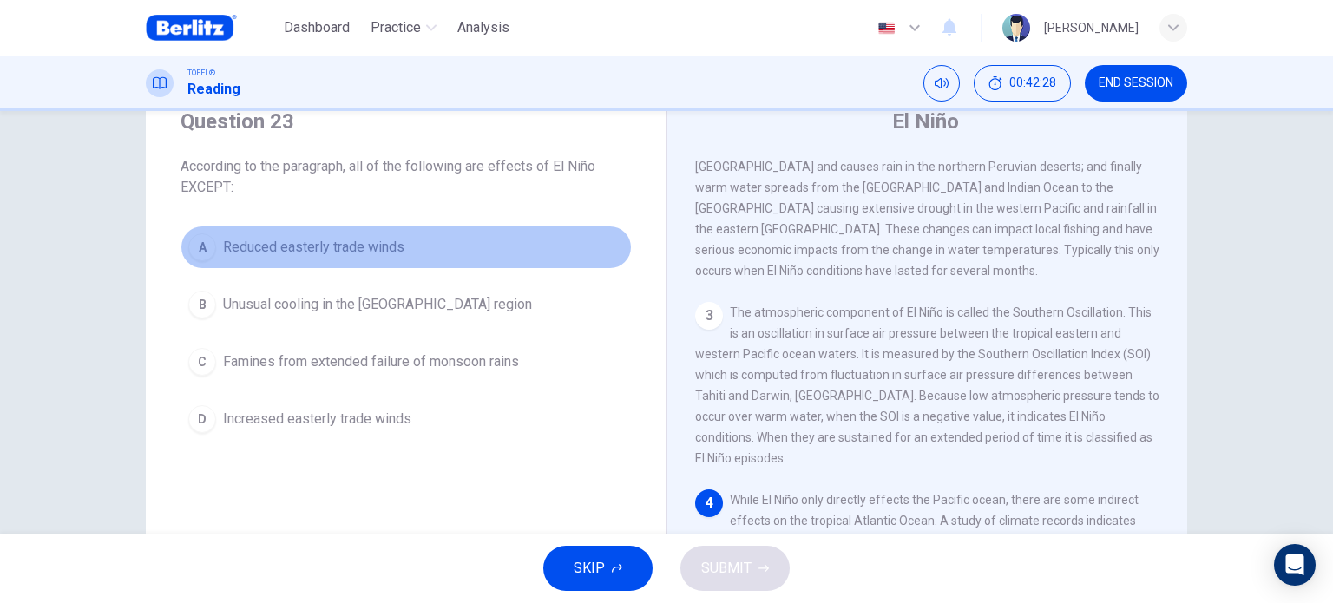
click at [326, 248] on span "Reduced easterly trade winds" at bounding box center [313, 247] width 181 height 21
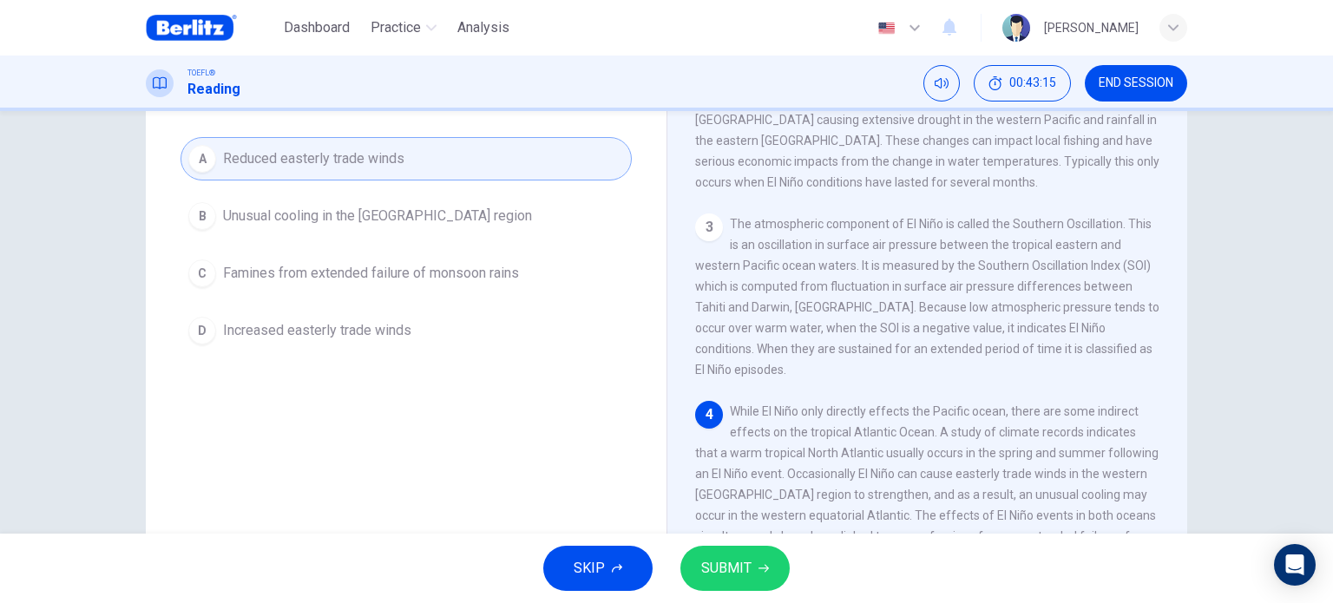
scroll to position [153, 0]
click at [725, 561] on span "SUBMIT" at bounding box center [726, 568] width 50 height 24
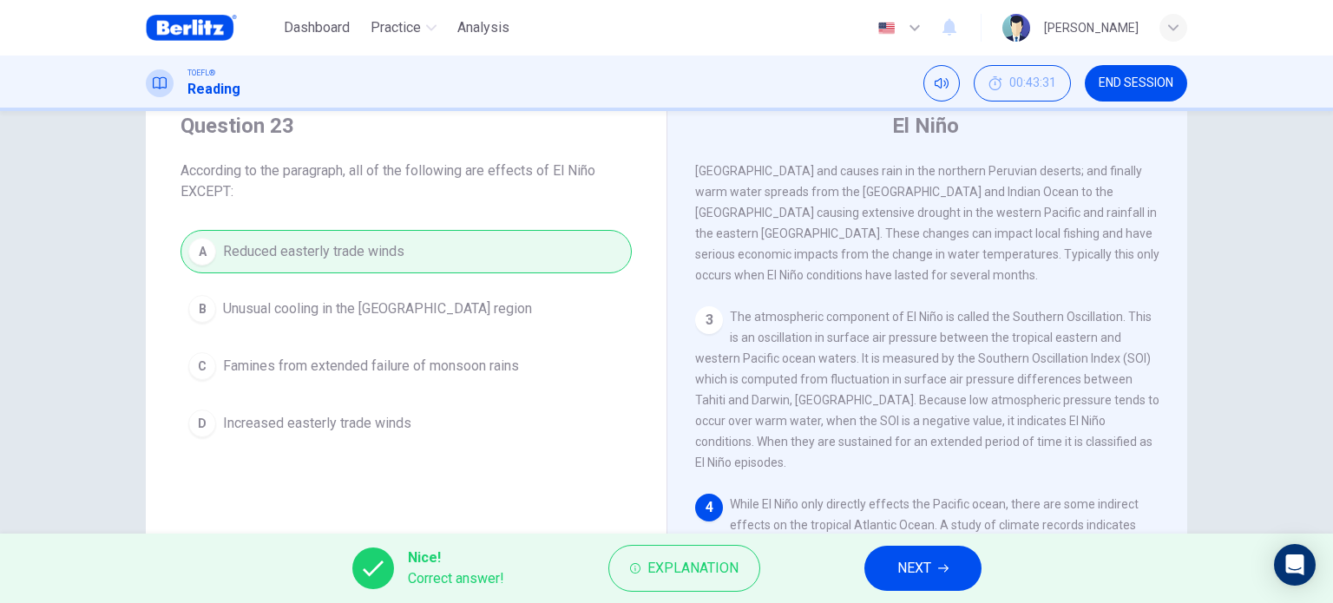
scroll to position [61, 0]
click at [906, 571] on span "NEXT" at bounding box center [914, 568] width 34 height 24
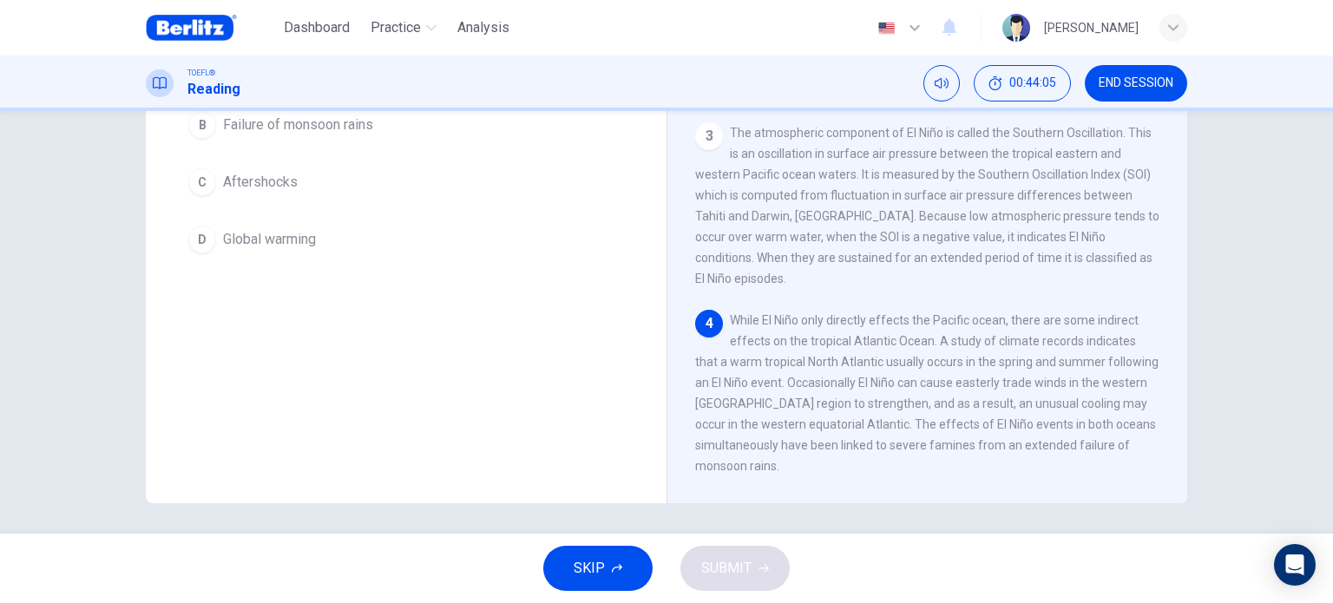
scroll to position [250, 0]
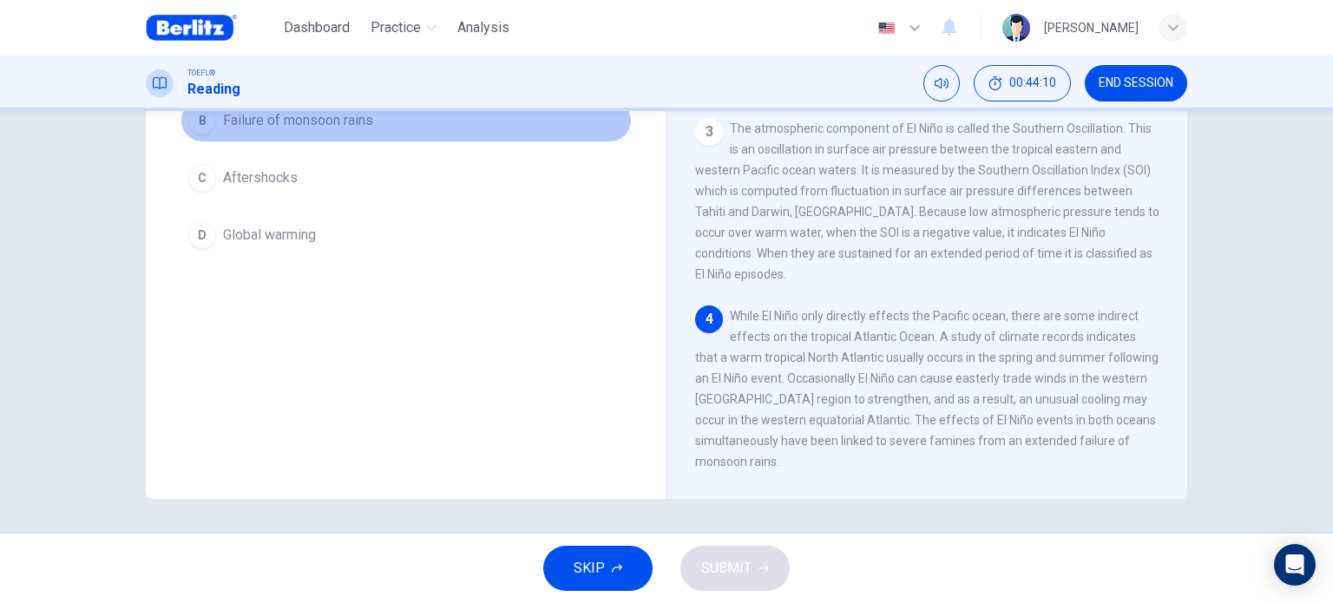
click at [288, 121] on span "Failure of monsoon rains" at bounding box center [298, 120] width 150 height 21
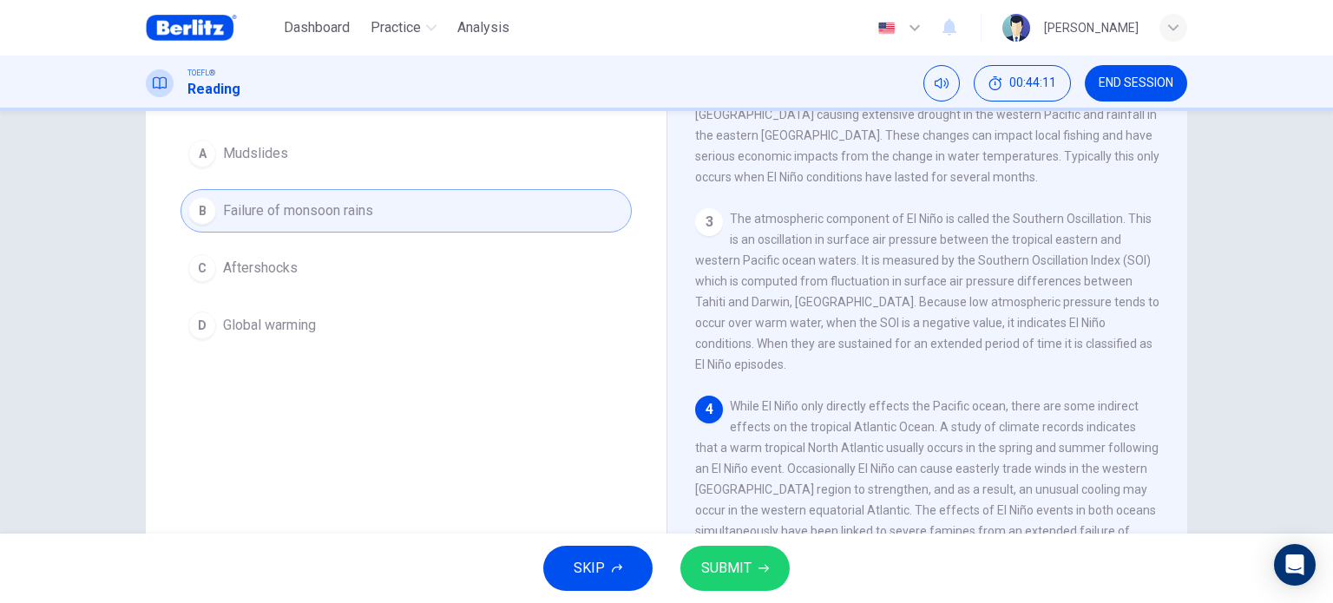
scroll to position [156, 0]
click at [773, 573] on button "SUBMIT" at bounding box center [734, 568] width 109 height 45
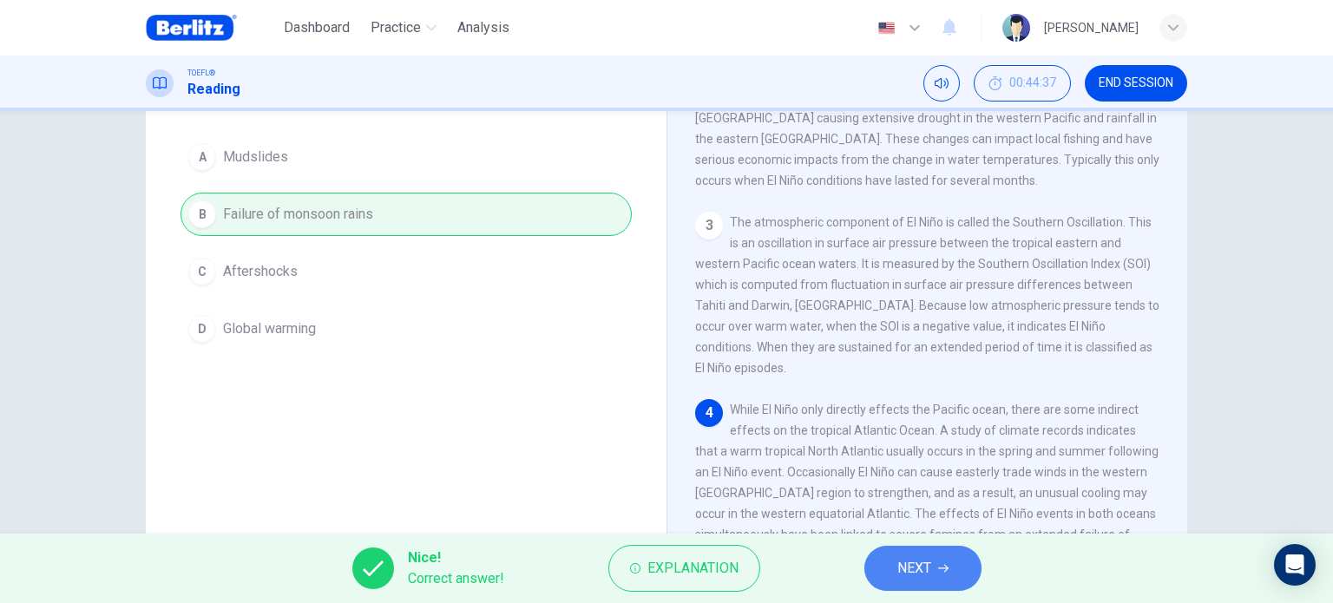
click at [889, 567] on button "NEXT" at bounding box center [922, 568] width 117 height 45
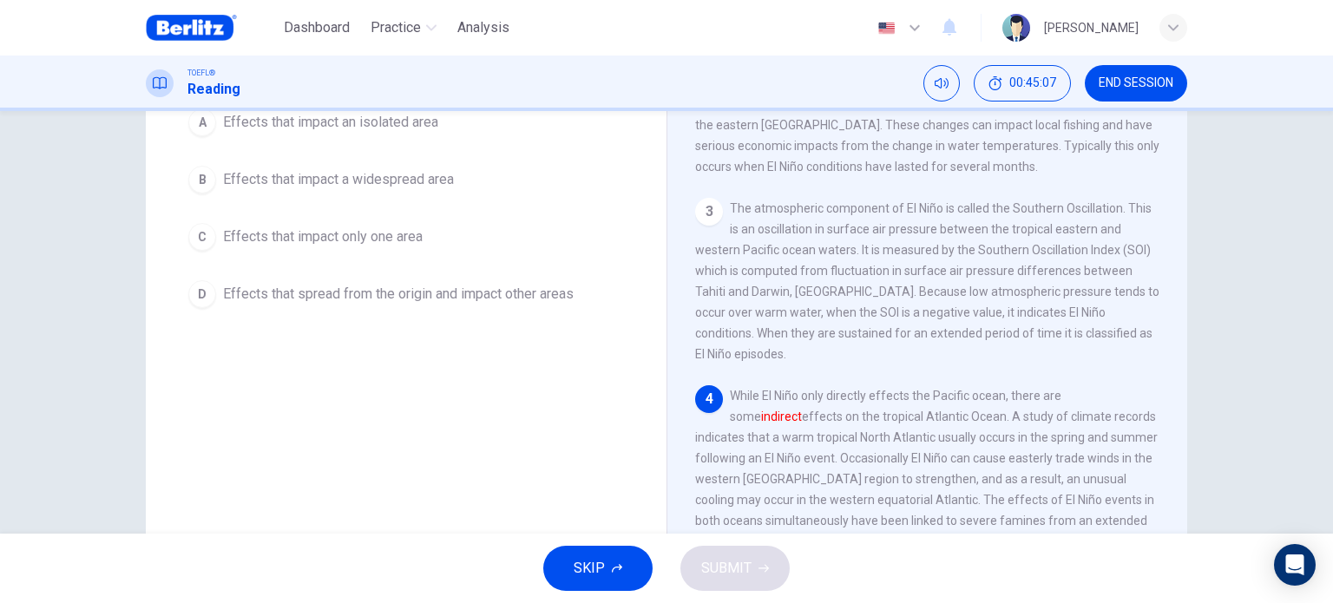
scroll to position [172, 0]
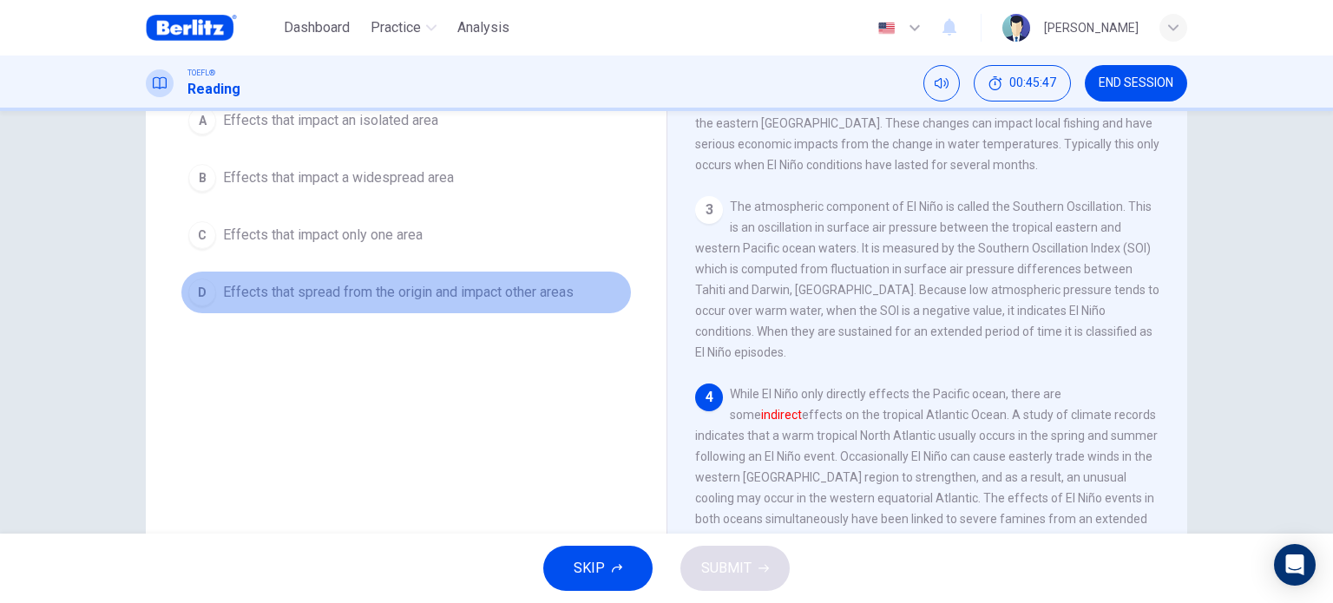
click at [514, 284] on span "Effects that spread from the origin and impact other areas" at bounding box center [398, 292] width 351 height 21
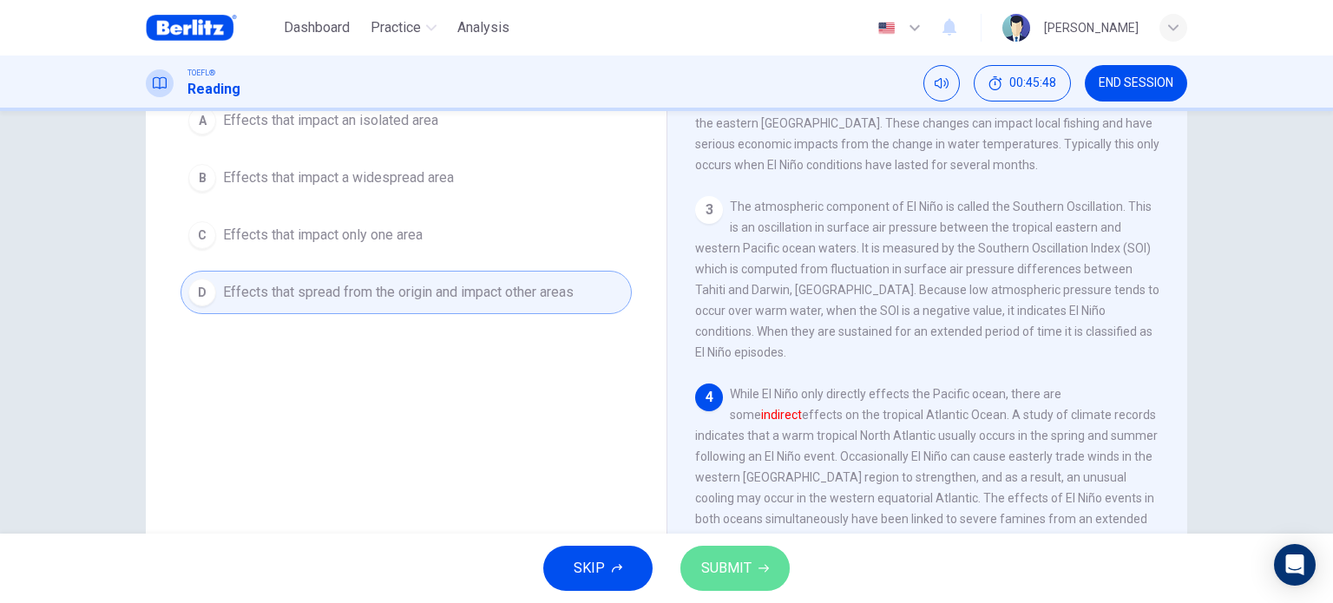
click at [725, 574] on span "SUBMIT" at bounding box center [726, 568] width 50 height 24
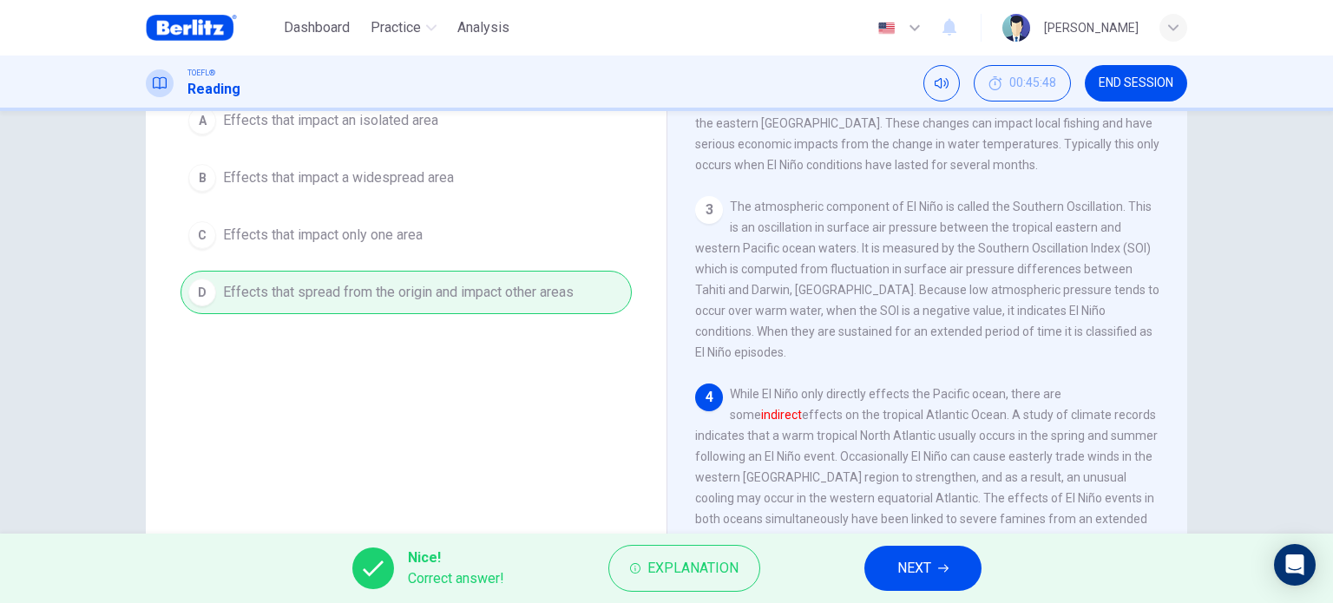
click at [896, 572] on button "NEXT" at bounding box center [922, 568] width 117 height 45
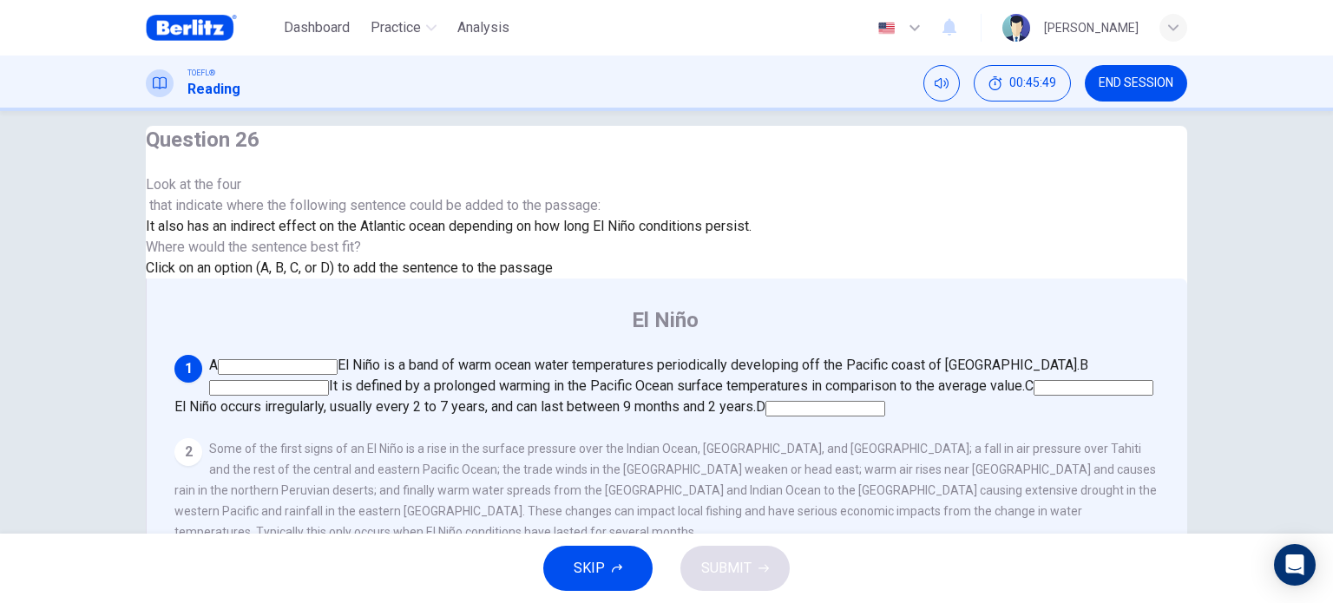
scroll to position [19, 0]
click at [875, 402] on input at bounding box center [825, 410] width 120 height 16
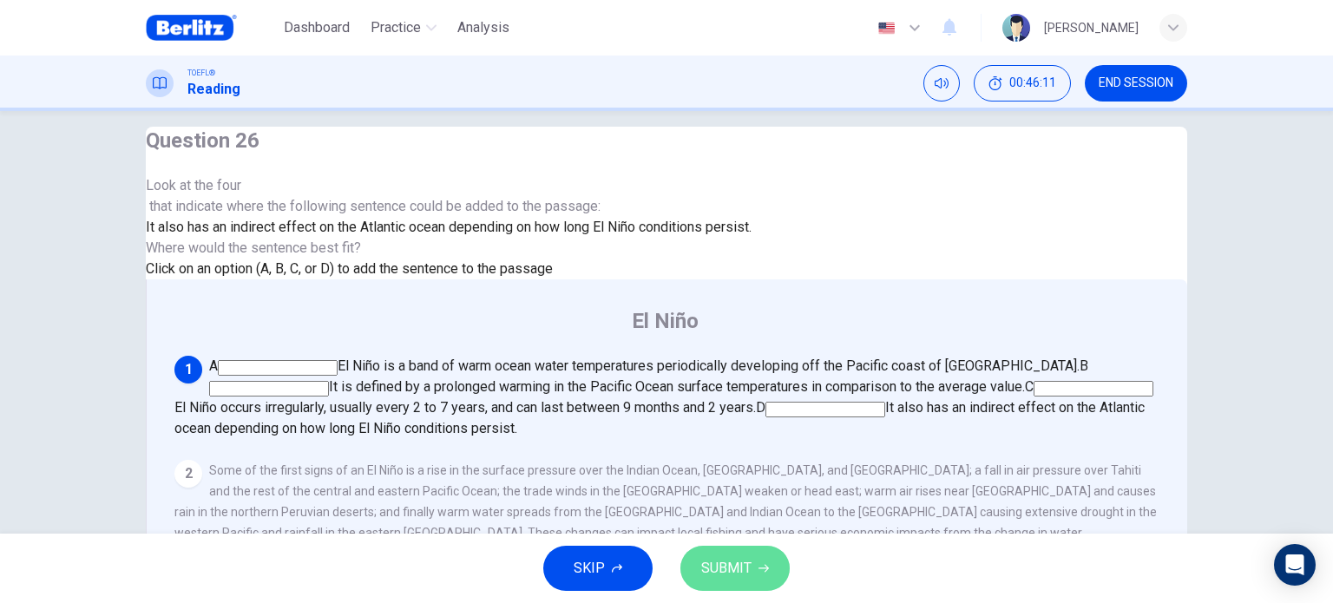
click at [741, 562] on span "SUBMIT" at bounding box center [726, 568] width 50 height 24
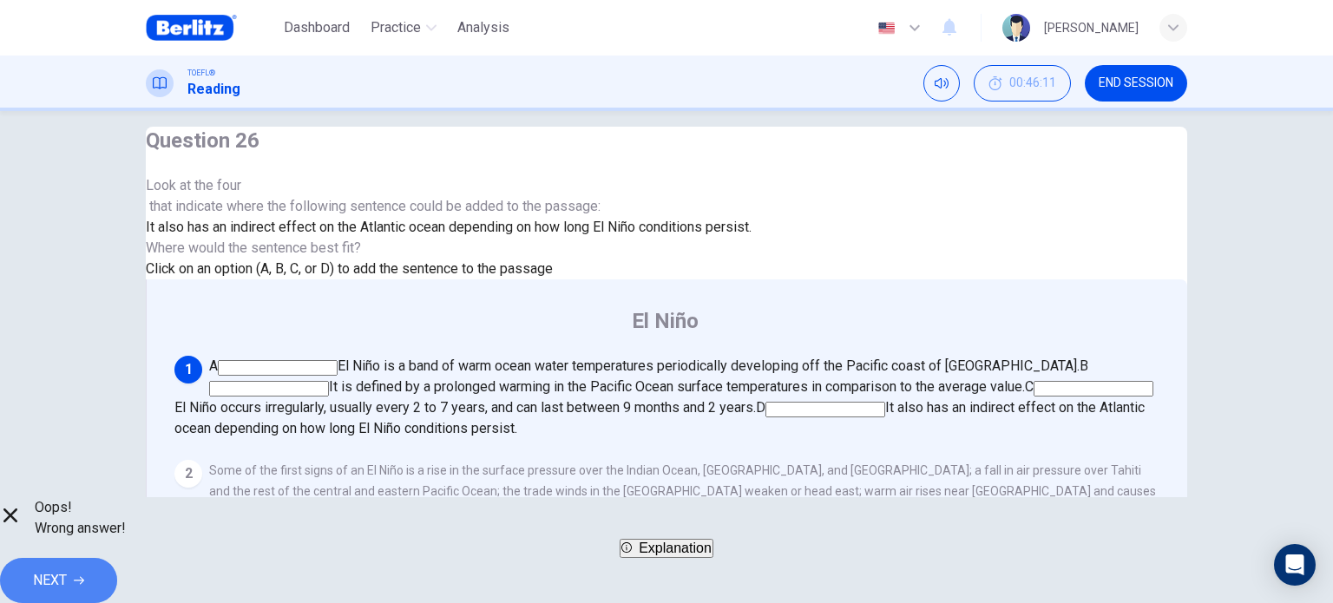
click at [117, 565] on button "NEXT" at bounding box center [58, 580] width 117 height 45
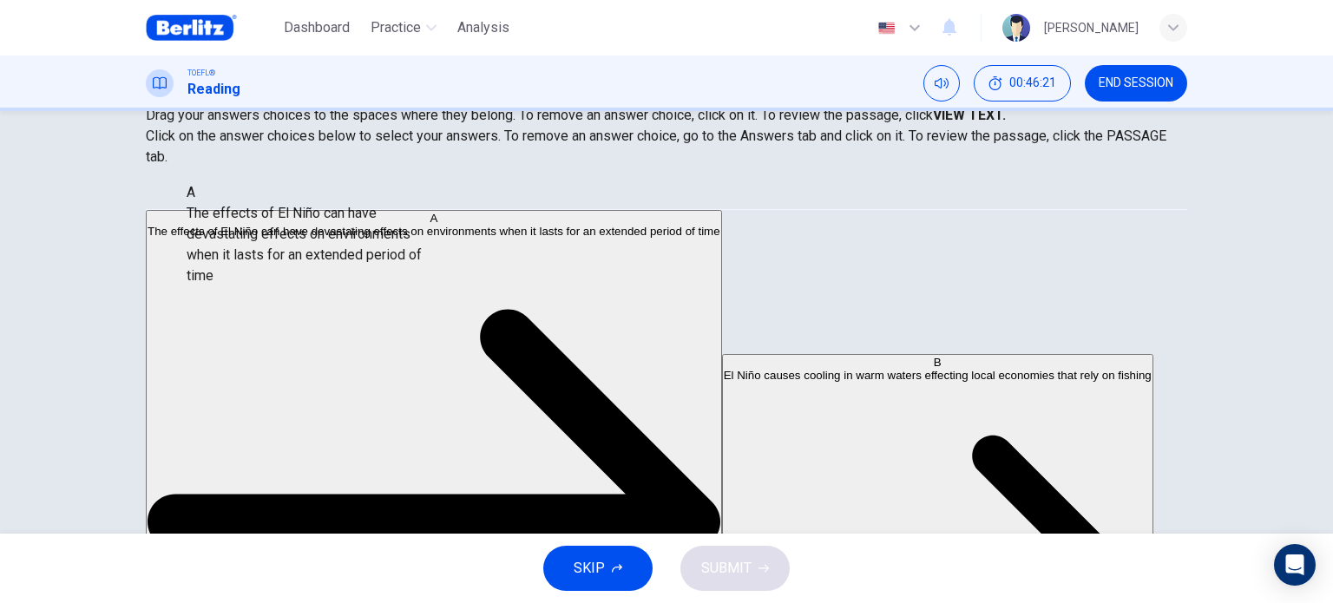
scroll to position [0, 0]
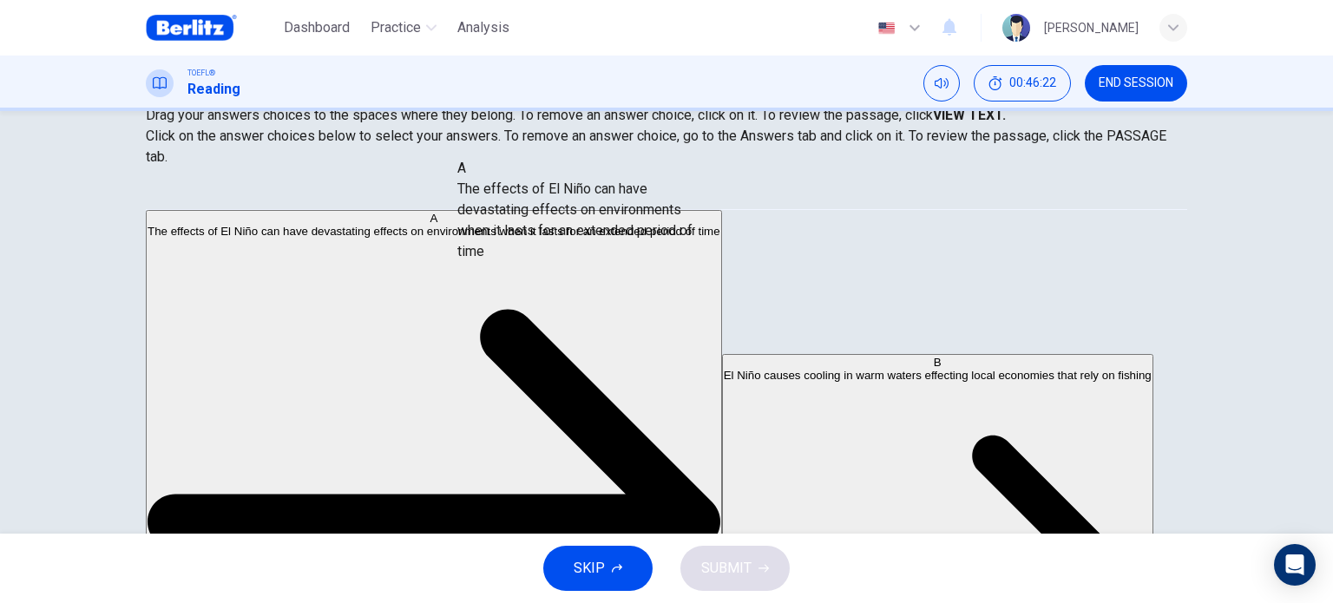
drag, startPoint x: 312, startPoint y: 253, endPoint x: 627, endPoint y: 239, distance: 314.4
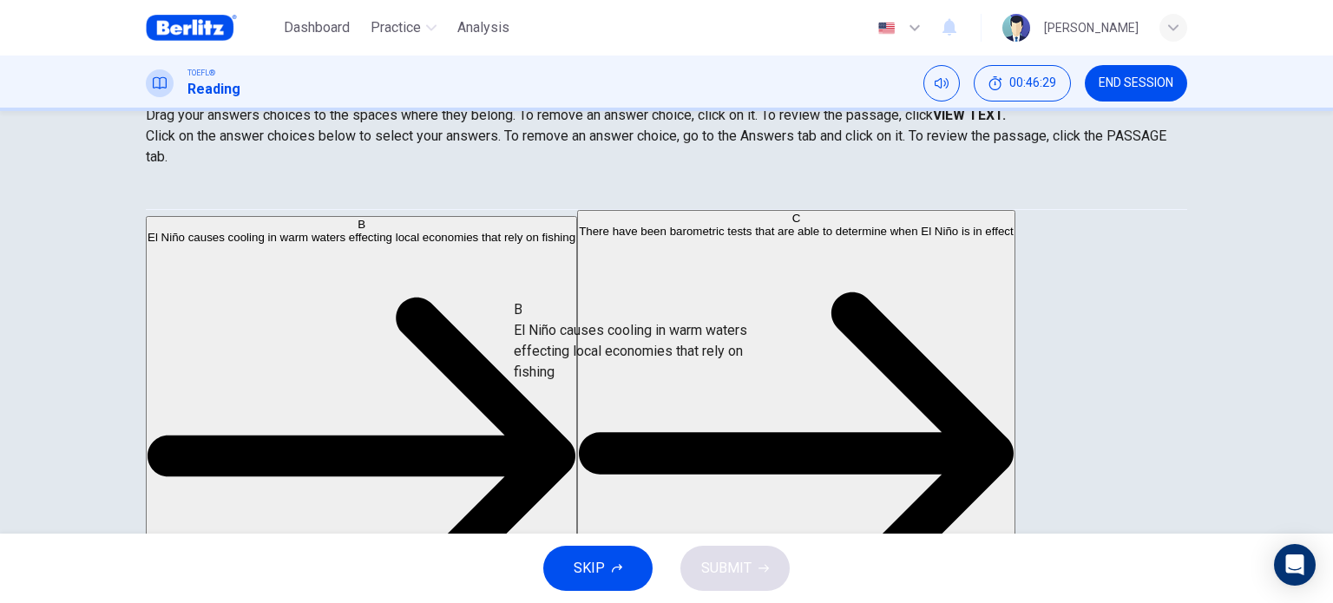
drag, startPoint x: 285, startPoint y: 246, endPoint x: 632, endPoint y: 344, distance: 360.9
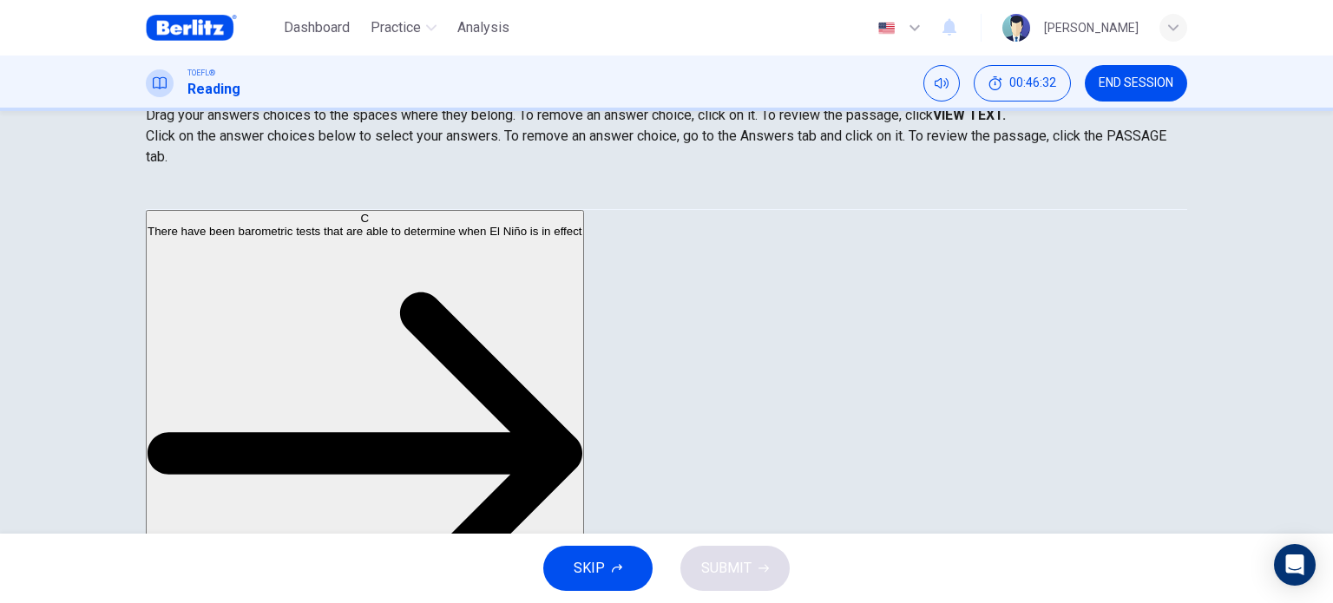
scroll to position [62, 0]
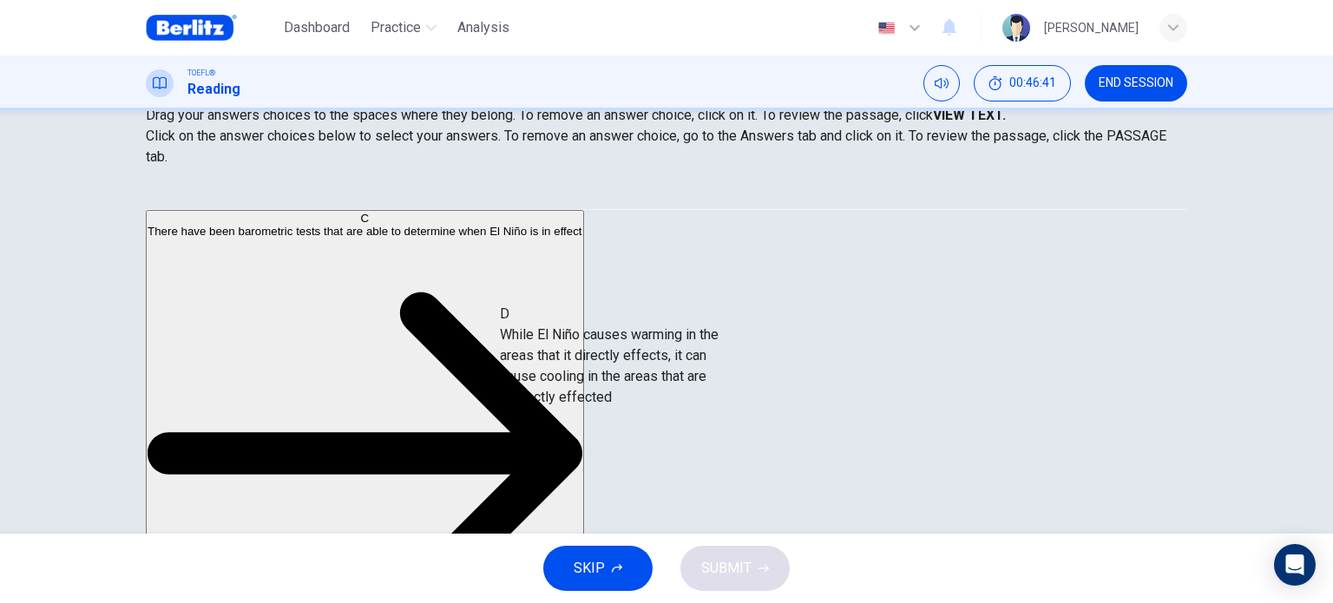
drag, startPoint x: 312, startPoint y: 317, endPoint x: 649, endPoint y: 388, distance: 345.0
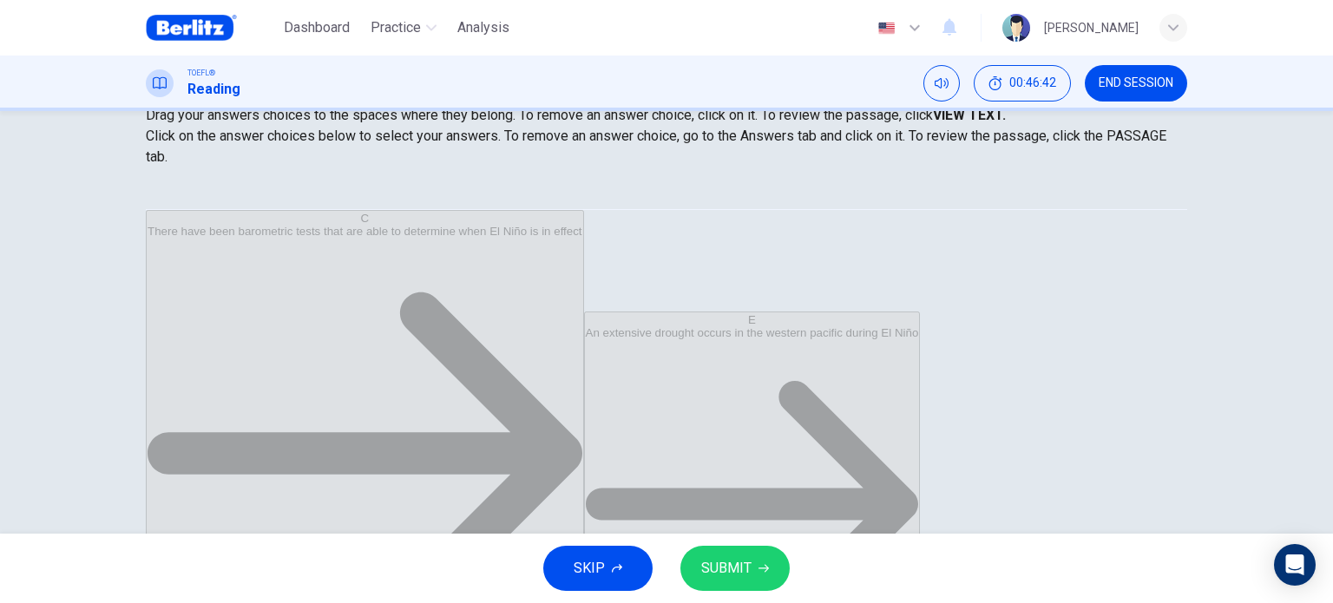
scroll to position [52, 0]
click at [719, 554] on button "SUBMIT" at bounding box center [734, 568] width 109 height 45
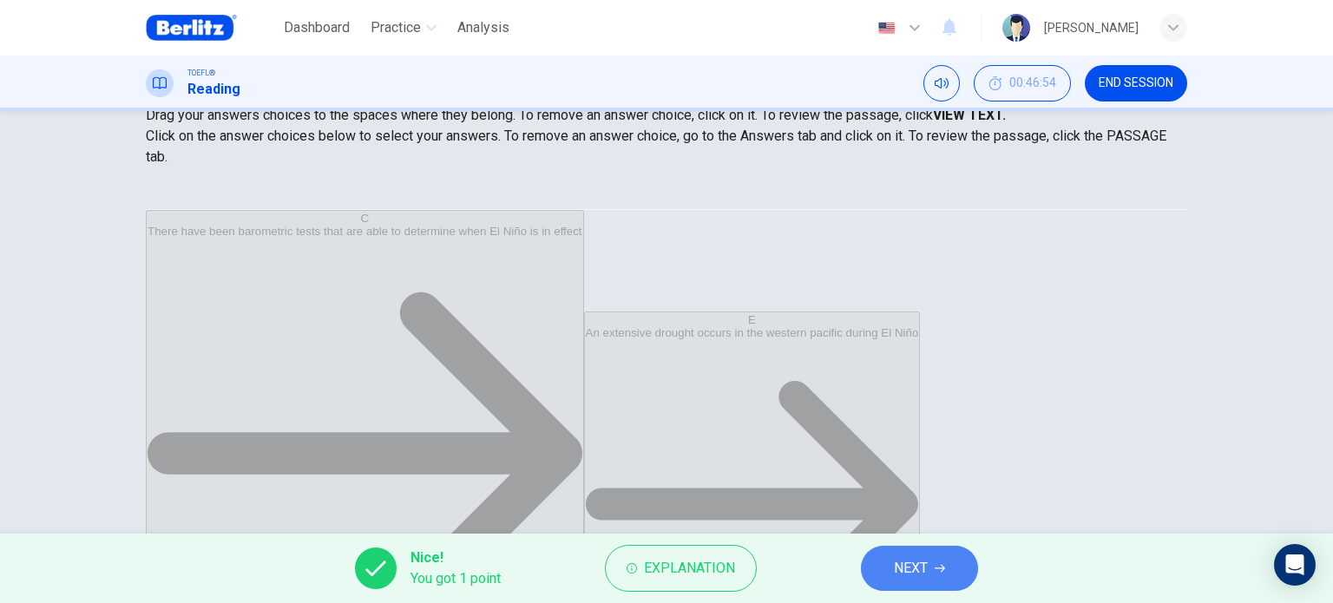
click at [944, 568] on icon "button" at bounding box center [940, 568] width 10 height 10
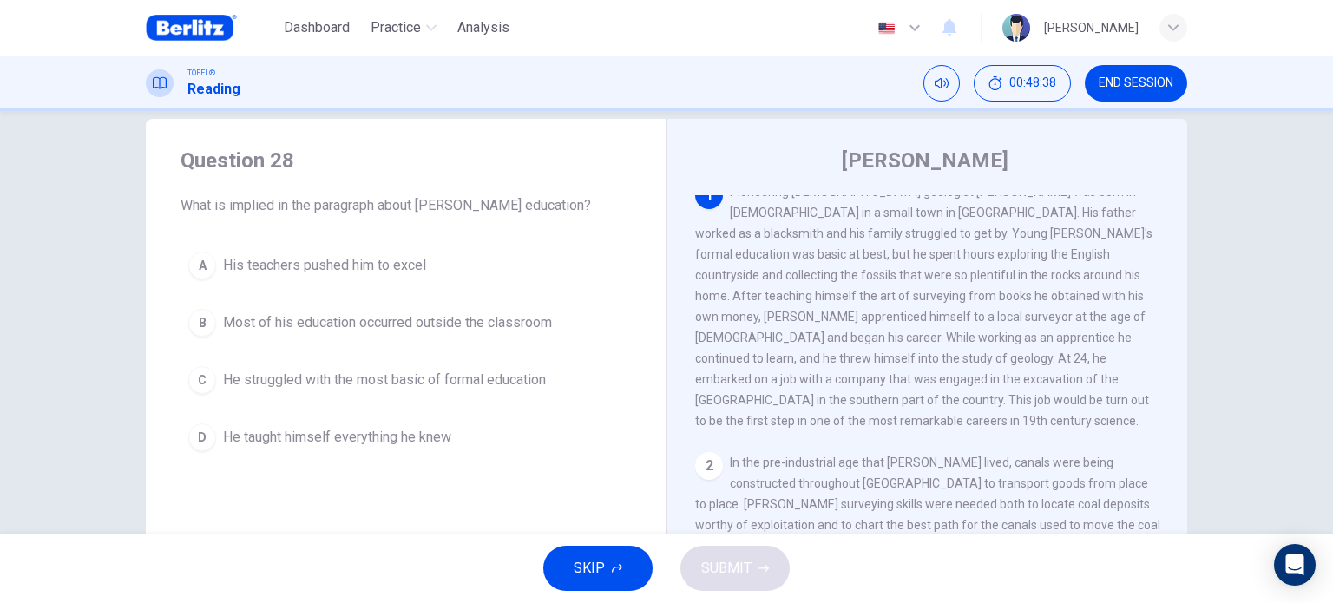
scroll to position [0, 0]
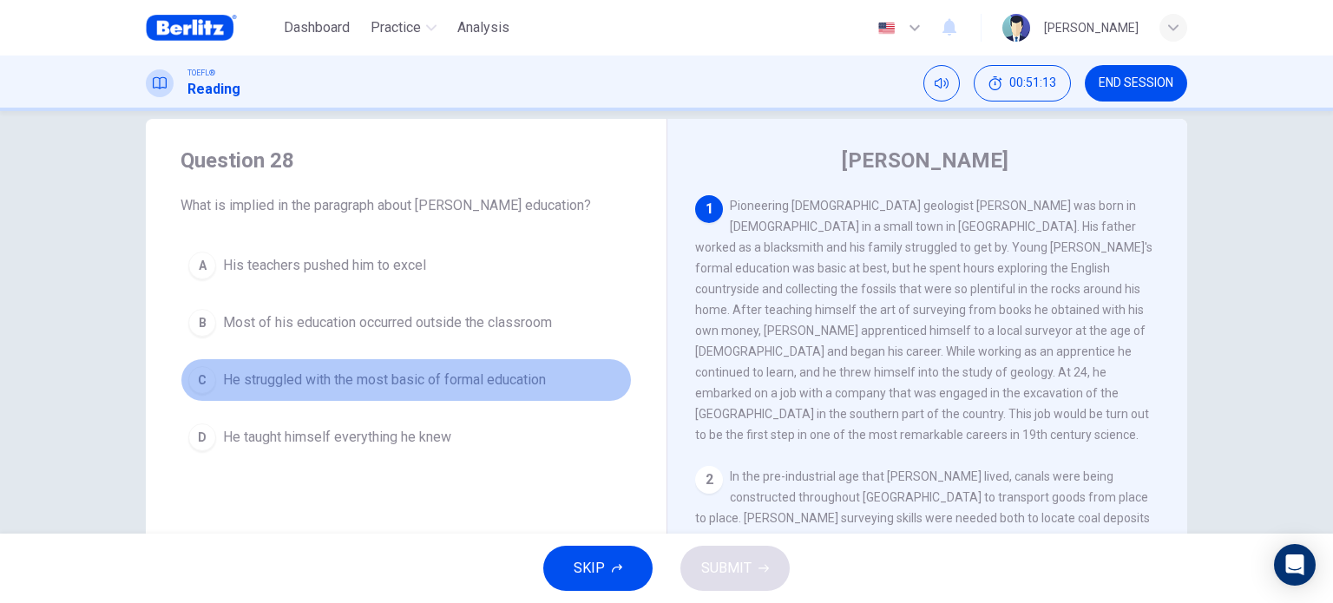
click at [496, 384] on span "He struggled with the most basic of formal education" at bounding box center [384, 380] width 323 height 21
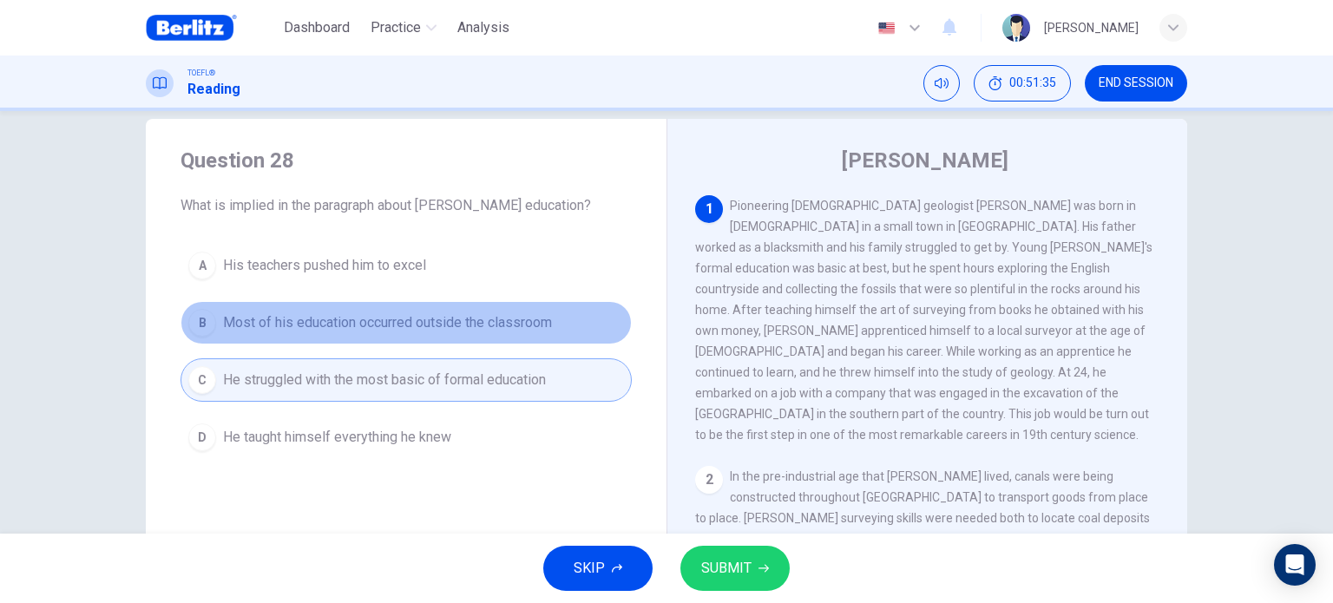
click at [523, 318] on span "Most of his education occurred outside the classroom" at bounding box center [387, 322] width 329 height 21
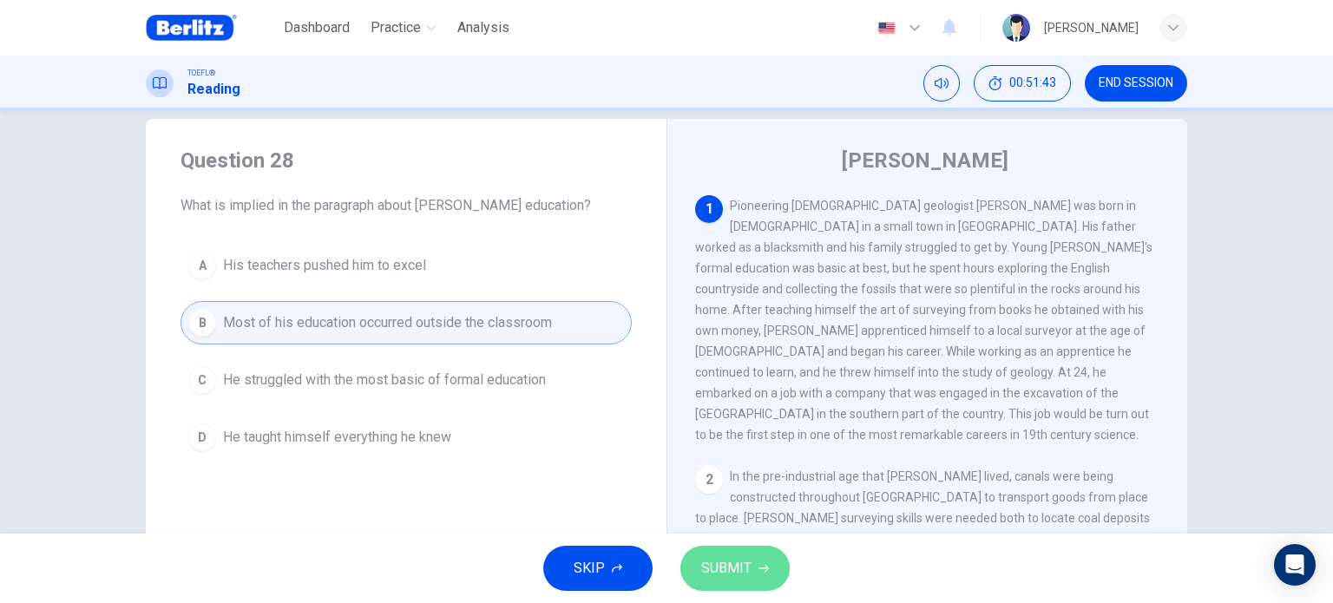
click at [727, 558] on span "SUBMIT" at bounding box center [726, 568] width 50 height 24
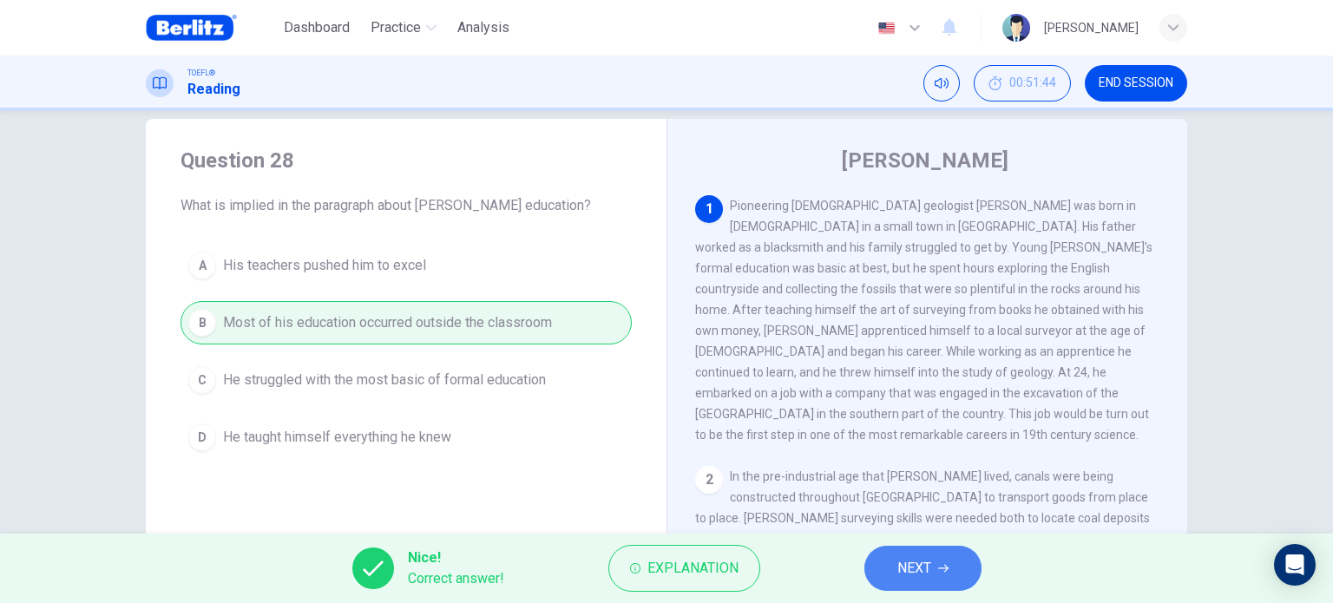
click at [927, 578] on span "NEXT" at bounding box center [914, 568] width 34 height 24
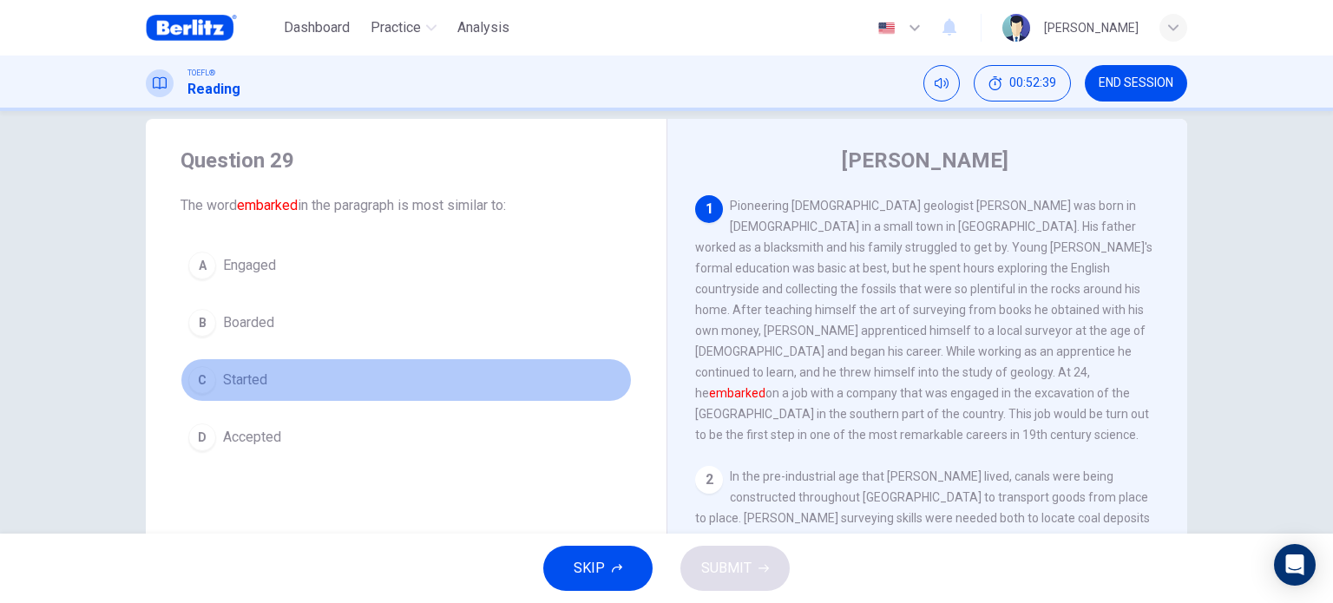
click at [303, 384] on button "C Started" at bounding box center [405, 379] width 451 height 43
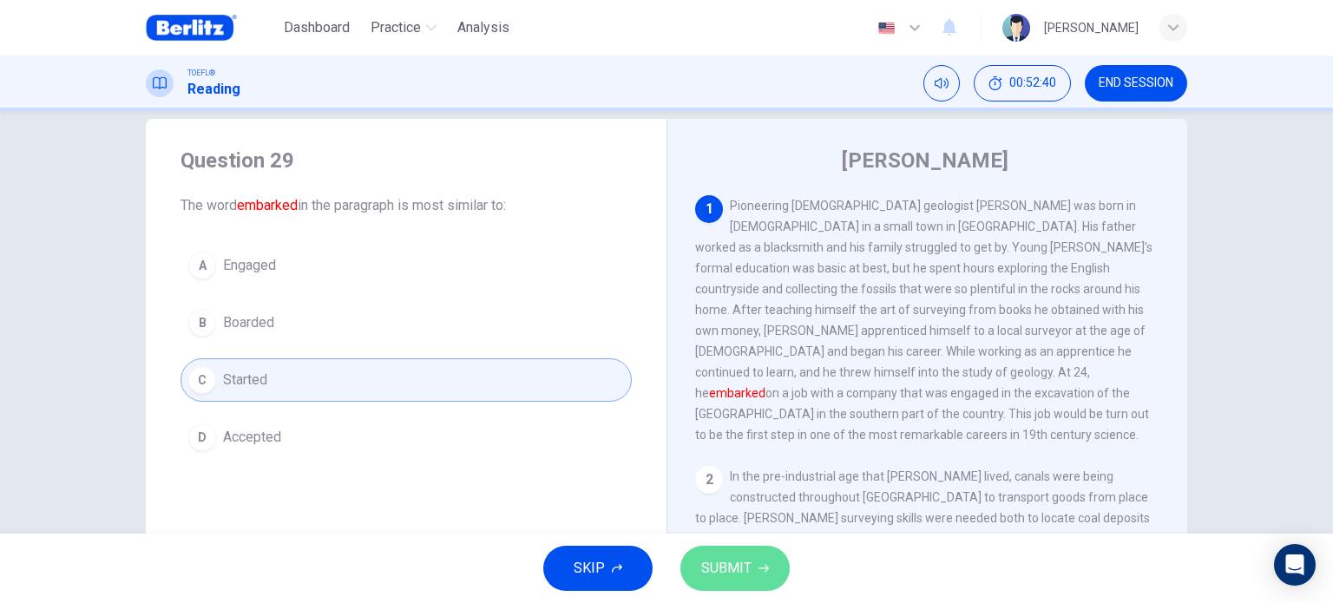
click at [723, 572] on span "SUBMIT" at bounding box center [726, 568] width 50 height 24
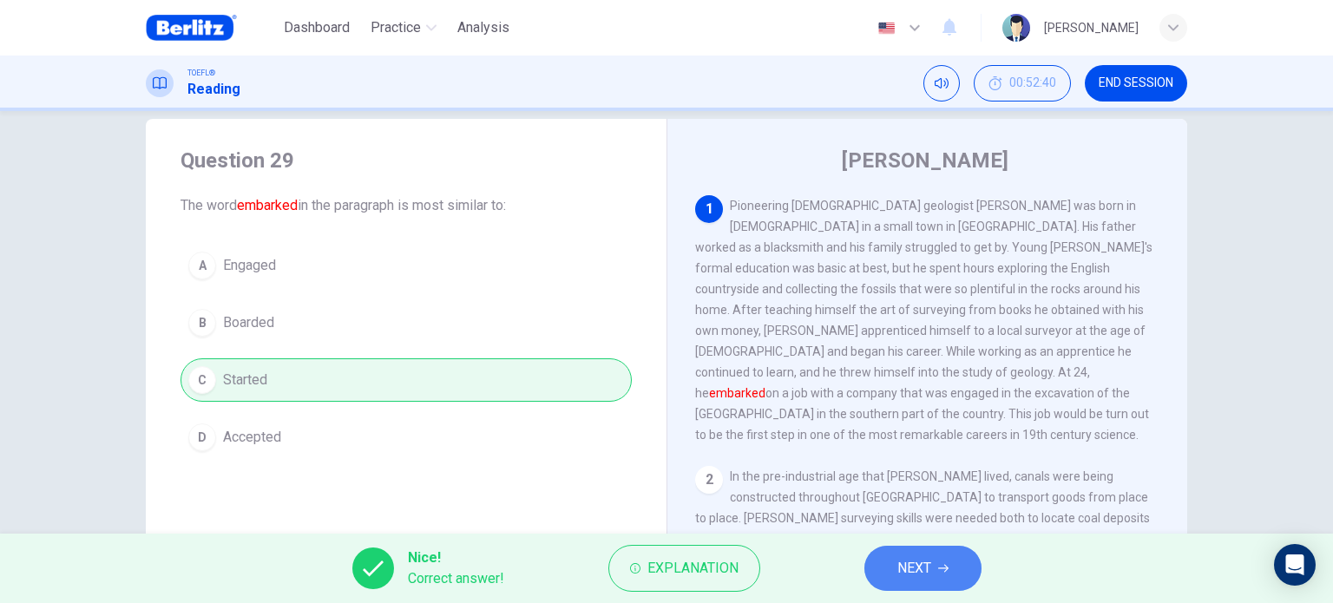
click at [902, 574] on span "NEXT" at bounding box center [914, 568] width 34 height 24
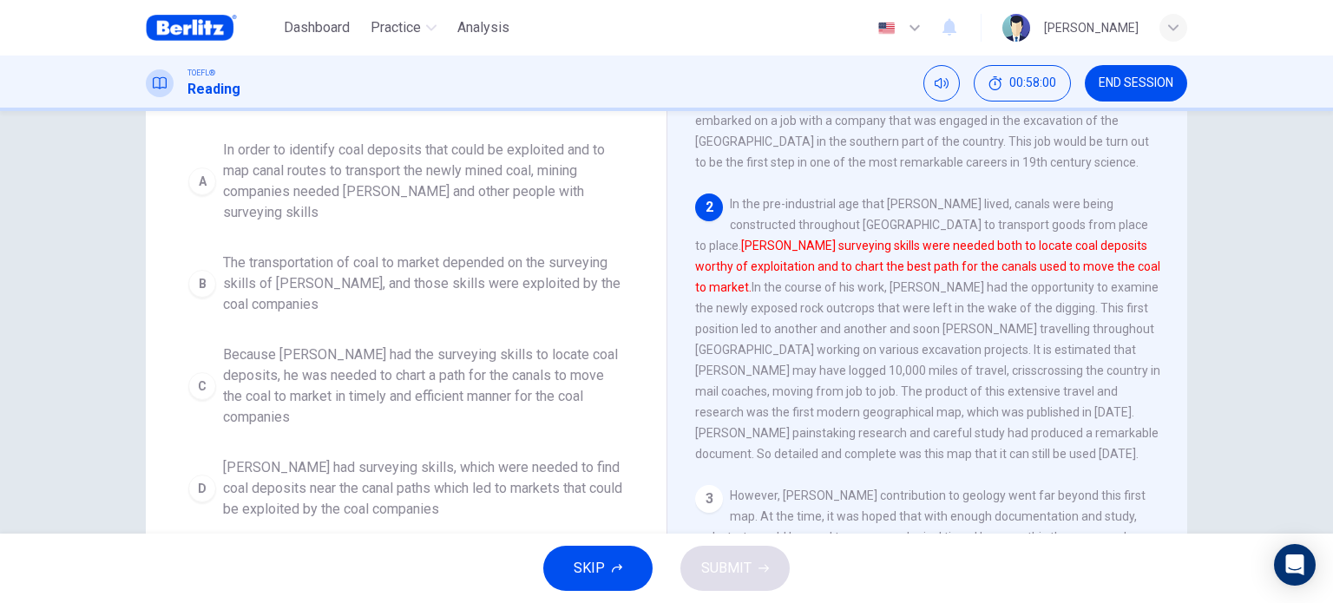
scroll to position [180, 0]
click at [435, 457] on span "[PERSON_NAME] had surveying skills, which were needed to find coal deposits nea…" at bounding box center [423, 488] width 401 height 62
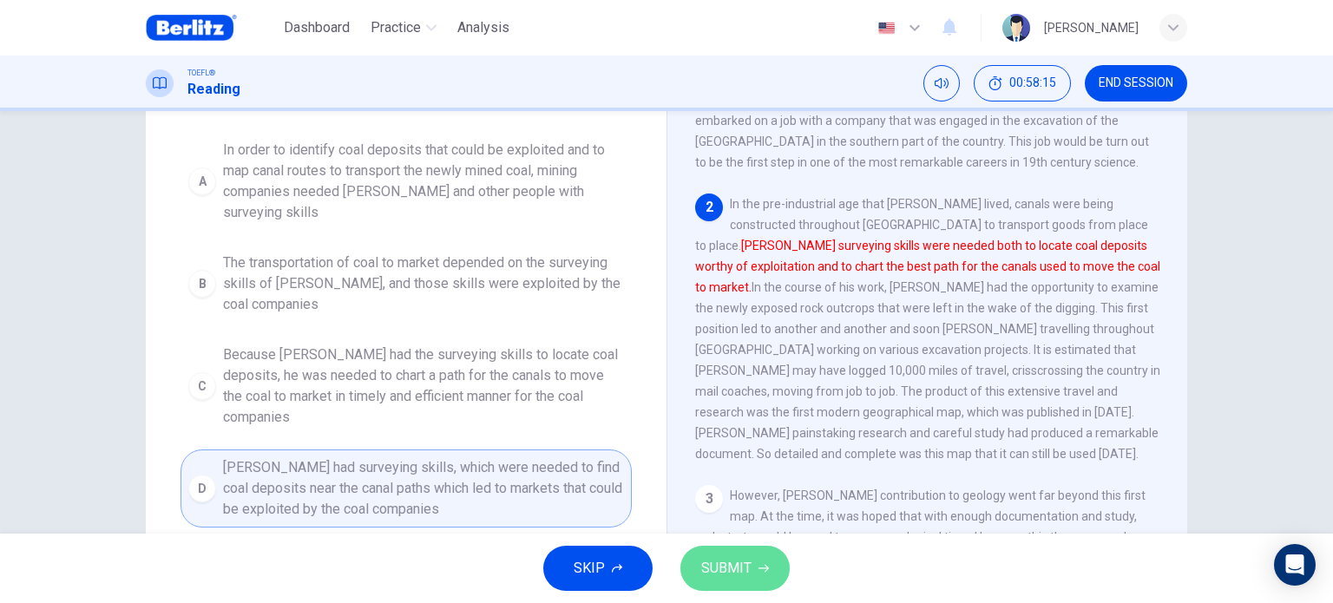
click at [727, 579] on span "SUBMIT" at bounding box center [726, 568] width 50 height 24
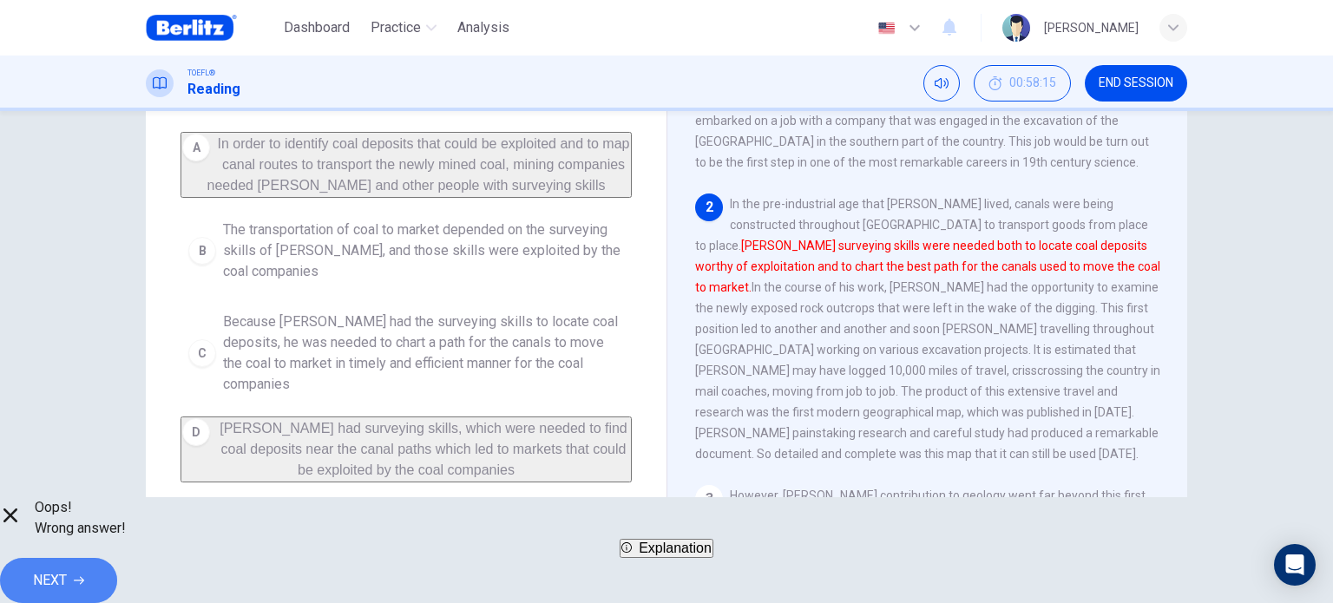
click at [67, 568] on span "NEXT" at bounding box center [50, 580] width 34 height 24
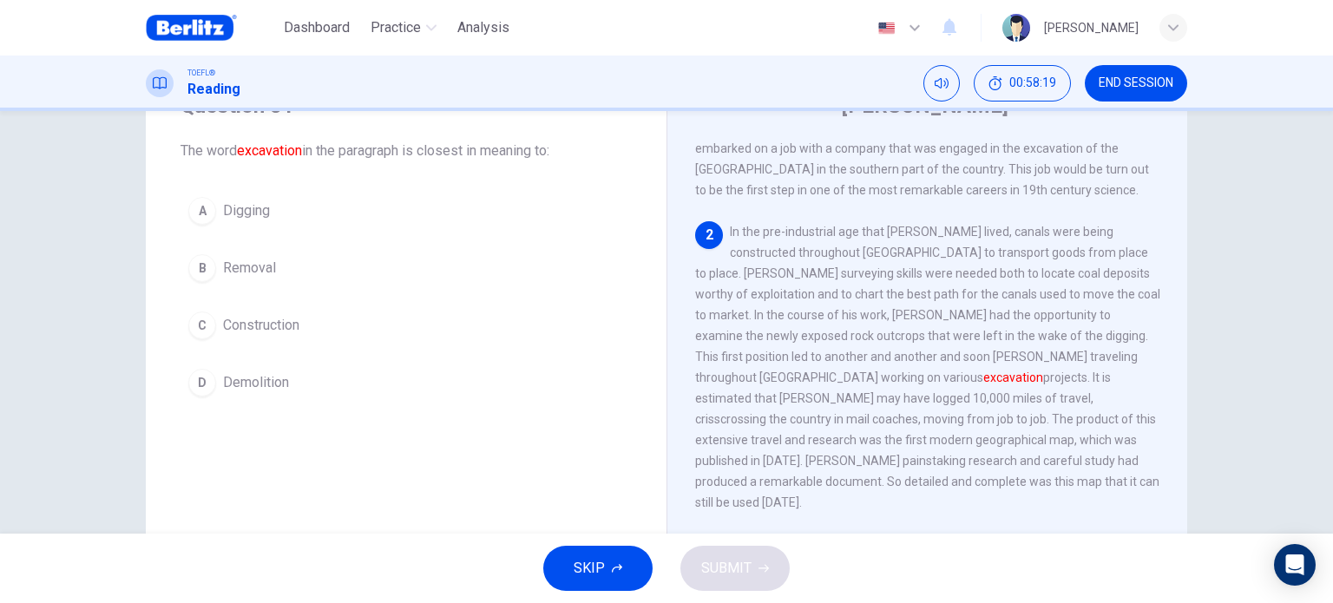
scroll to position [101, 0]
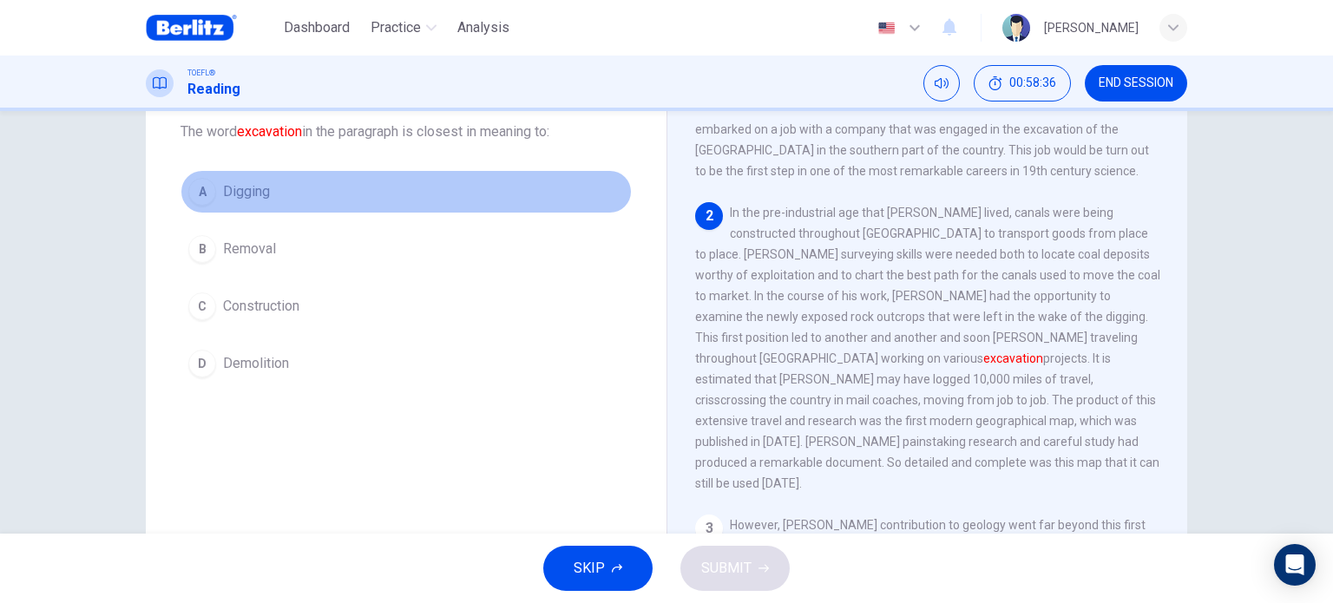
click at [276, 197] on button "A Digging" at bounding box center [405, 191] width 451 height 43
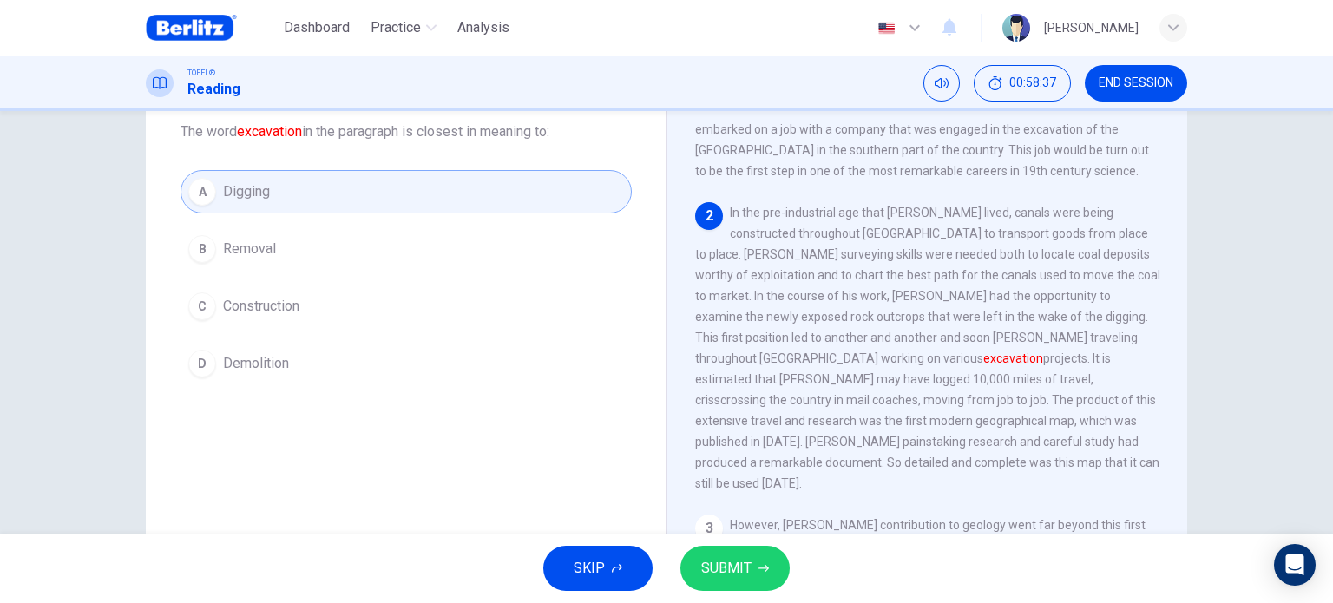
click at [719, 573] on span "SUBMIT" at bounding box center [726, 568] width 50 height 24
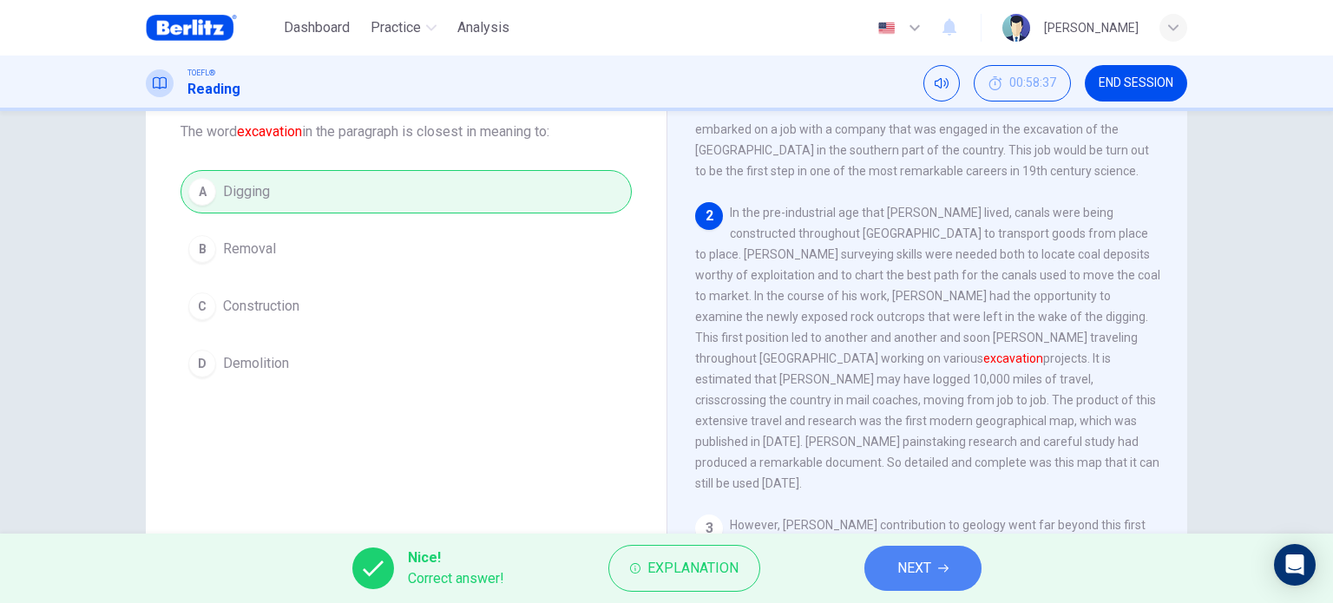
click at [889, 584] on button "NEXT" at bounding box center [922, 568] width 117 height 45
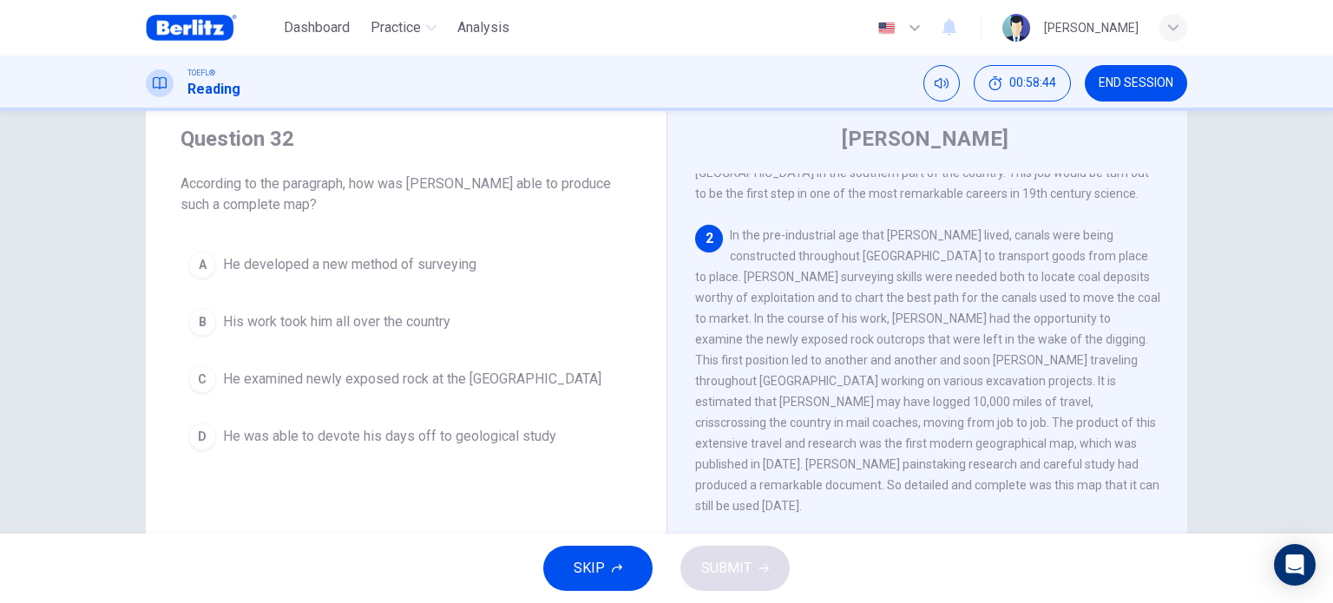
scroll to position [219, 0]
click at [1170, 83] on span "END SESSION" at bounding box center [1136, 83] width 75 height 14
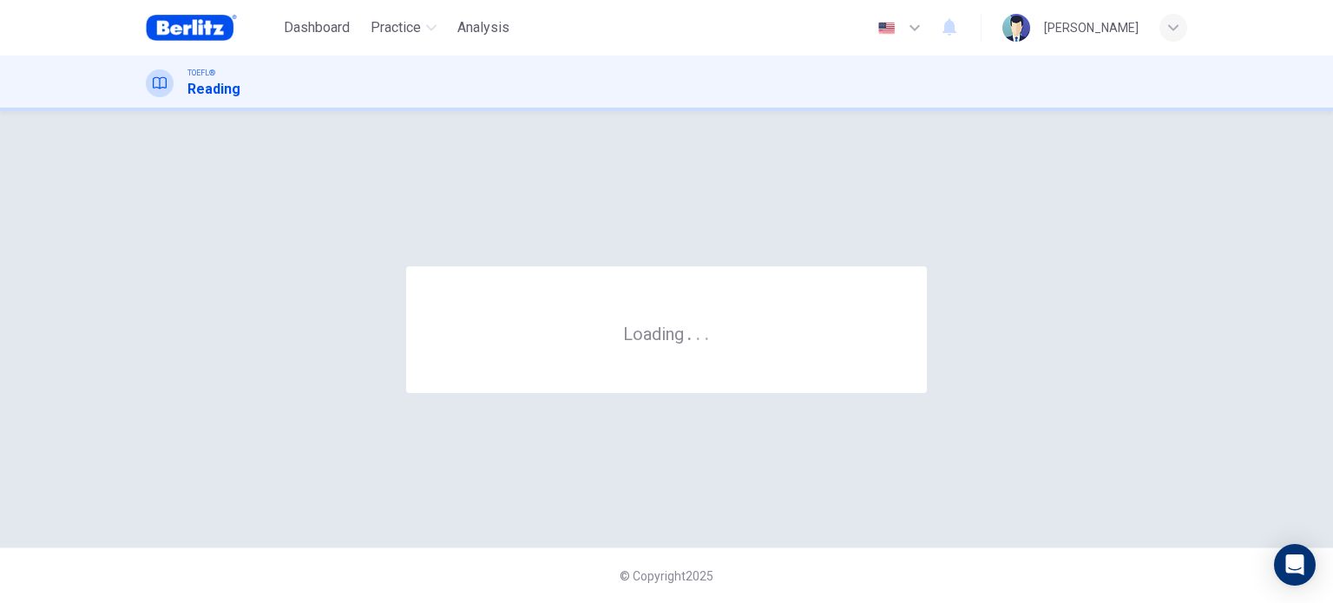
scroll to position [0, 0]
